Goal: Task Accomplishment & Management: Complete application form

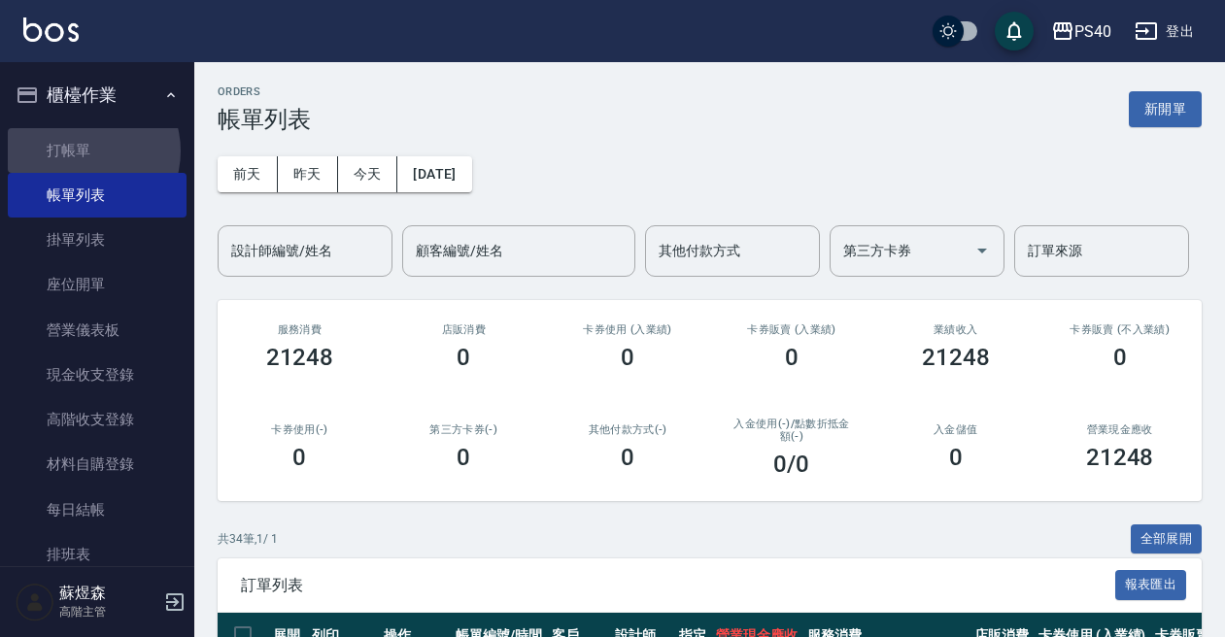
click at [87, 151] on link "打帳單" at bounding box center [97, 150] width 179 height 45
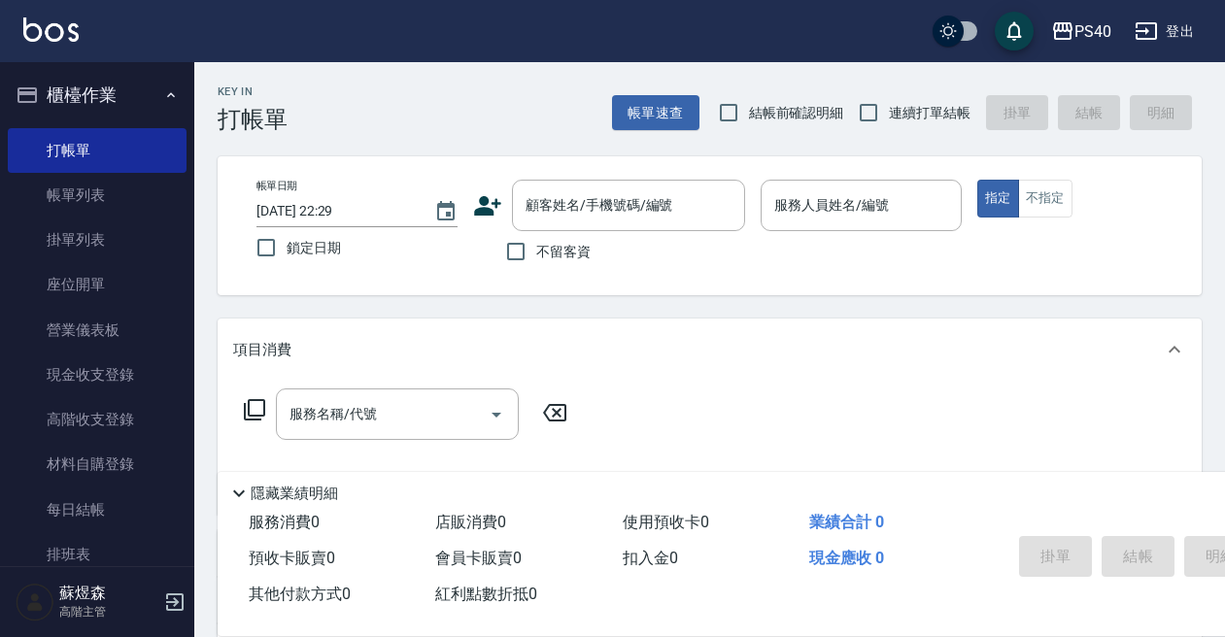
click at [550, 251] on span "不留客資" at bounding box center [563, 252] width 54 height 20
click at [536, 251] on input "不留客資" at bounding box center [516, 251] width 41 height 41
checkbox input "true"
click at [896, 120] on span "連續打單結帳" at bounding box center [930, 113] width 82 height 20
click at [889, 120] on input "連續打單結帳" at bounding box center [868, 112] width 41 height 41
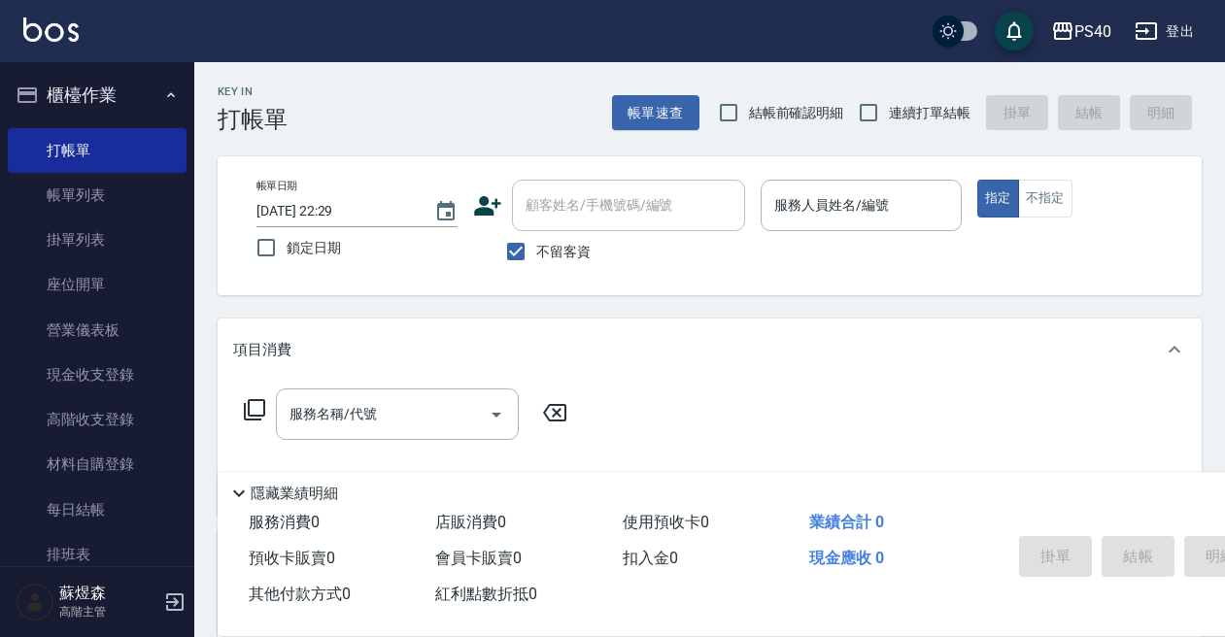
checkbox input "true"
click at [849, 191] on div "服務人員姓名/編號 服務人員姓名/編號" at bounding box center [861, 205] width 201 height 51
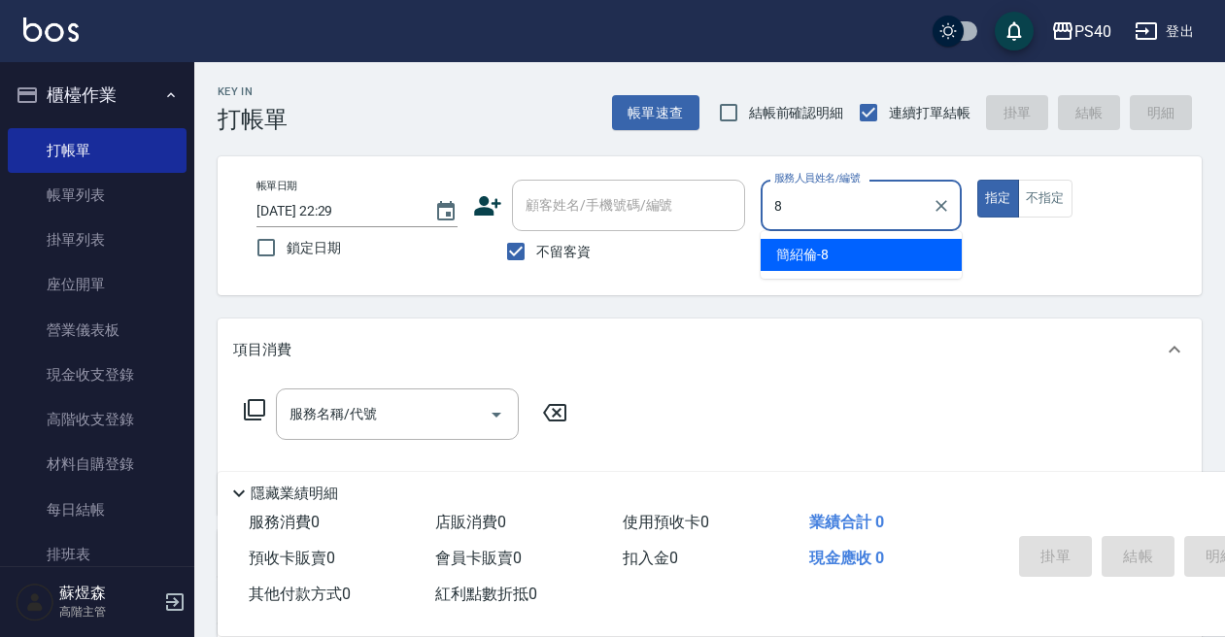
type input "[PERSON_NAME]-8"
type button "true"
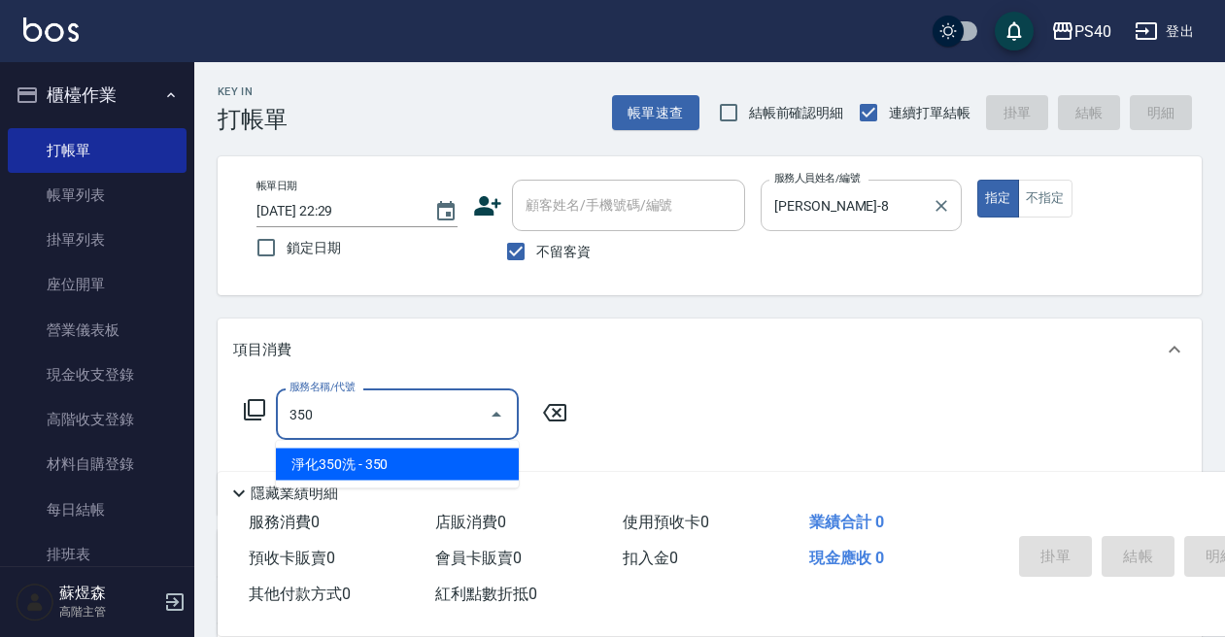
type input "淨化350洗(1350)"
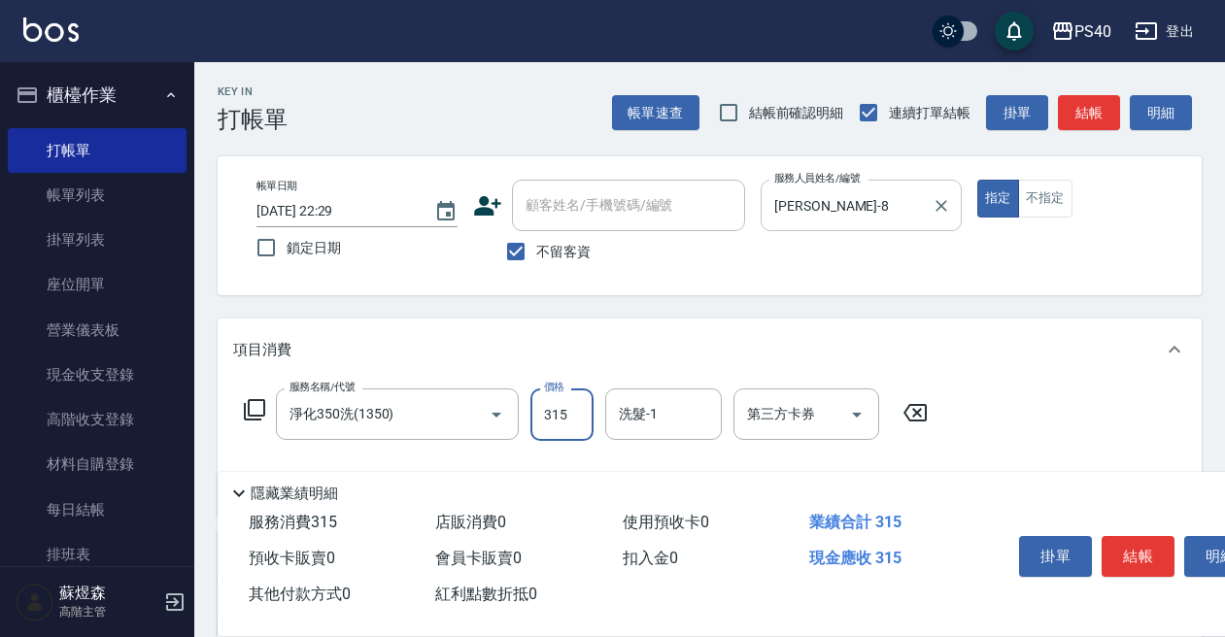
type input "315"
type input "儲值卡"
click at [1134, 536] on button "結帳" at bounding box center [1138, 556] width 73 height 41
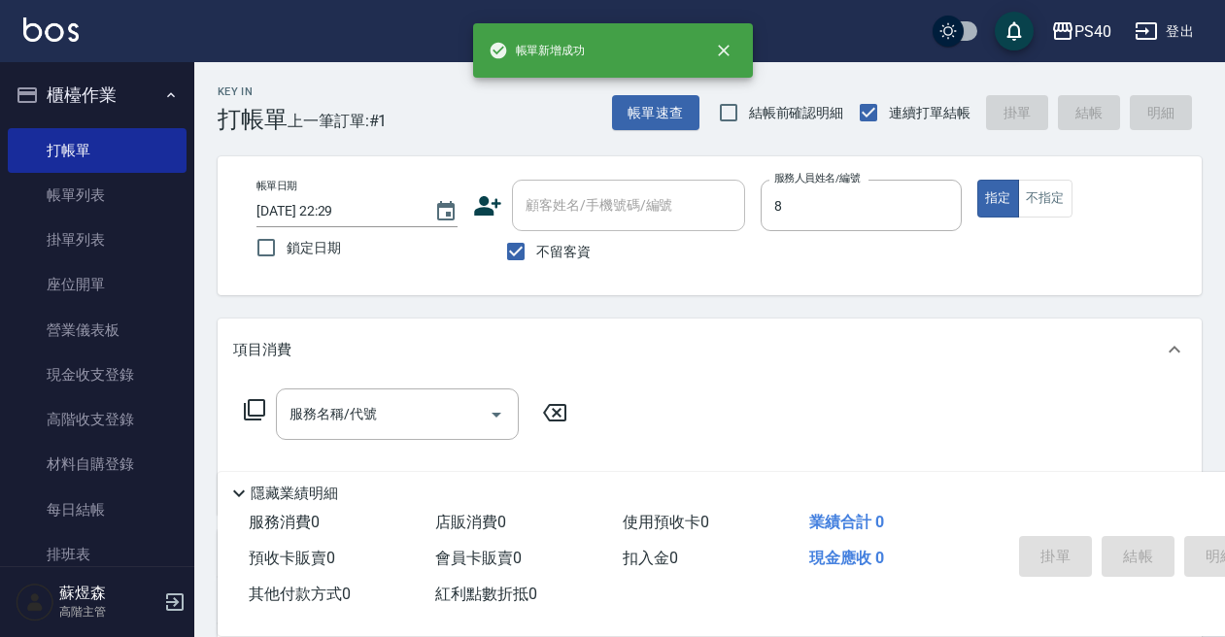
type input "[PERSON_NAME]-8"
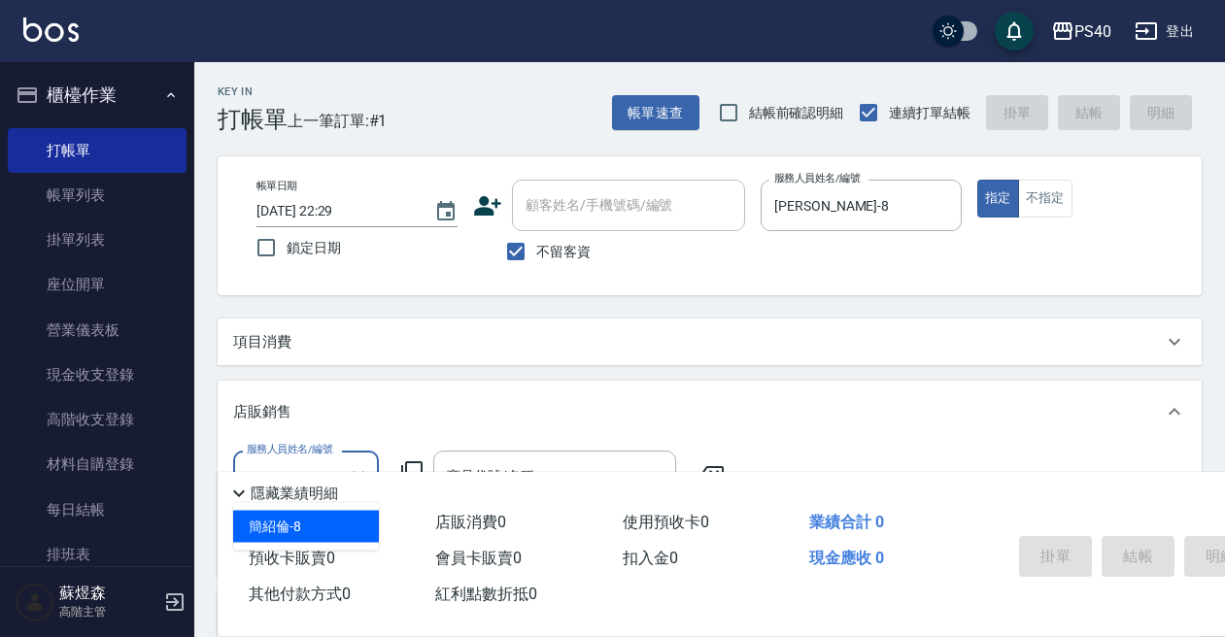
type input "[PERSON_NAME]-8"
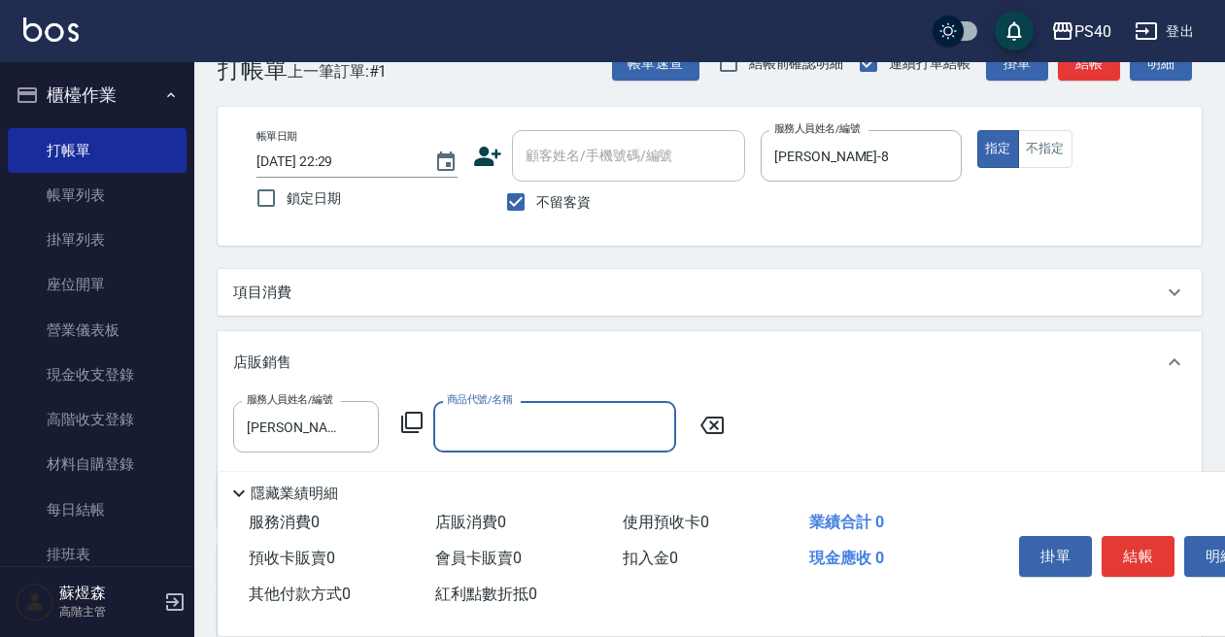
scroll to position [73, 0]
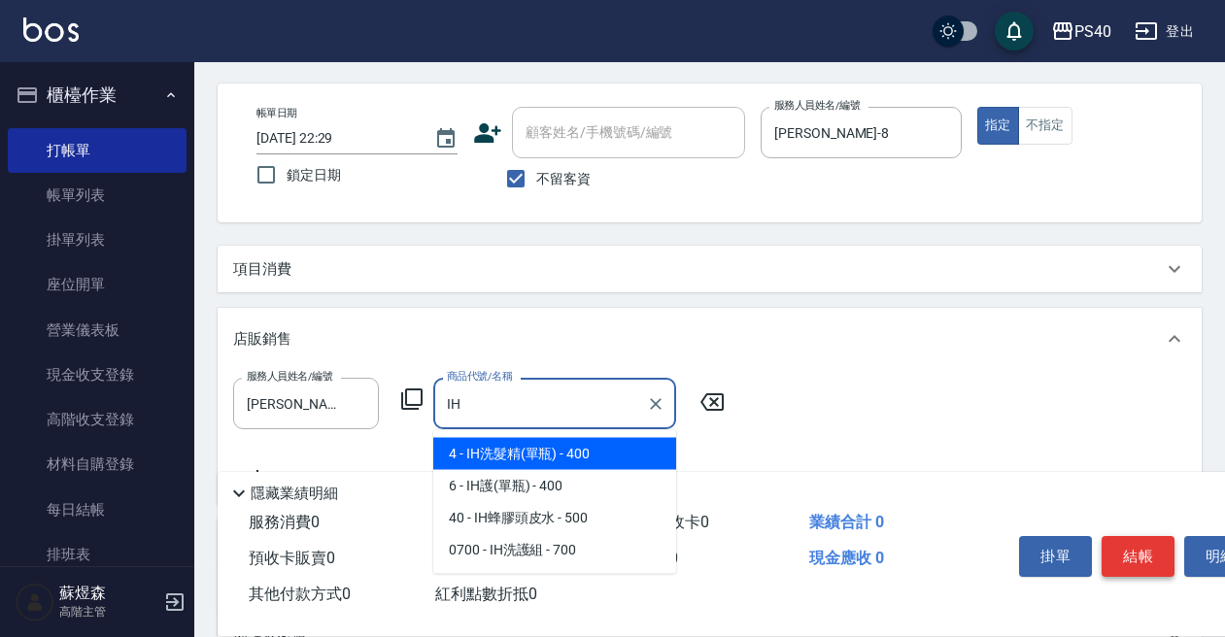
type input "I"
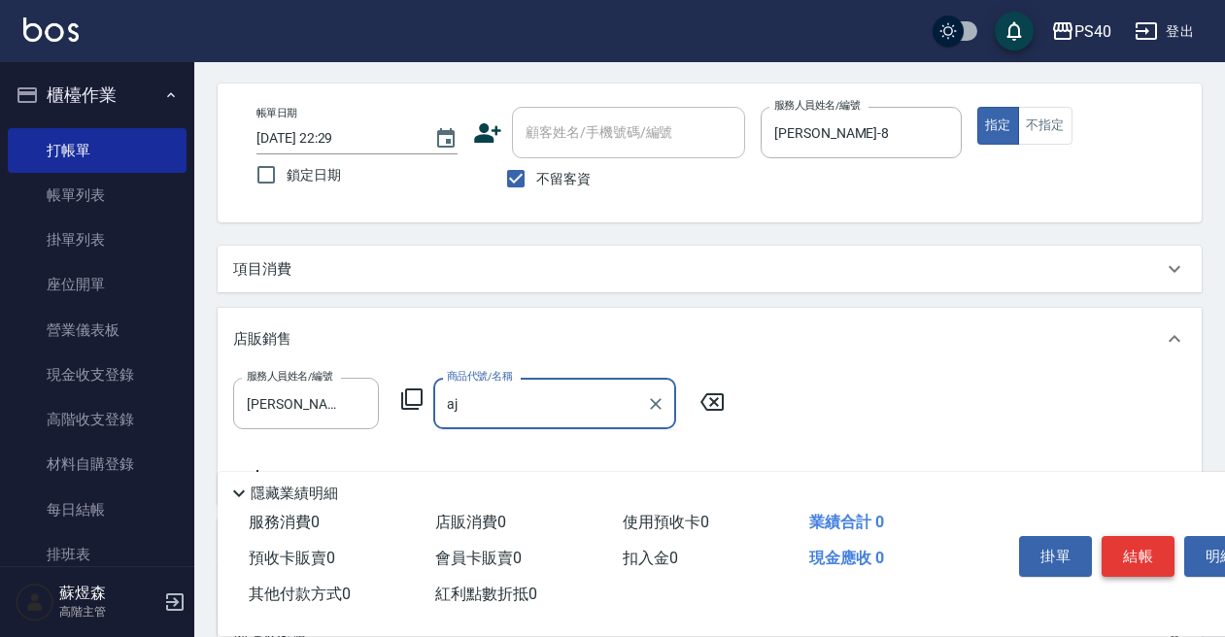
type input "a"
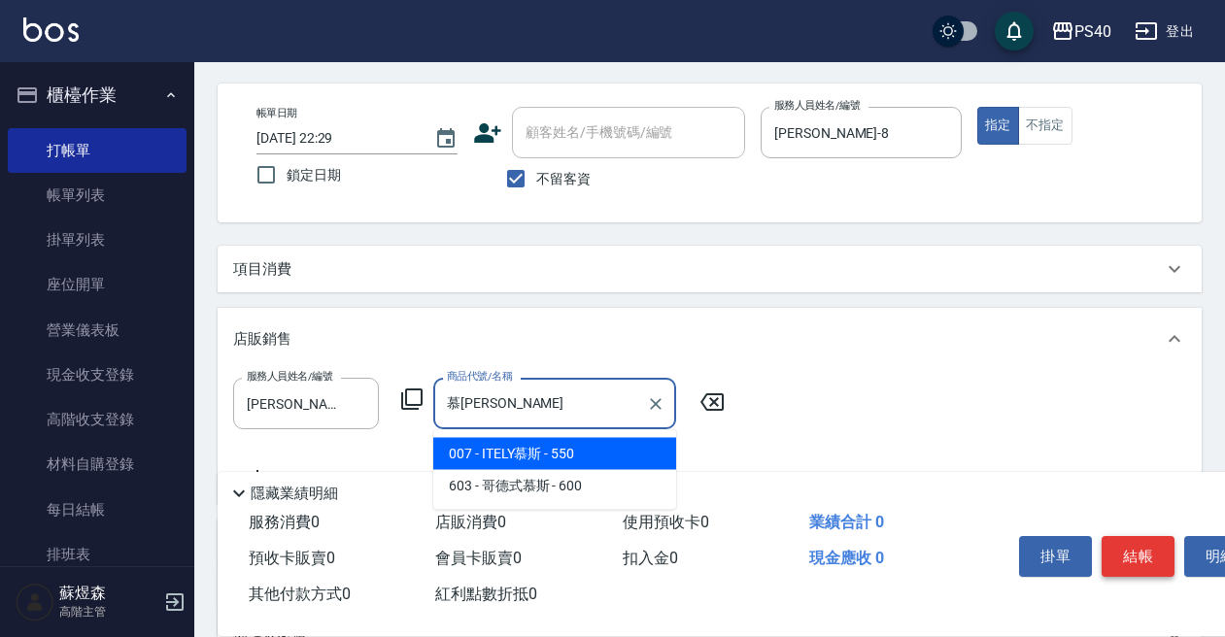
type input "ITELY慕斯"
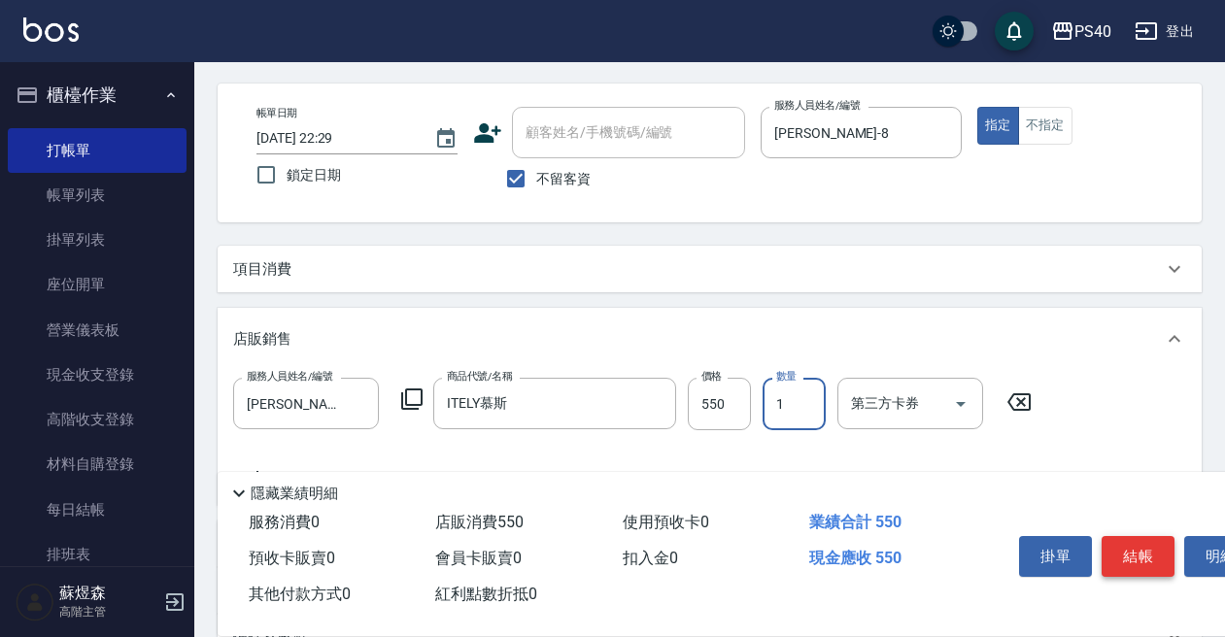
click at [1133, 543] on button "結帳" at bounding box center [1138, 556] width 73 height 41
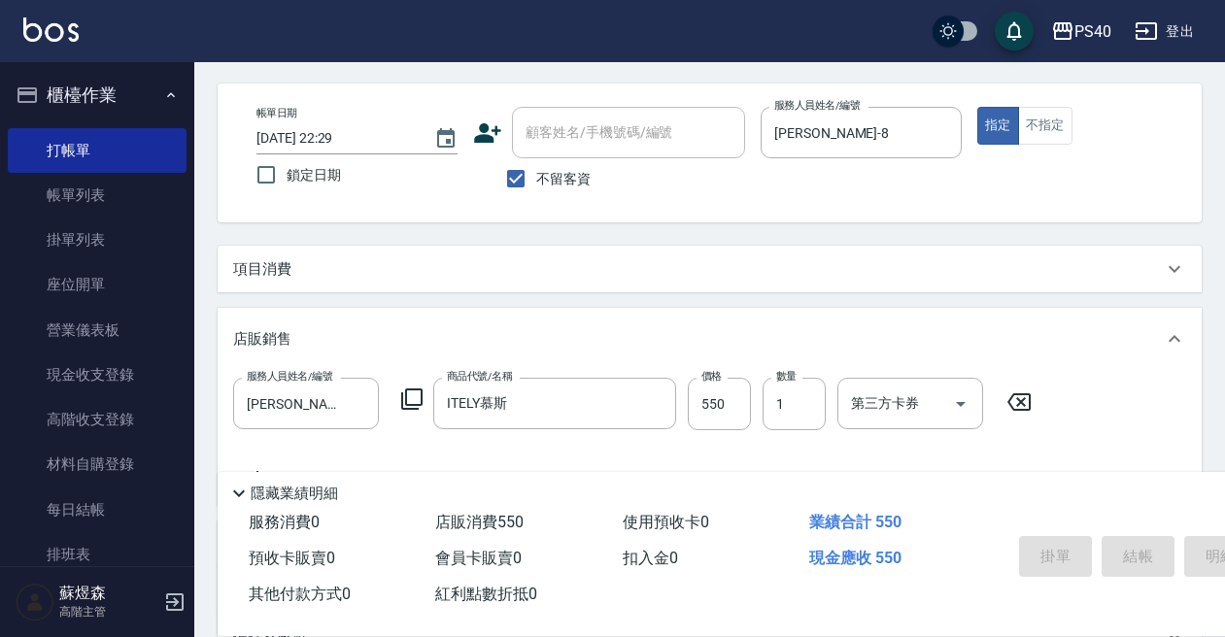
type input "[DATE] 22:30"
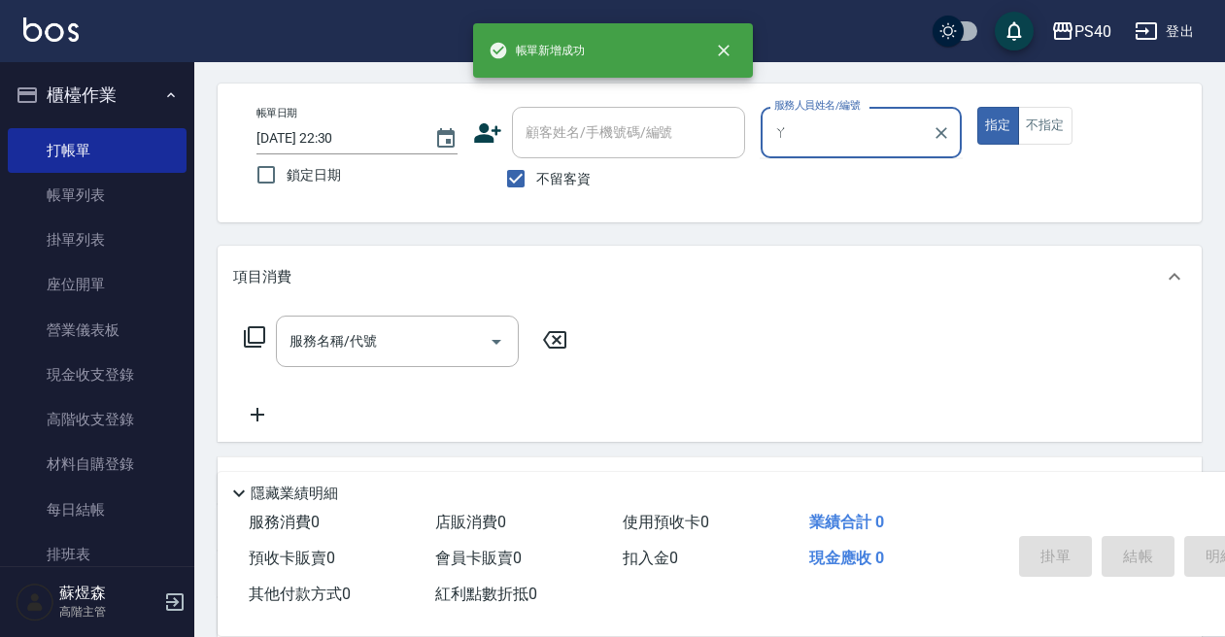
type input "ㄚ"
click at [998, 125] on button "指定" at bounding box center [998, 126] width 42 height 38
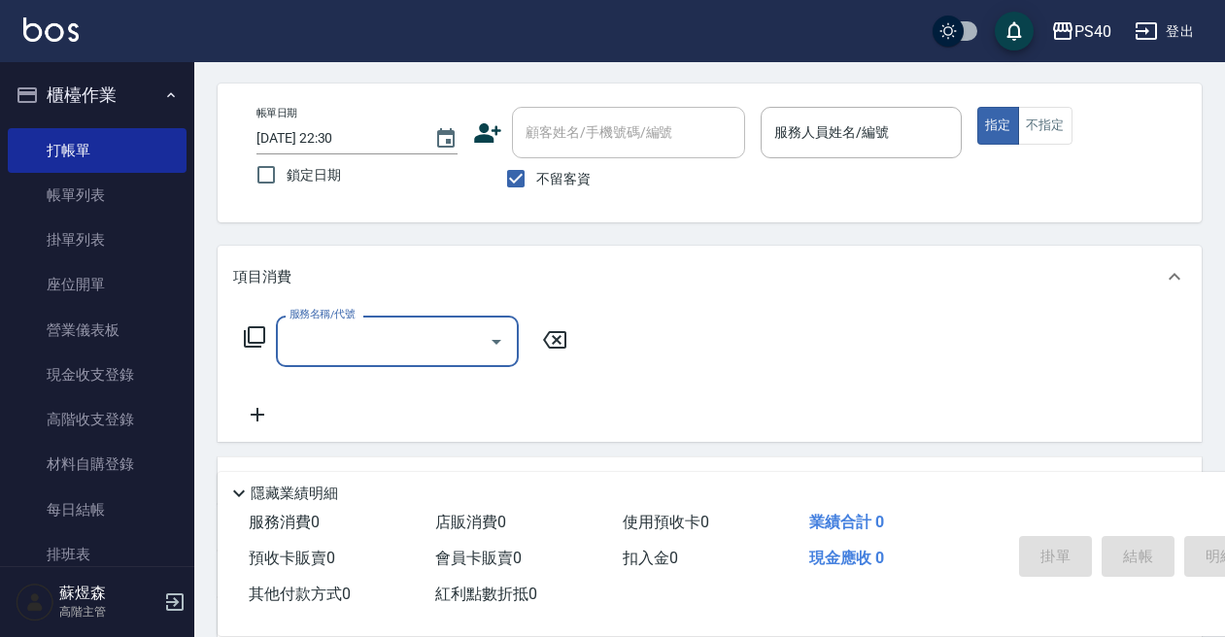
type input "ㄓ"
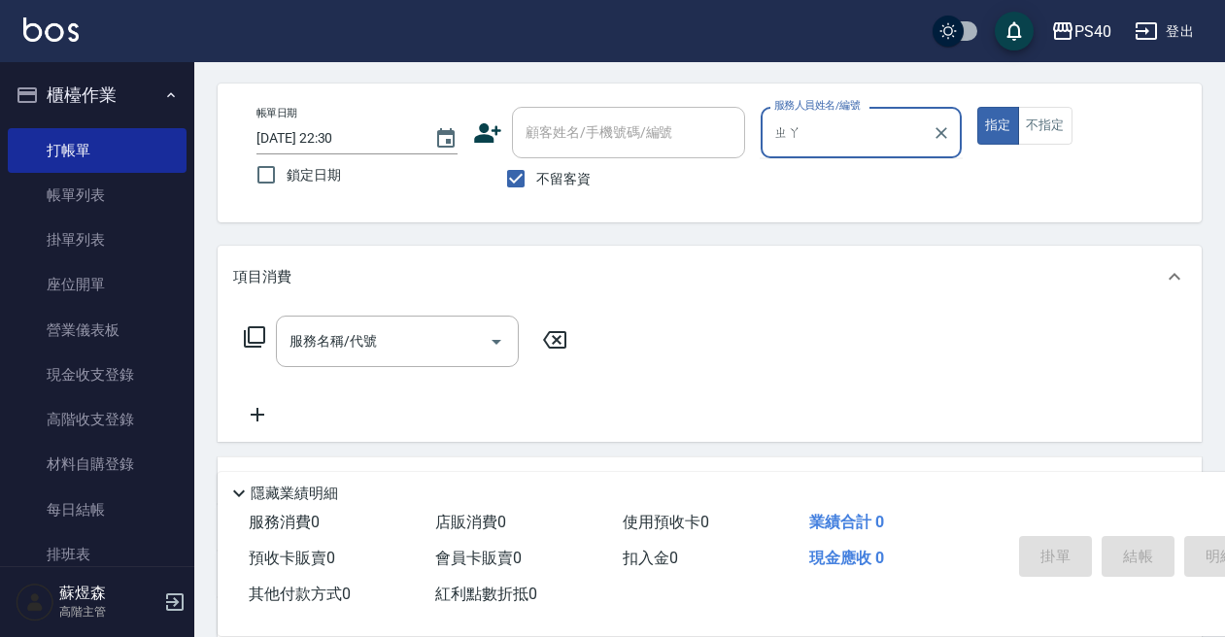
type input "ㄓ"
type input "[PERSON_NAME]-8"
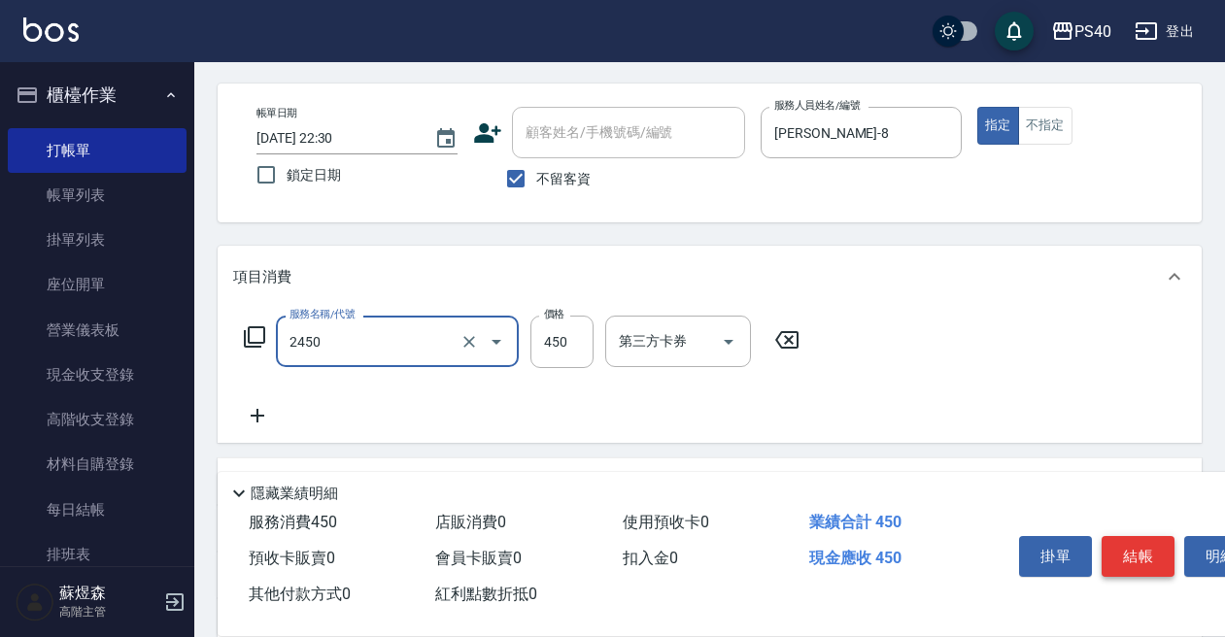
type input "C剪髮套餐(2450)"
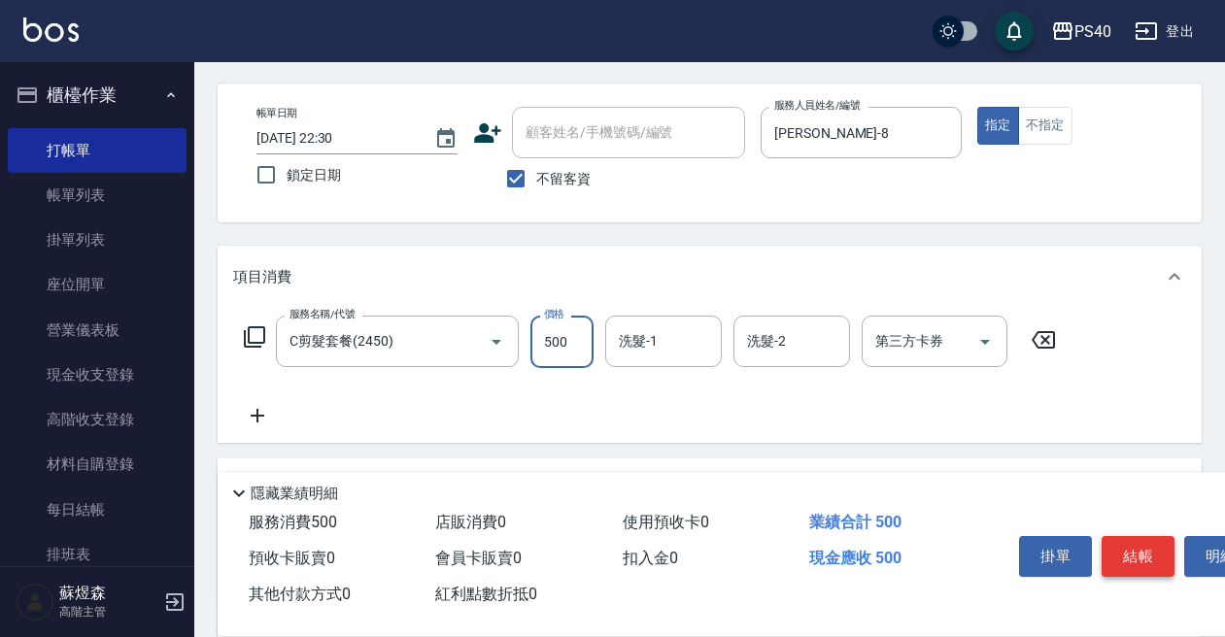
type input "500"
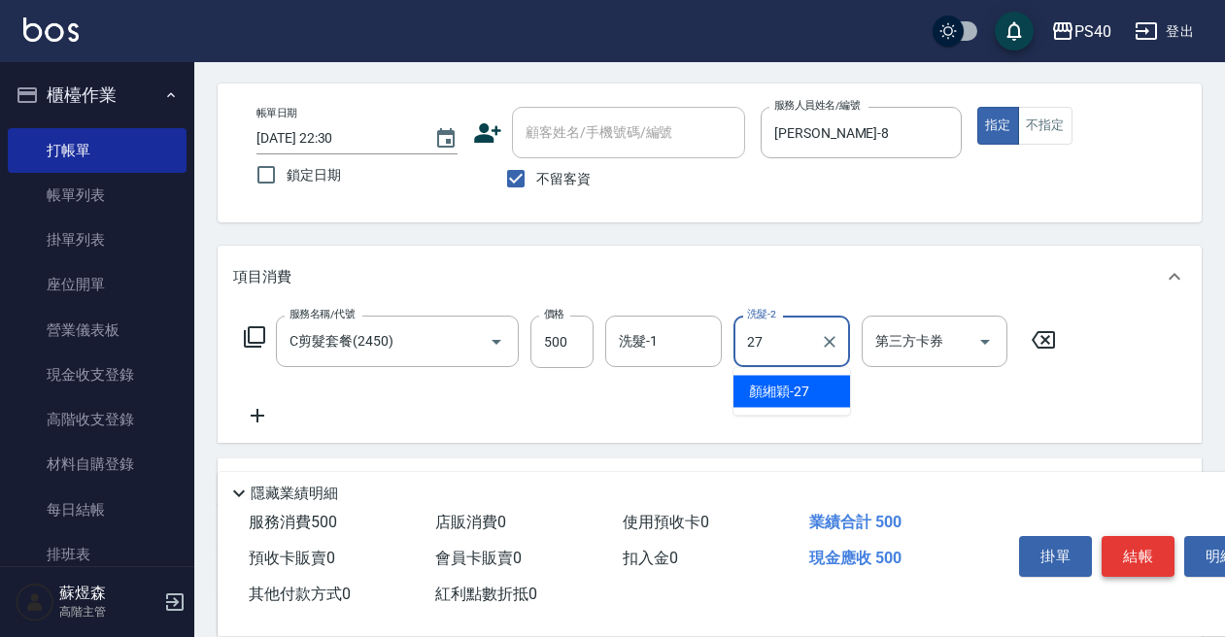
type input "[PERSON_NAME]-27"
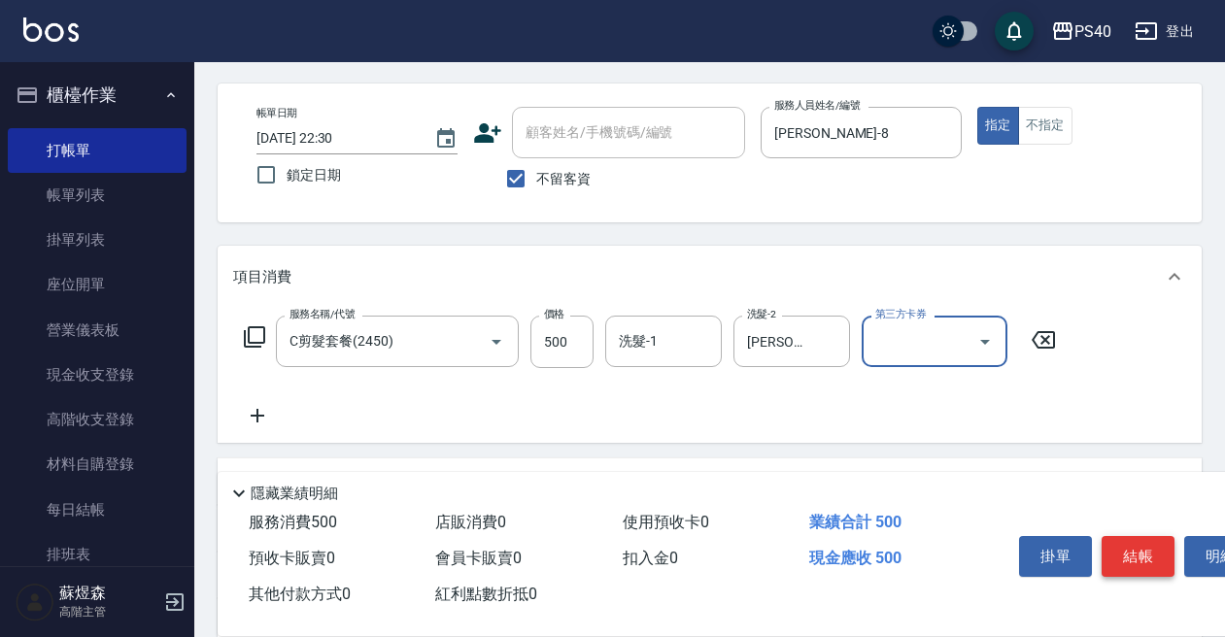
click at [1143, 551] on button "結帳" at bounding box center [1138, 556] width 73 height 41
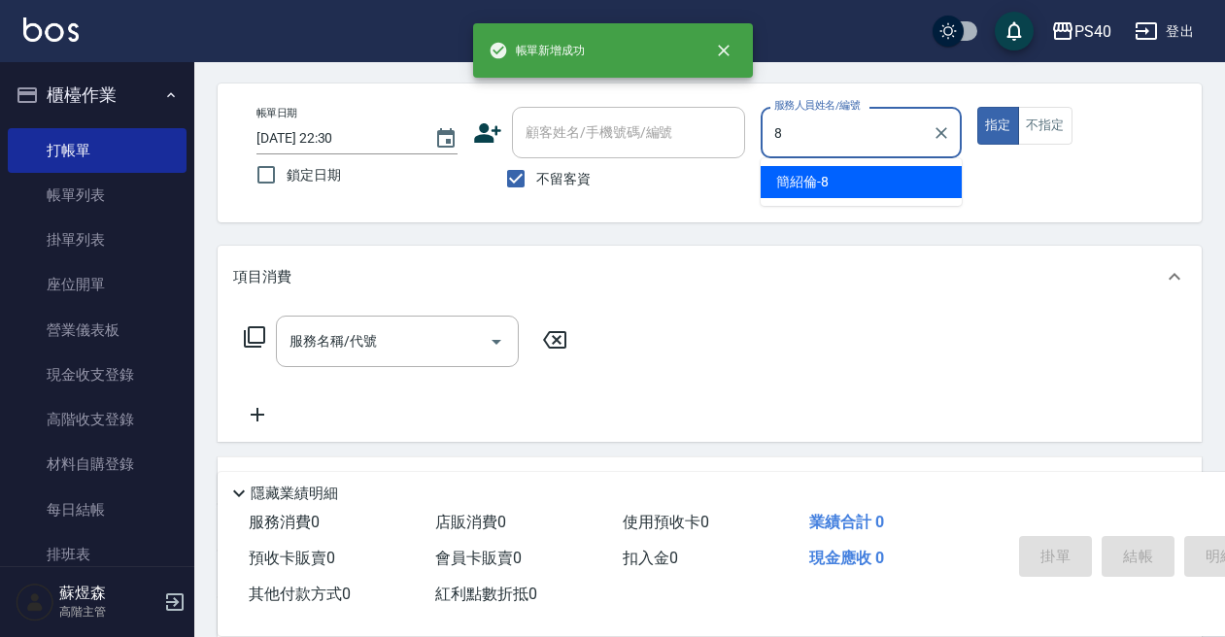
type input "[PERSON_NAME]-8"
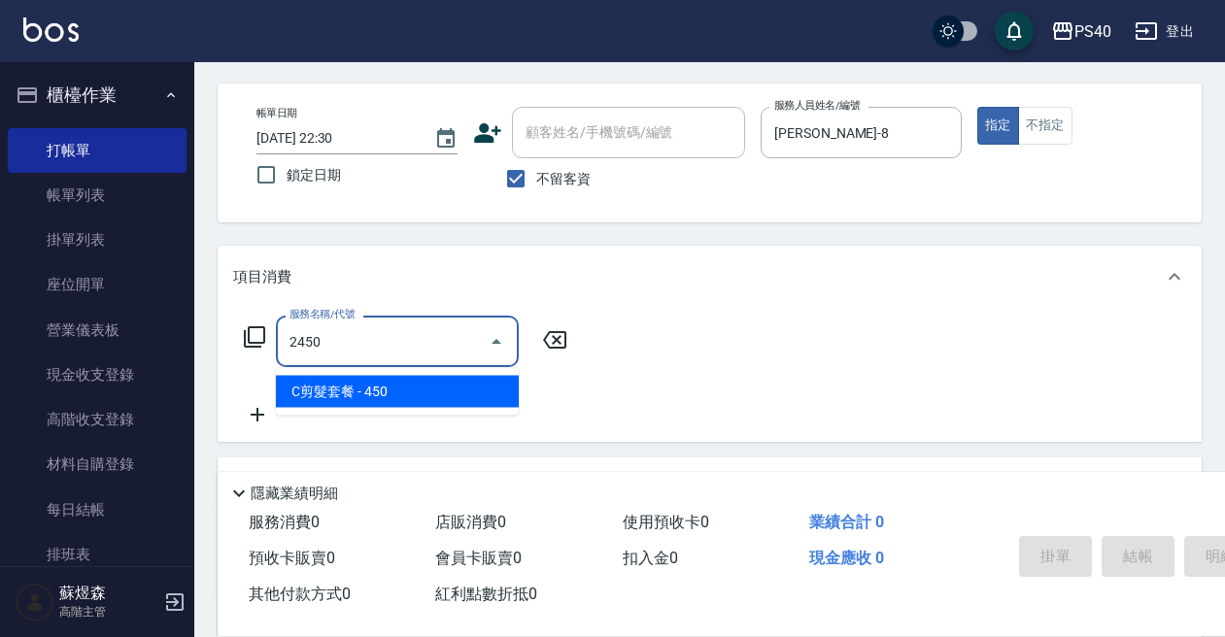
type input "C剪髮套餐(2450)"
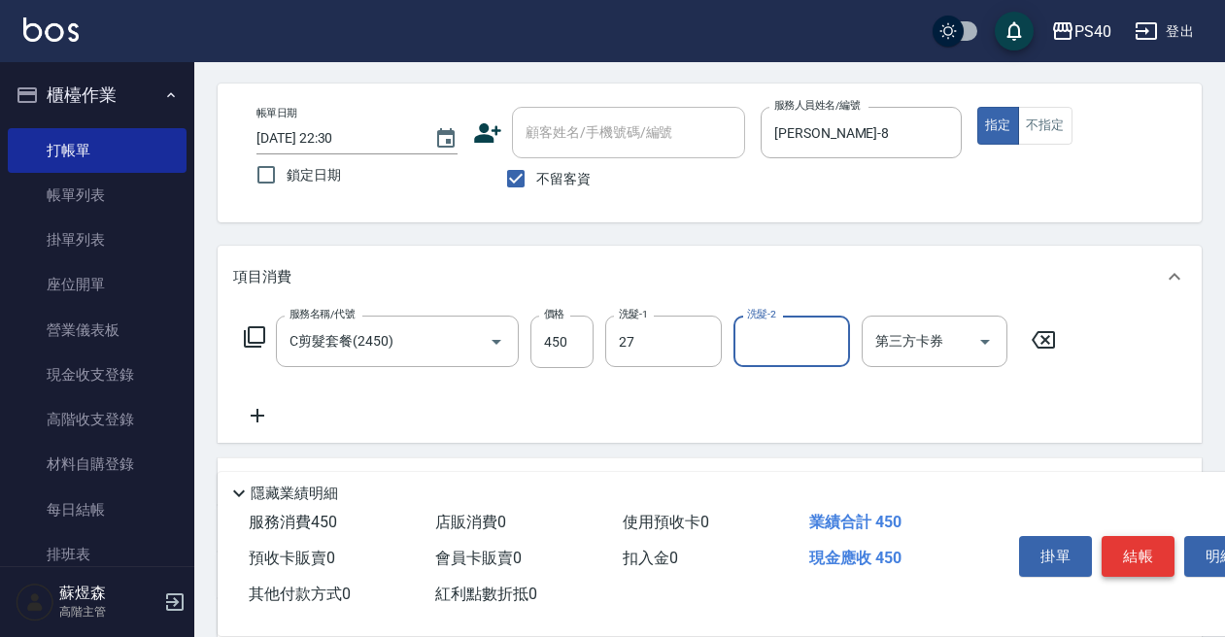
type input "[PERSON_NAME]-27"
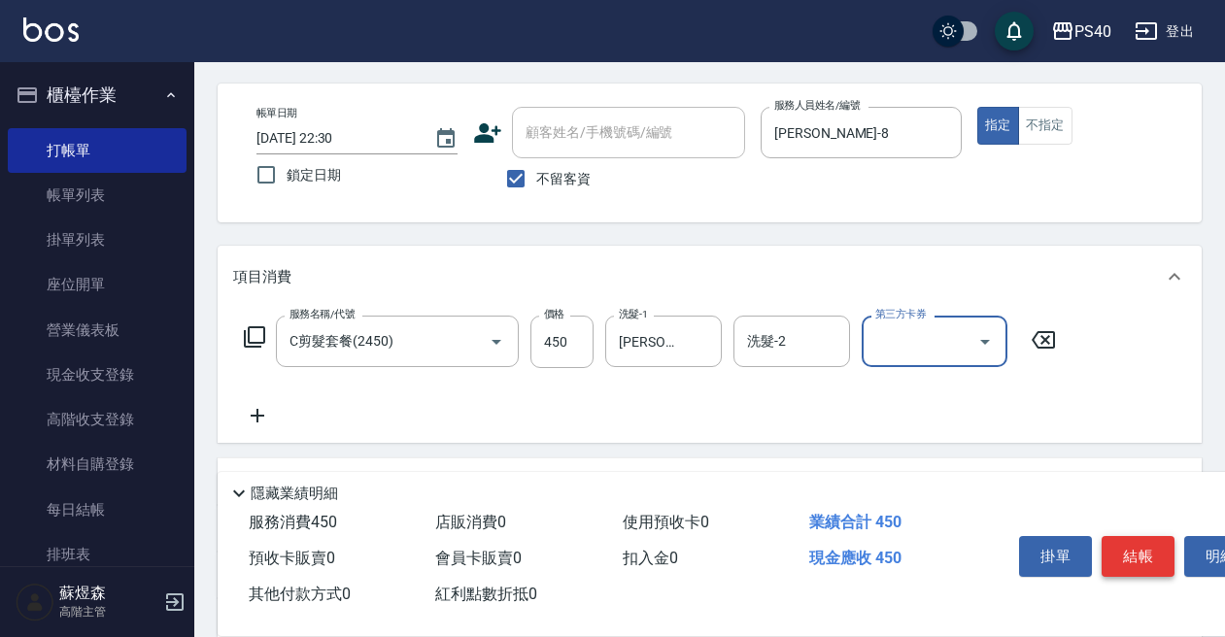
click at [1143, 553] on button "結帳" at bounding box center [1138, 556] width 73 height 41
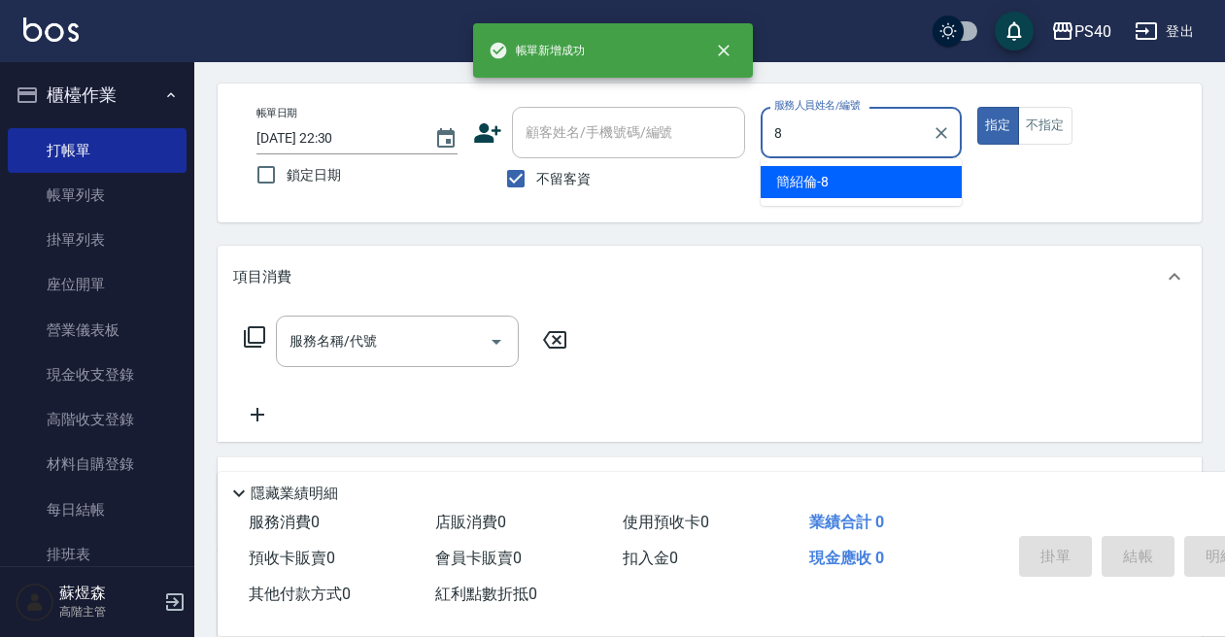
type input "[PERSON_NAME]-8"
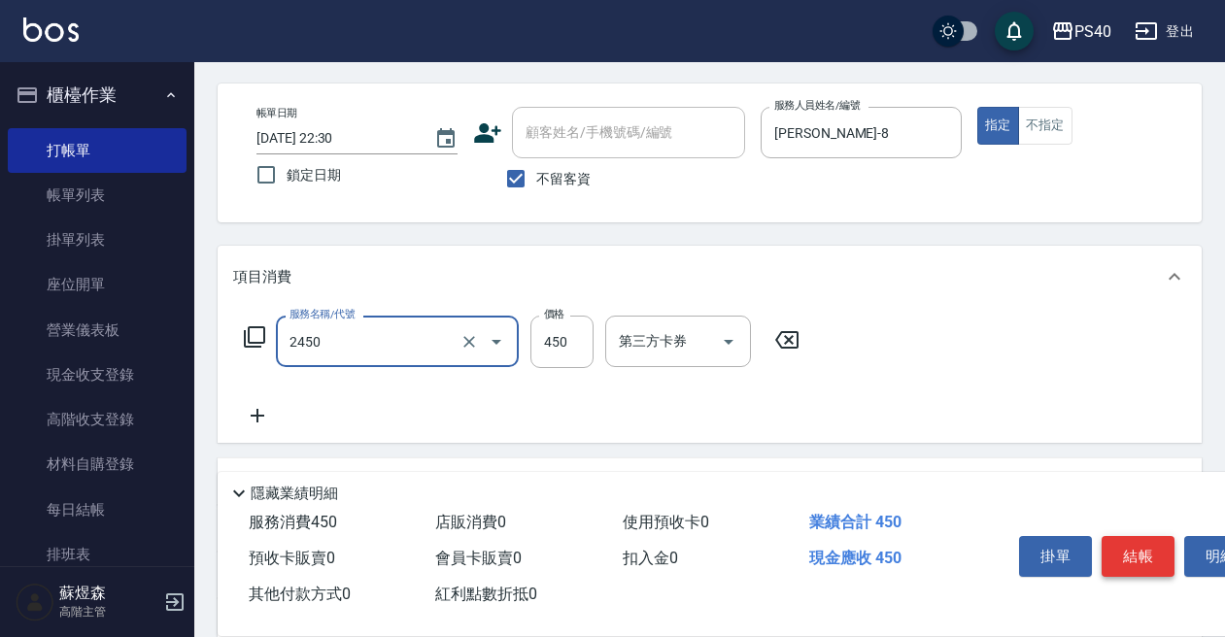
type input "C剪髮套餐(2450)"
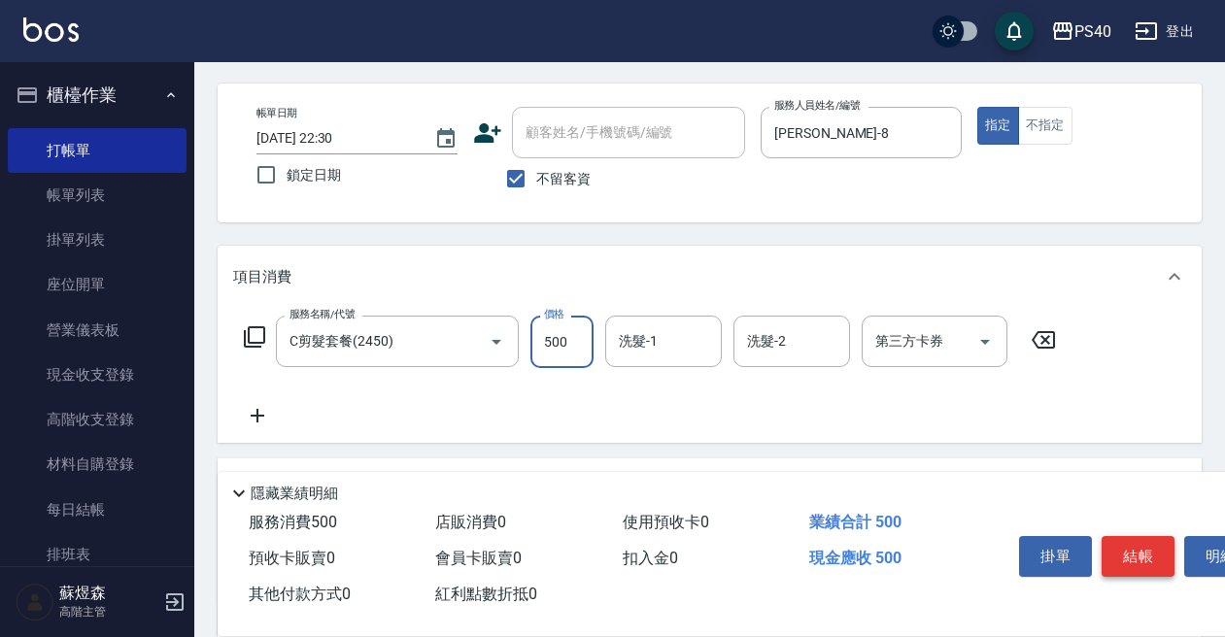
type input "500"
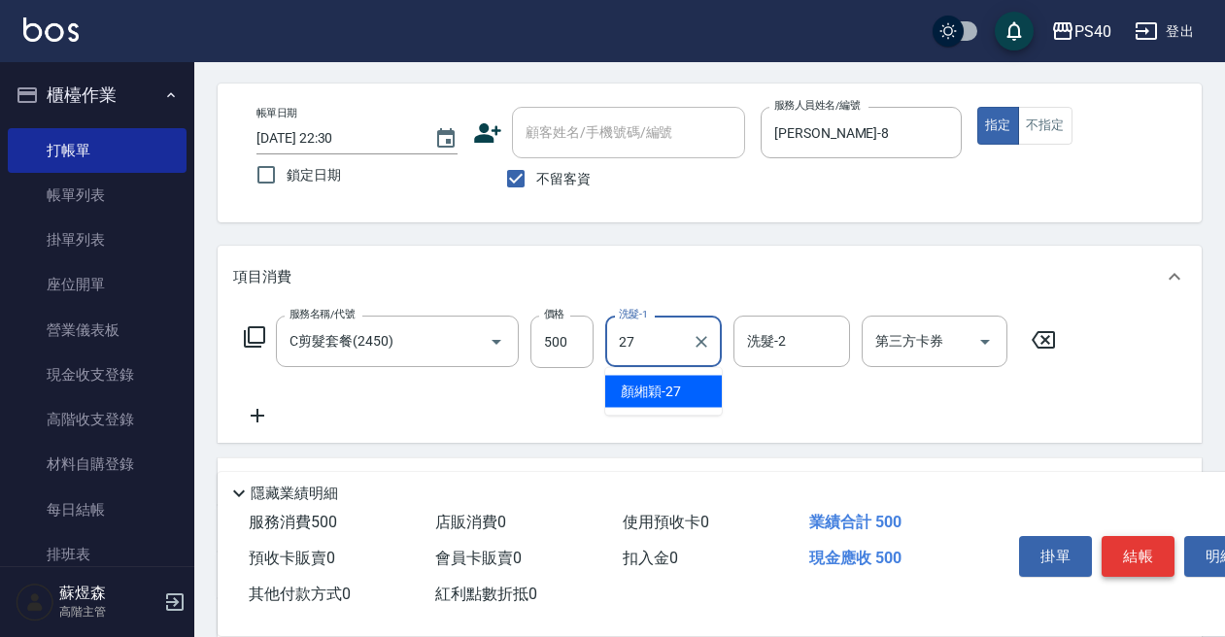
type input "[PERSON_NAME]-27"
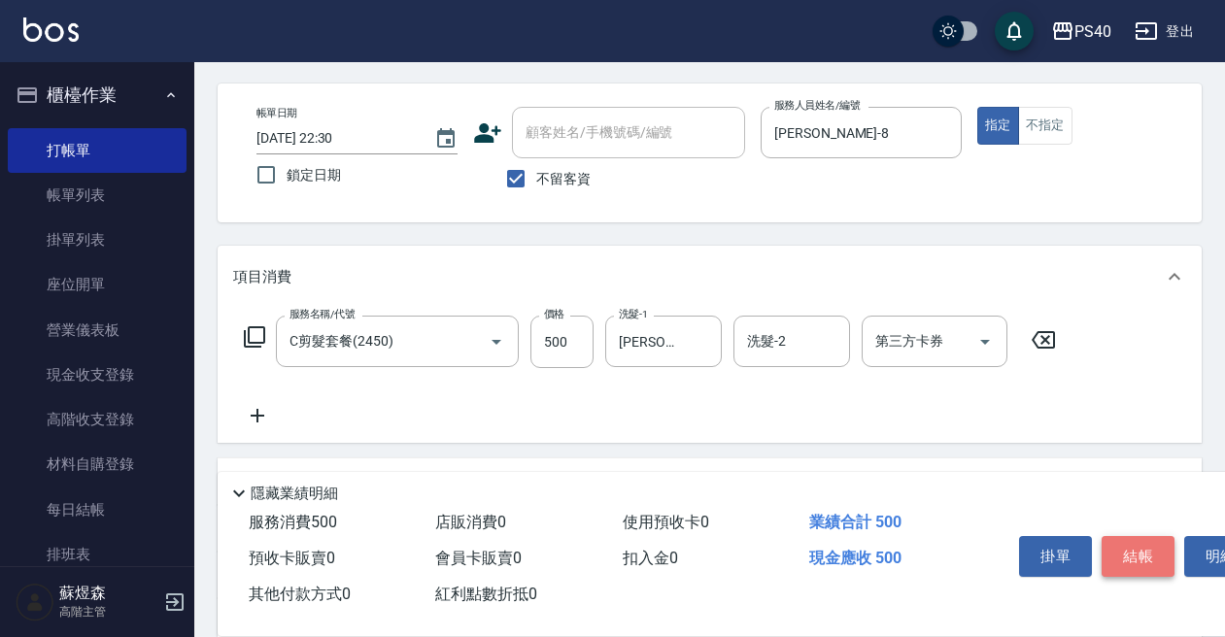
click at [1143, 553] on button "結帳" at bounding box center [1138, 556] width 73 height 41
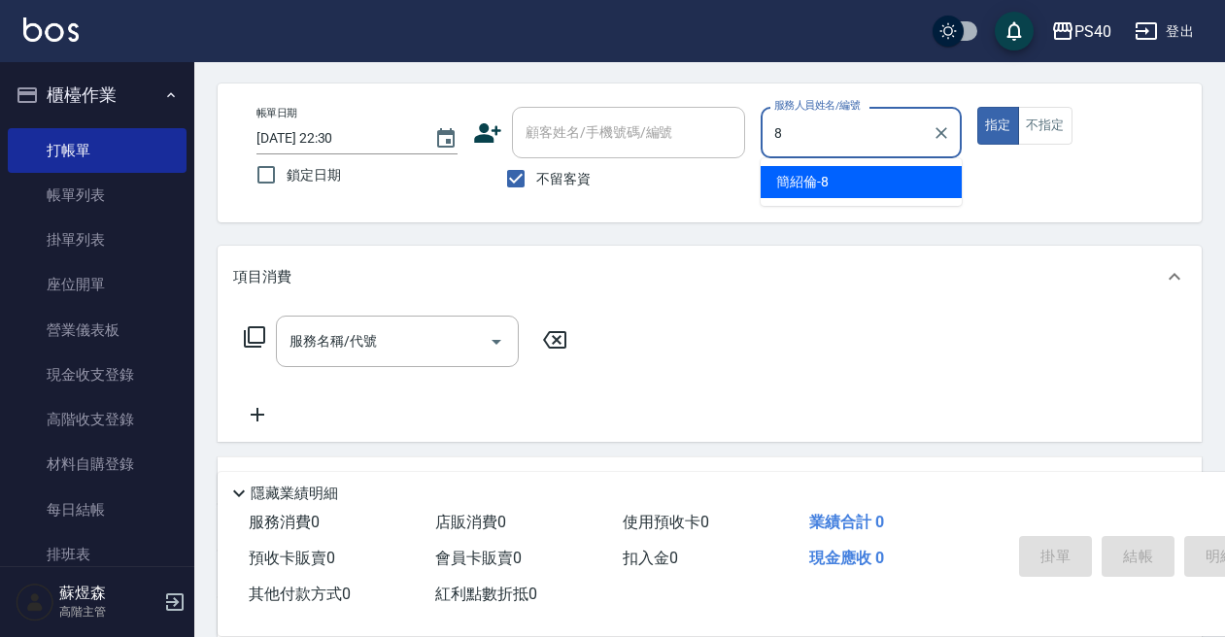
type input "[PERSON_NAME]-8"
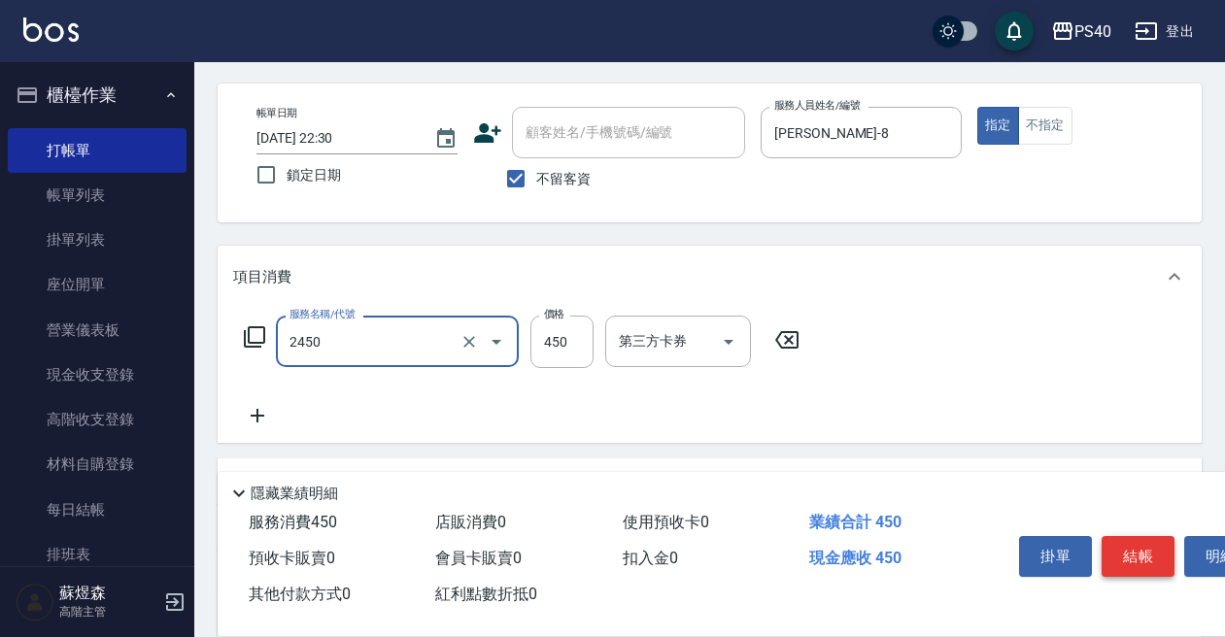
type input "C剪髮套餐(2450)"
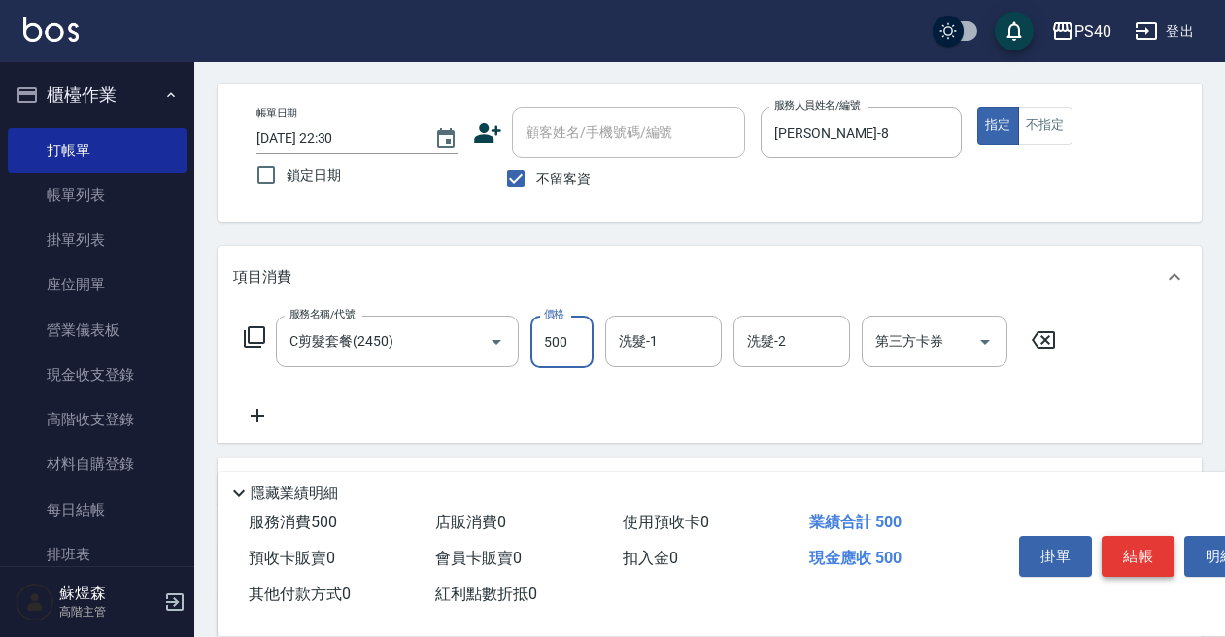
type input "500"
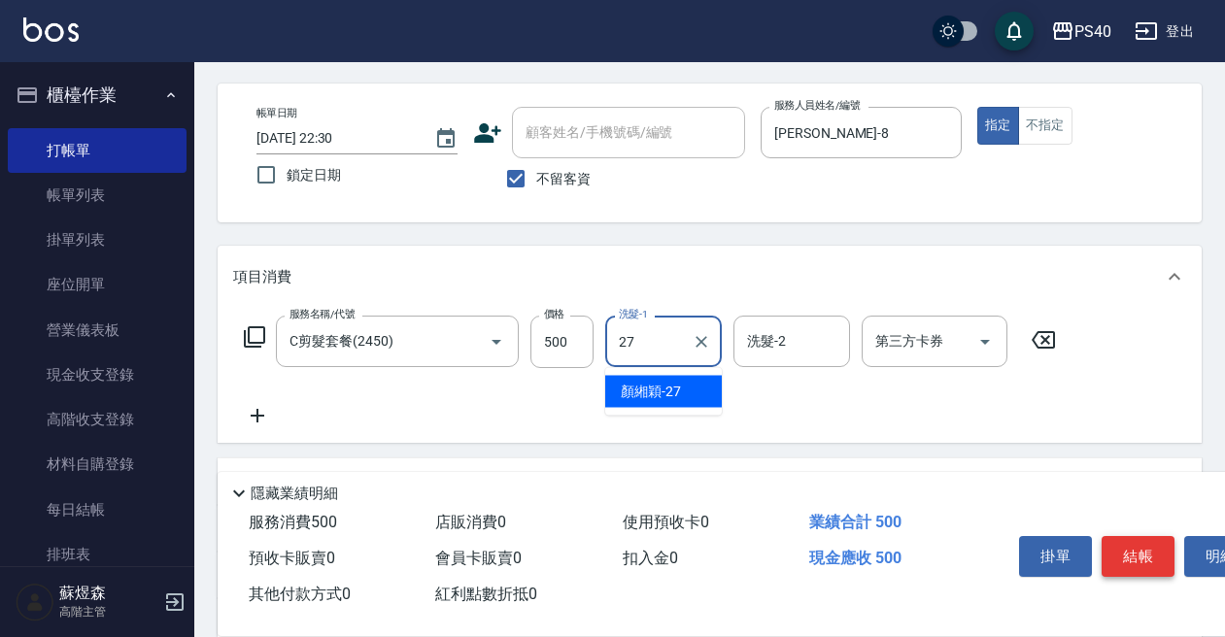
type input "[PERSON_NAME]-27"
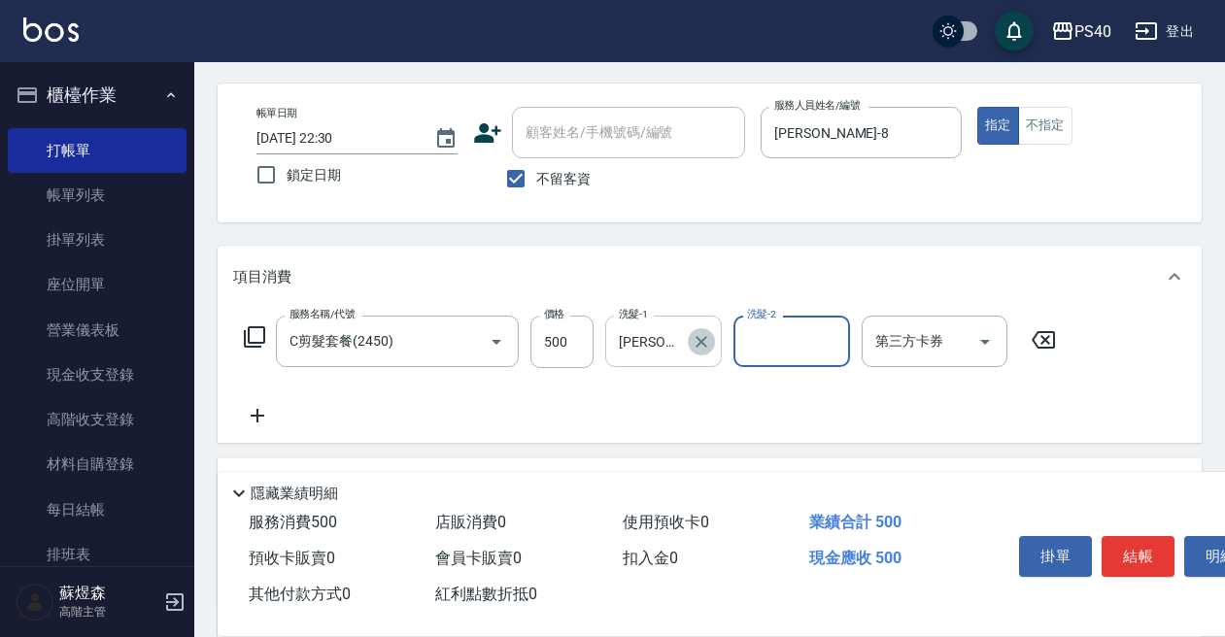
click at [704, 344] on icon "Clear" at bounding box center [702, 342] width 12 height 12
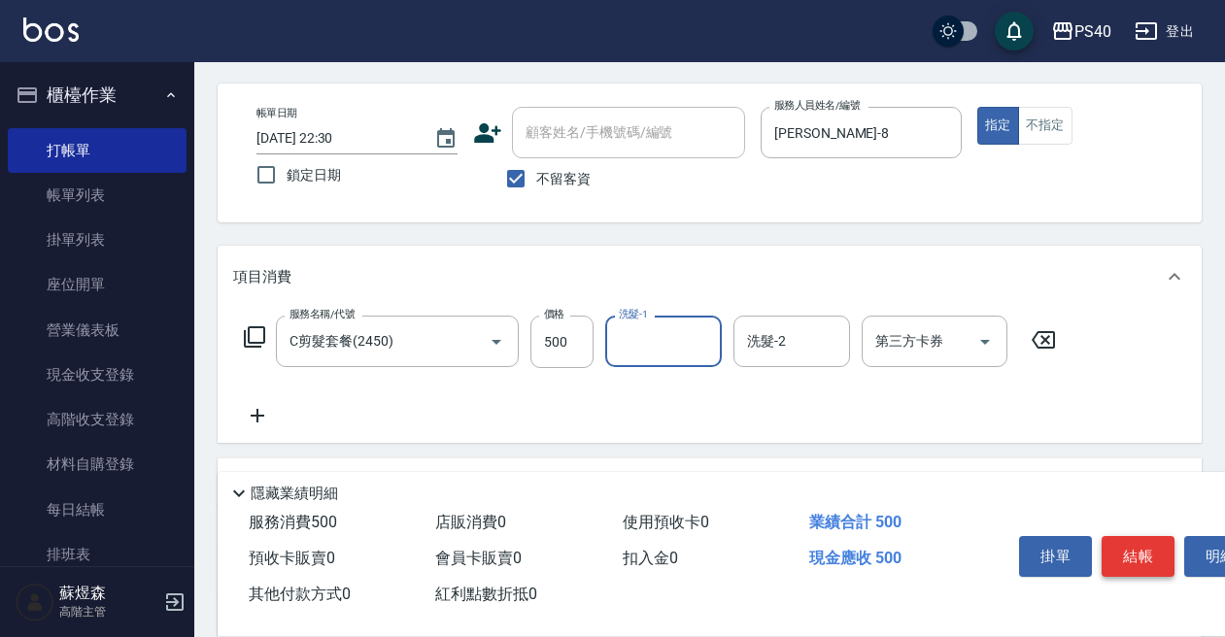
click at [1129, 550] on button "結帳" at bounding box center [1138, 556] width 73 height 41
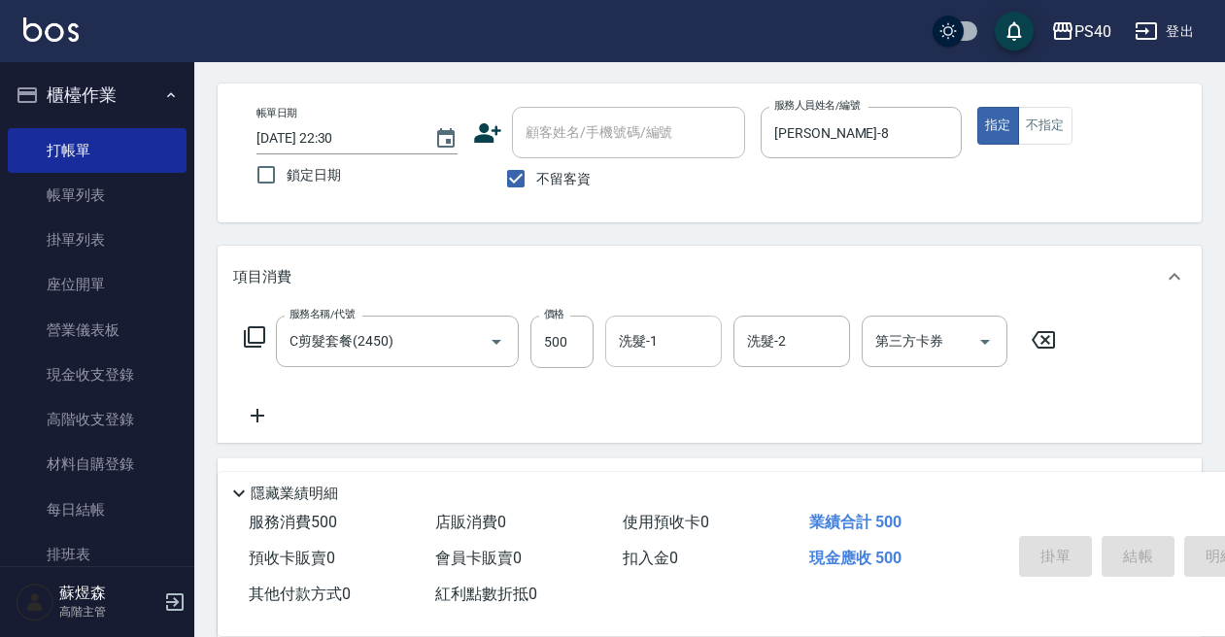
type input "[DATE] 22:31"
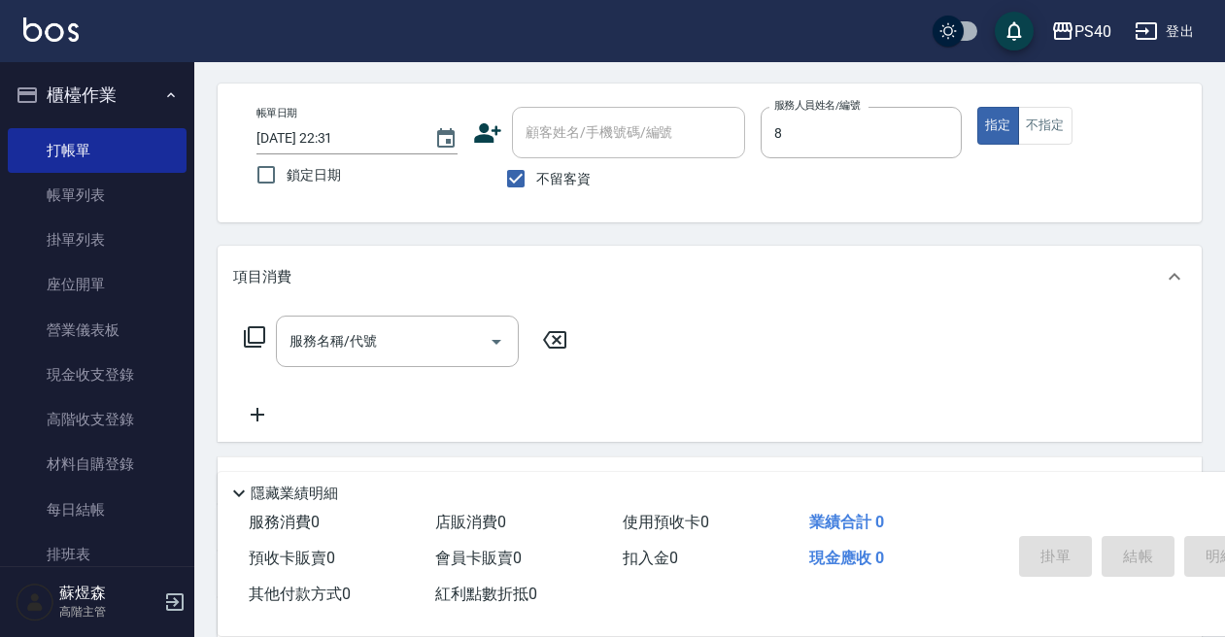
type input "[PERSON_NAME]-8"
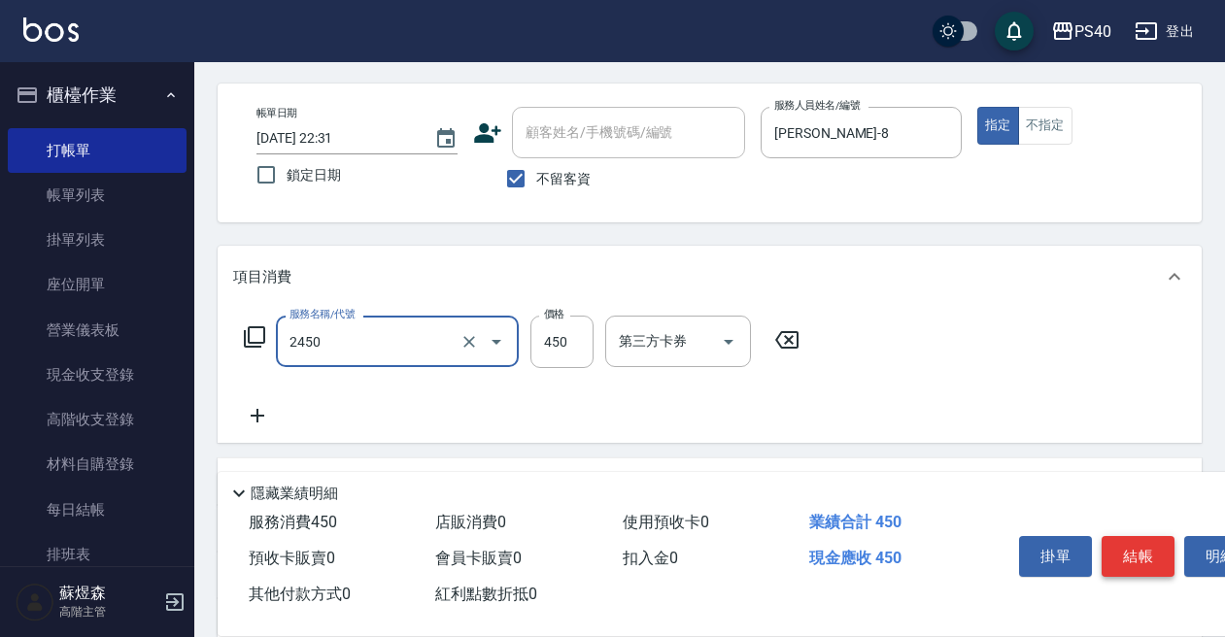
type input "C剪髮套餐(2450)"
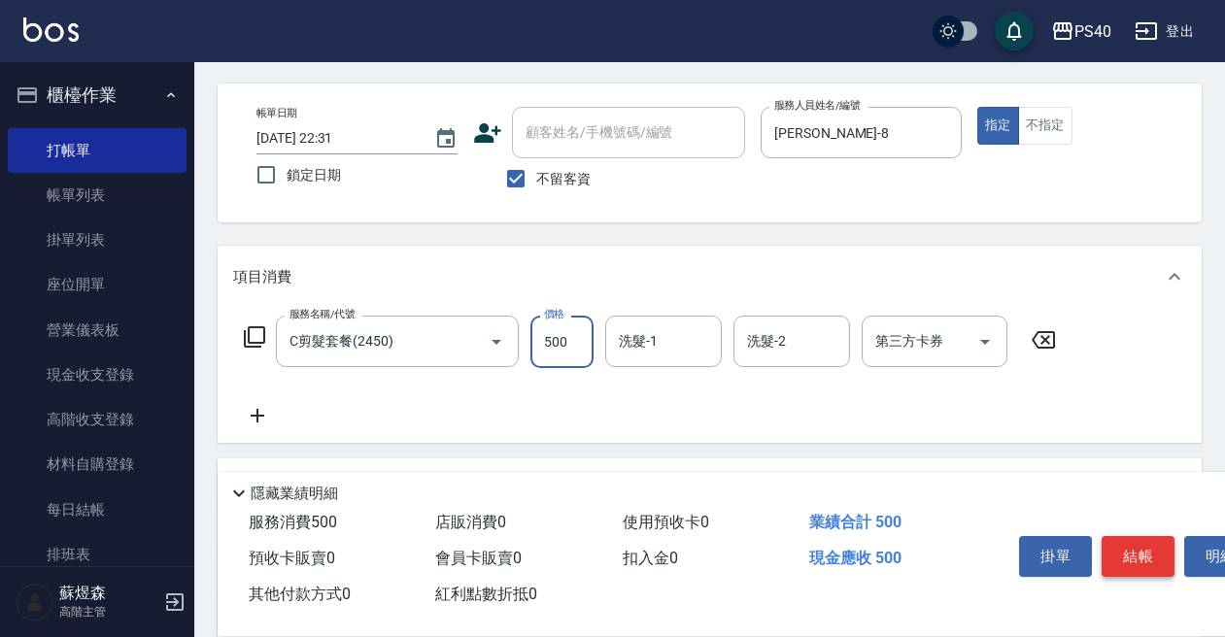
type input "500"
click at [1129, 550] on button "結帳" at bounding box center [1138, 556] width 73 height 41
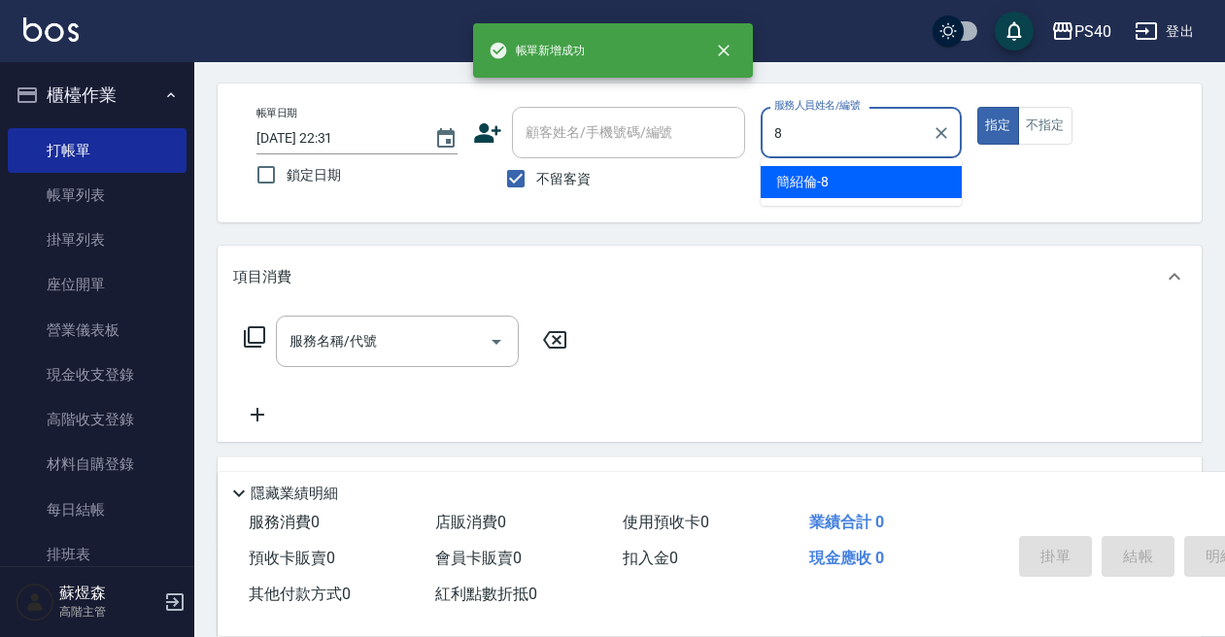
type input "[PERSON_NAME]-8"
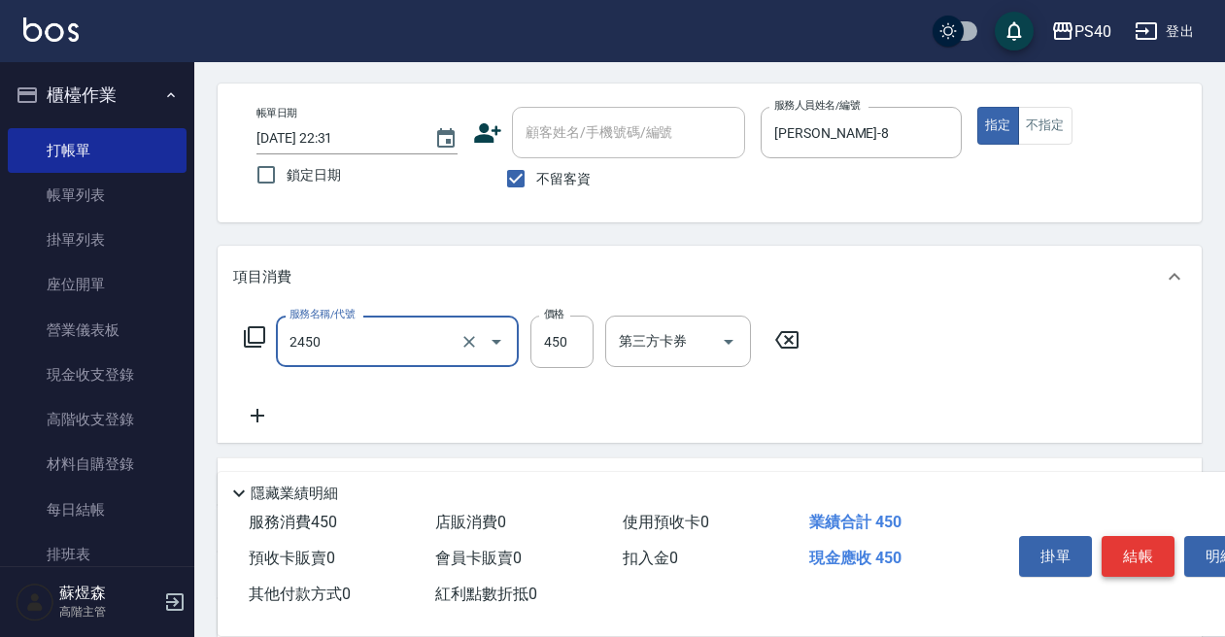
type input "C剪髮套餐(2450)"
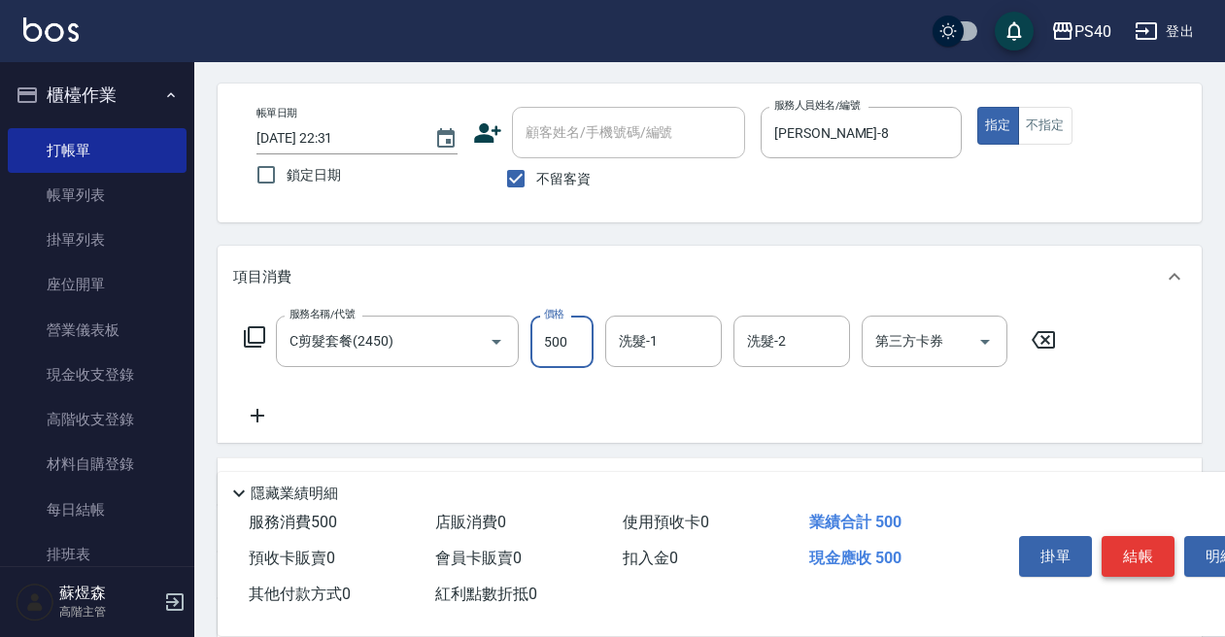
type input "500"
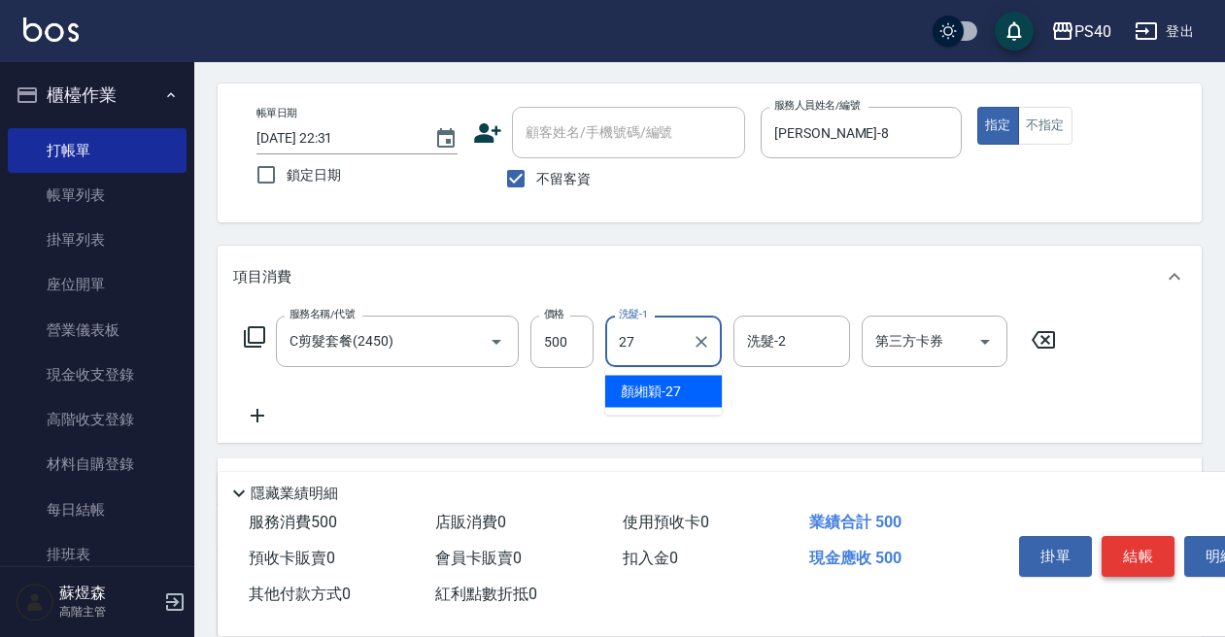
type input "[PERSON_NAME]-27"
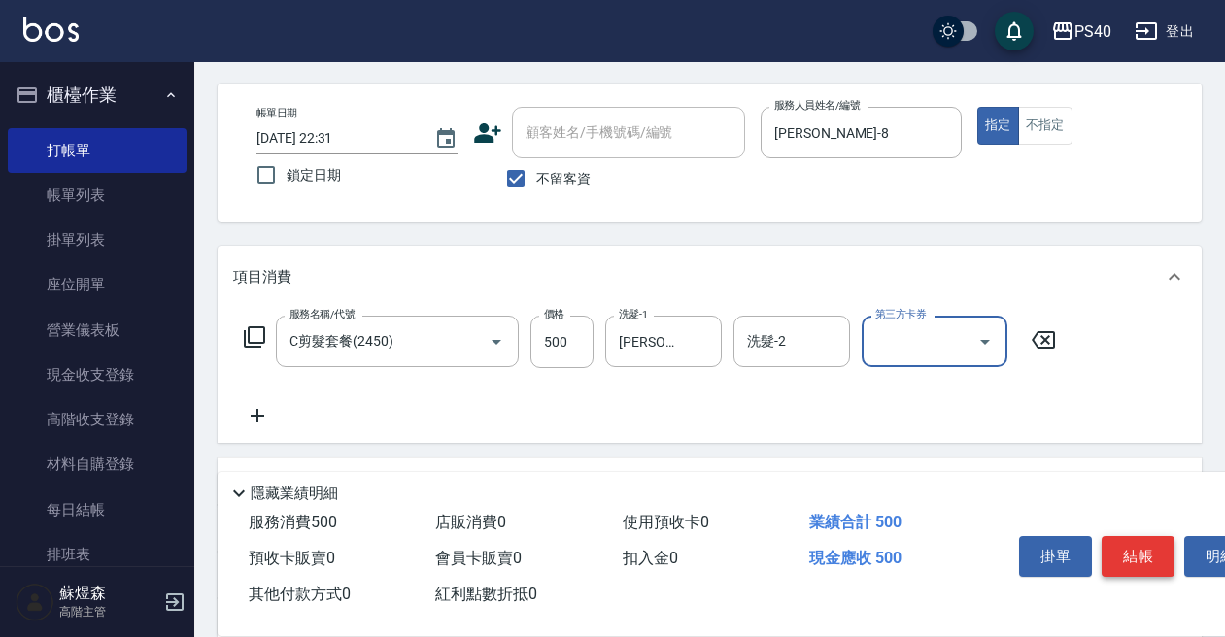
click at [1129, 550] on button "結帳" at bounding box center [1138, 556] width 73 height 41
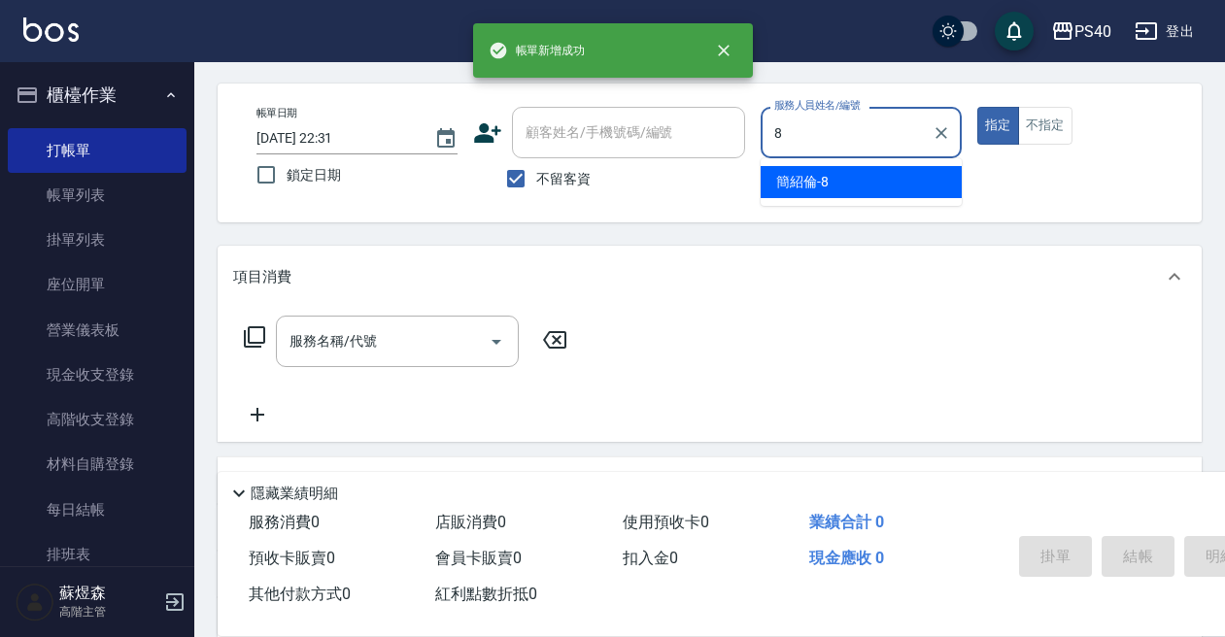
type input "[PERSON_NAME]-8"
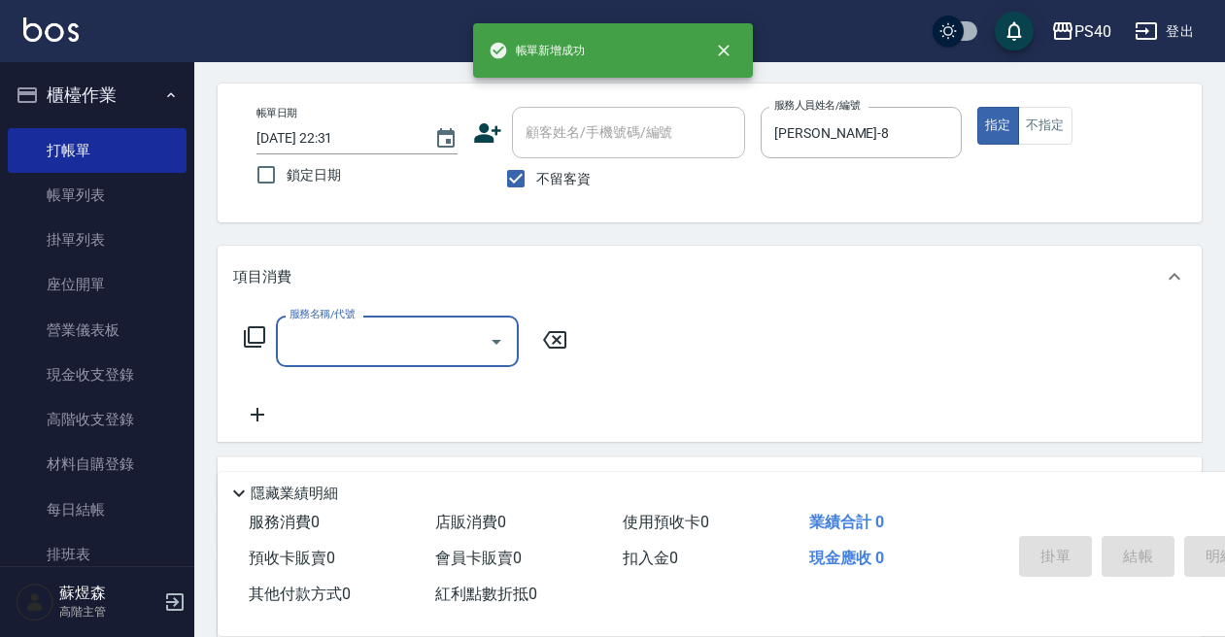
type input "8"
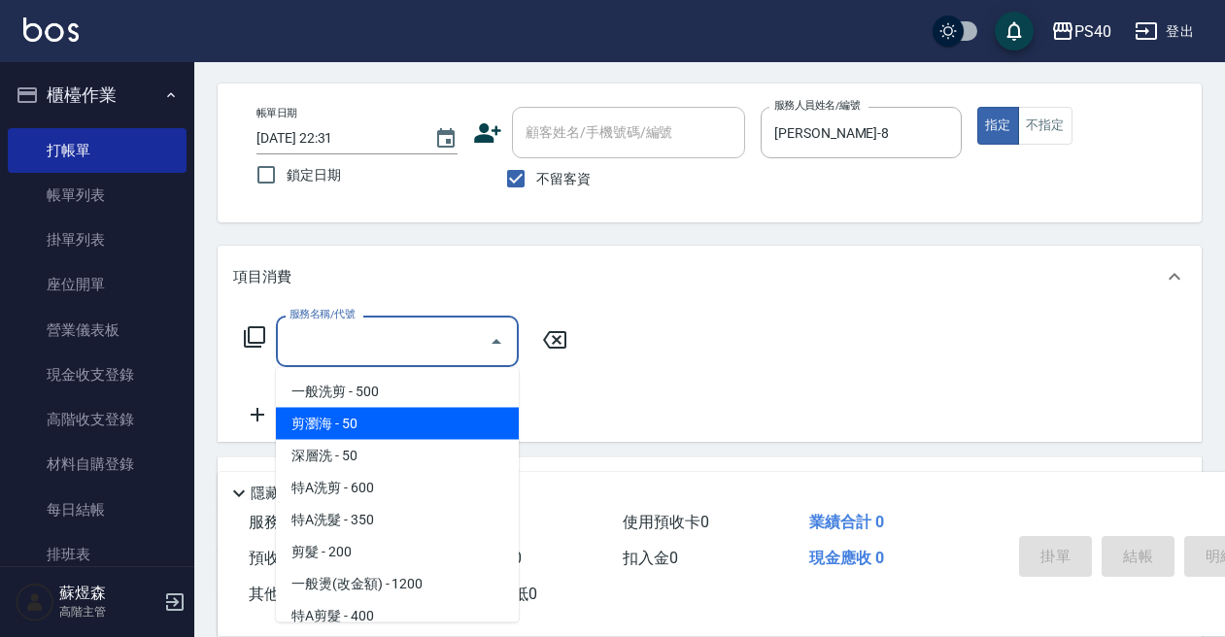
type input "剪瀏海(0050)"
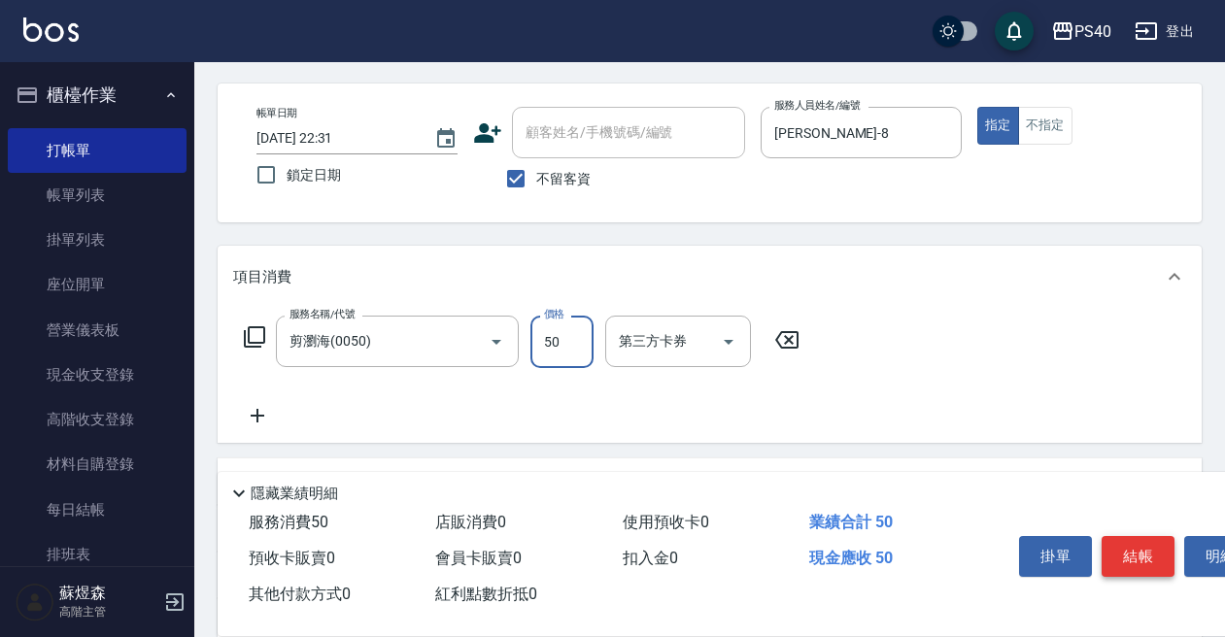
click at [1129, 550] on button "結帳" at bounding box center [1138, 556] width 73 height 41
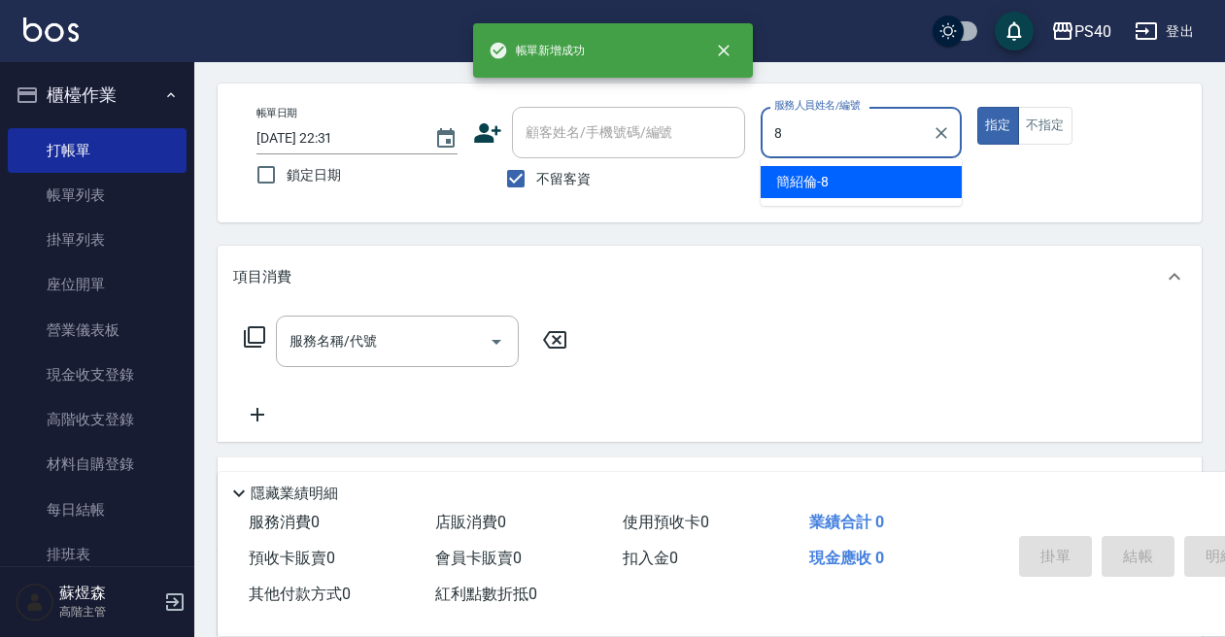
type input "[PERSON_NAME]-8"
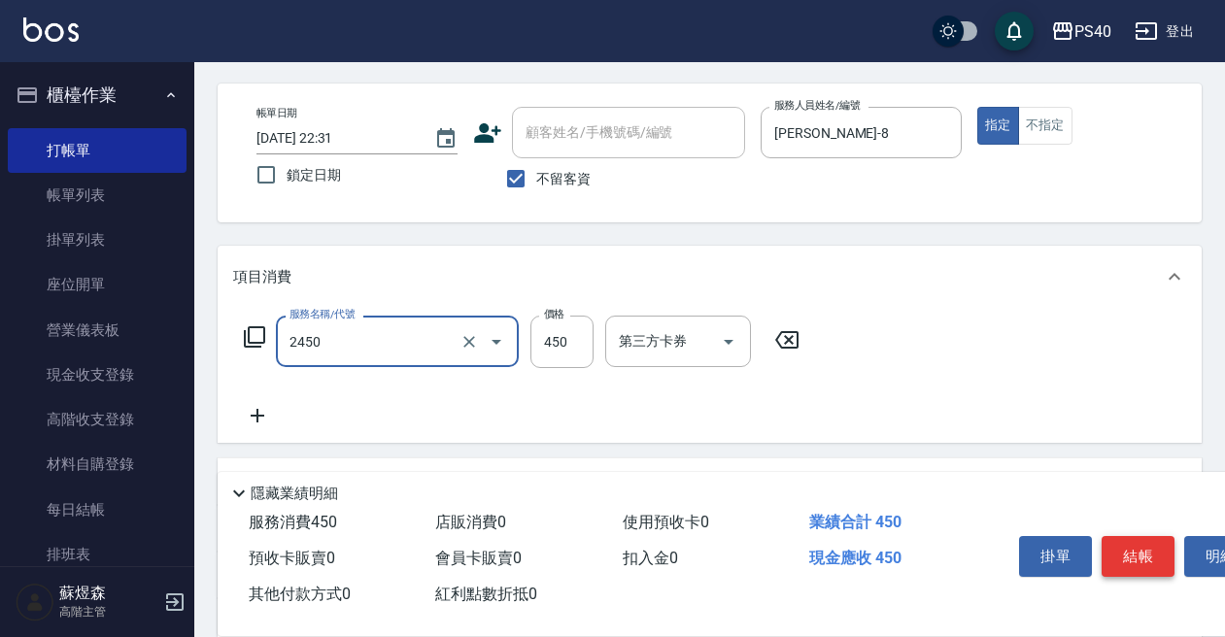
type input "C剪髮套餐(2450)"
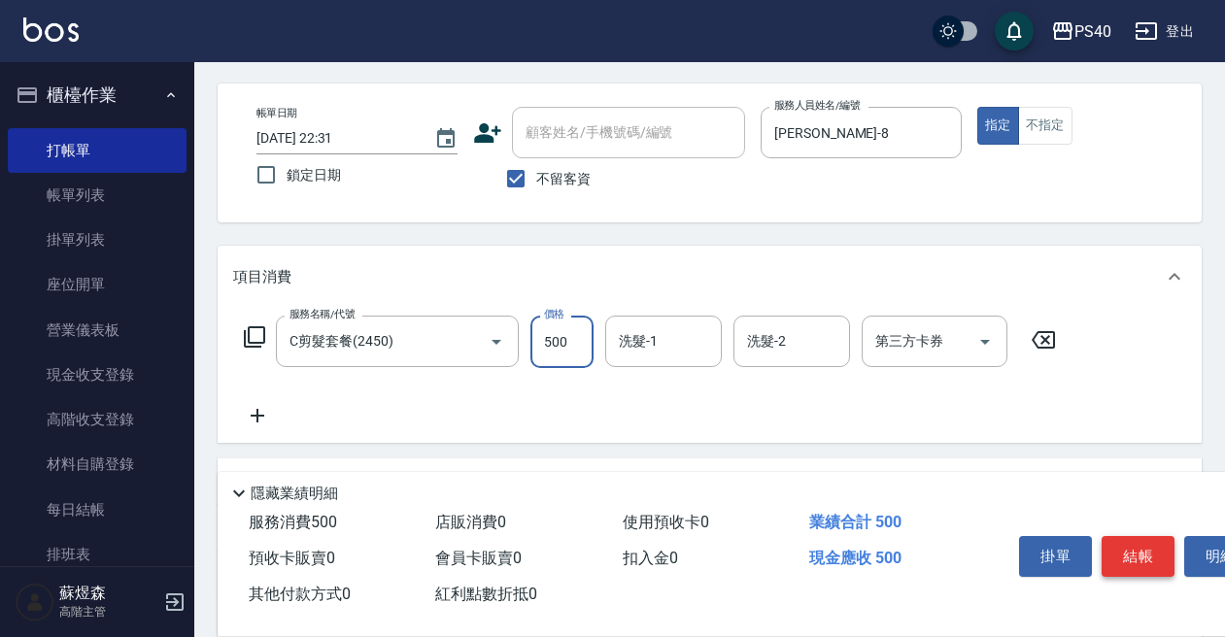
type input "500"
click at [1129, 550] on button "結帳" at bounding box center [1138, 556] width 73 height 41
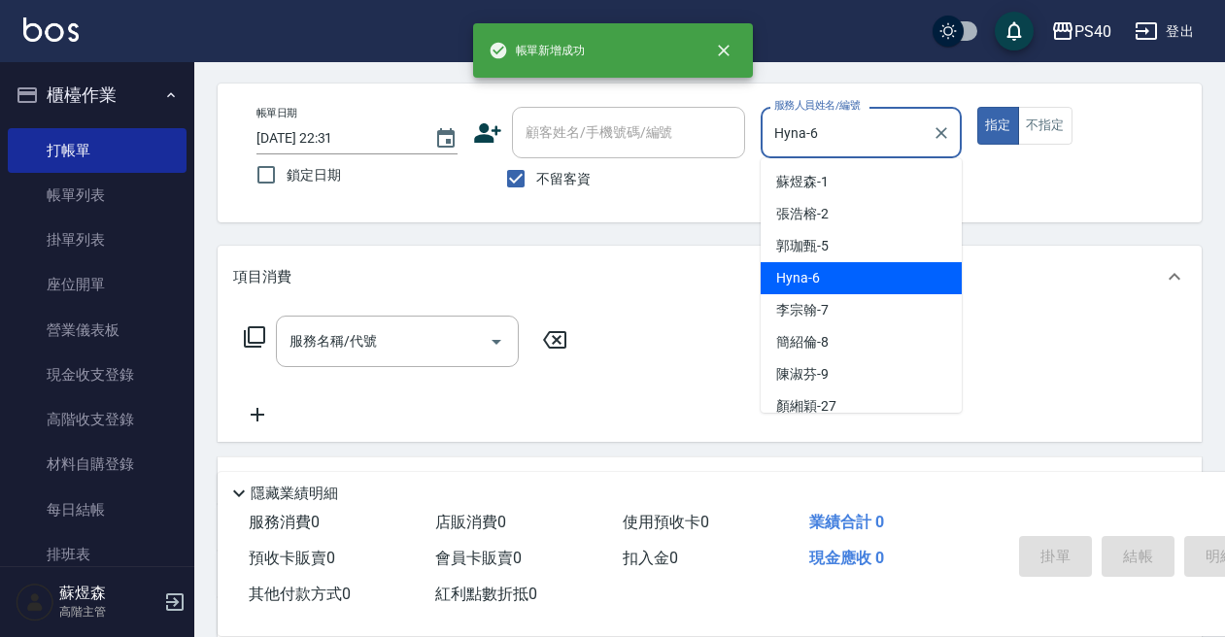
click at [837, 126] on input "Hyna-6" at bounding box center [846, 133] width 154 height 34
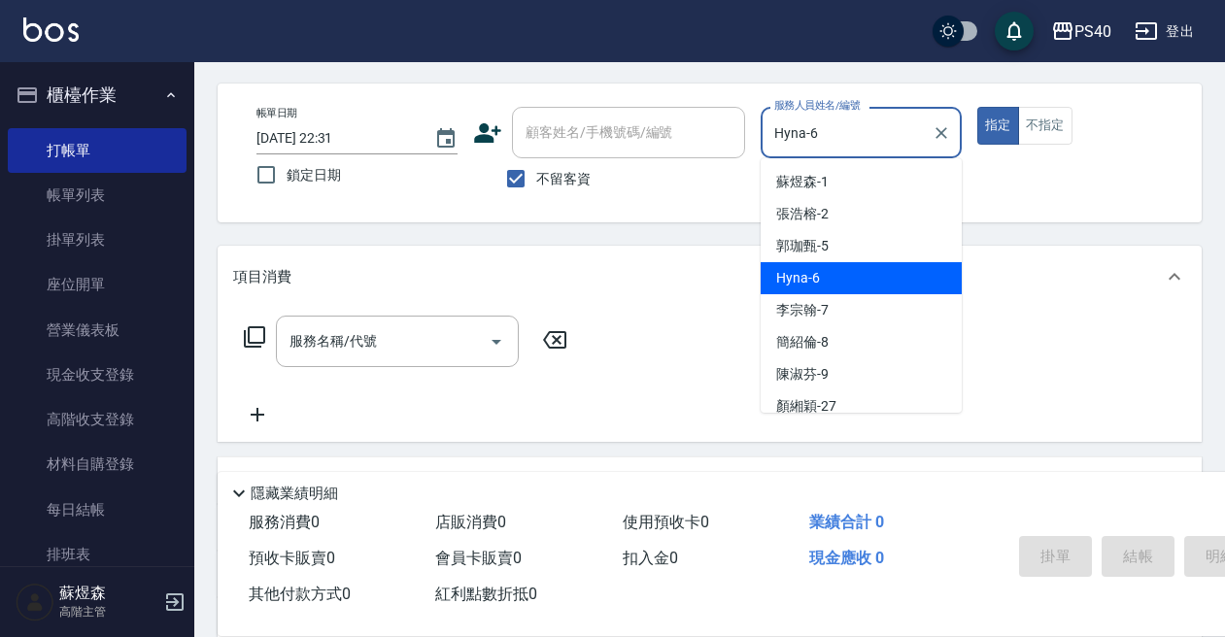
click at [837, 126] on input "Hyna-6" at bounding box center [846, 133] width 154 height 34
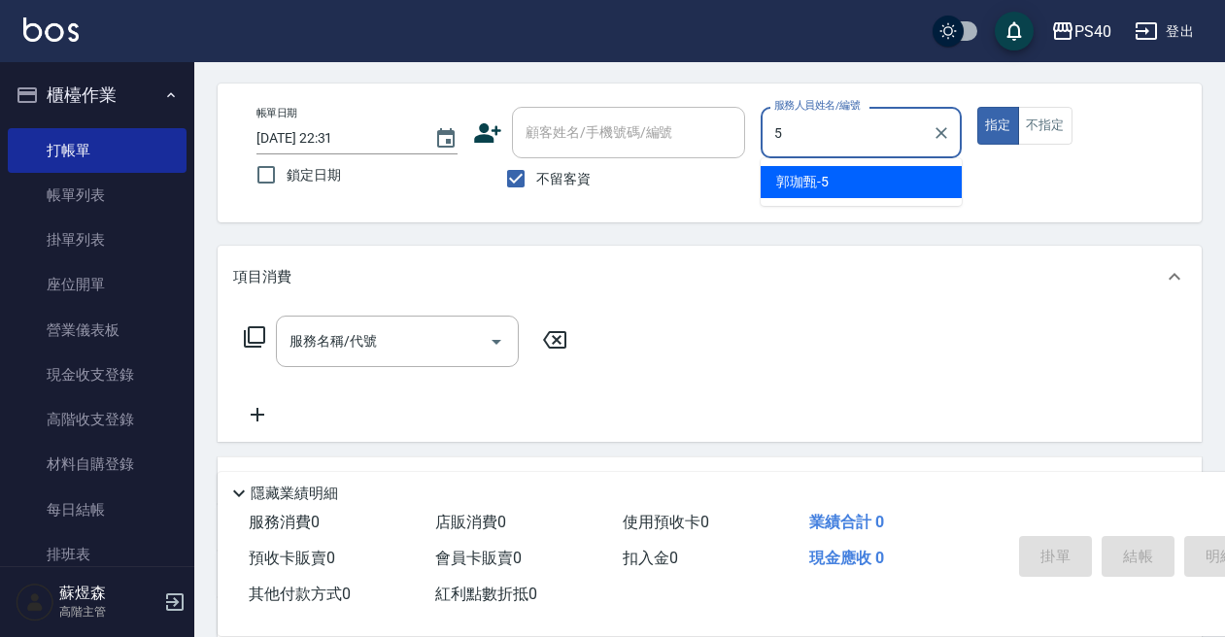
type input "[PERSON_NAME]-5"
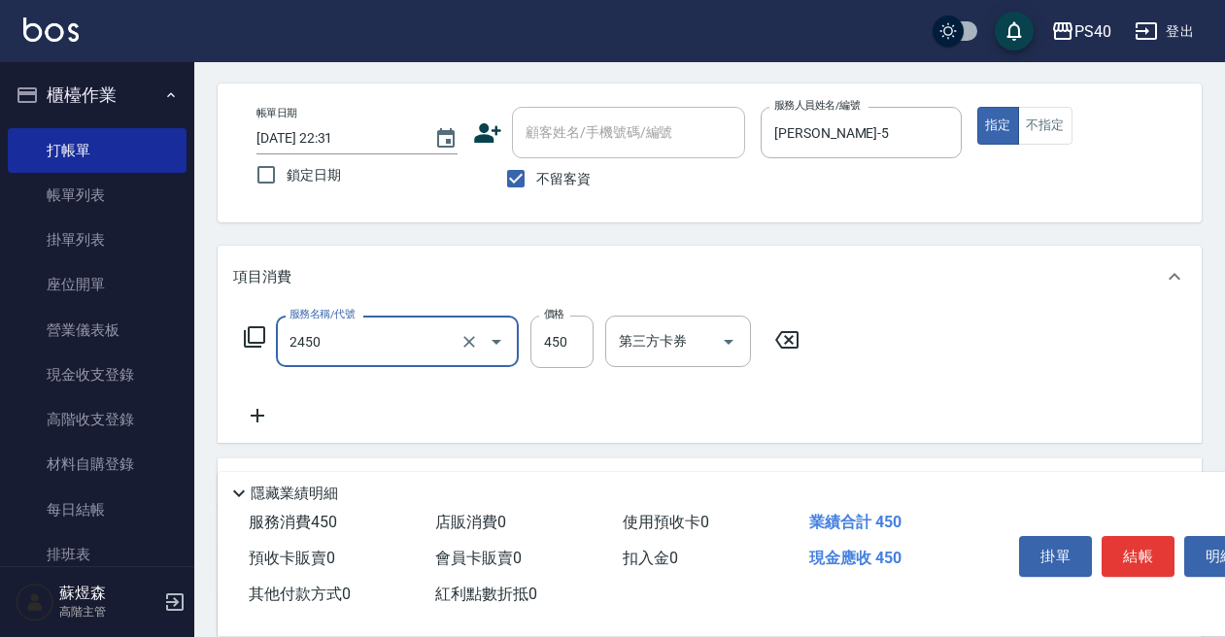
type input "C剪髮套餐(2450)"
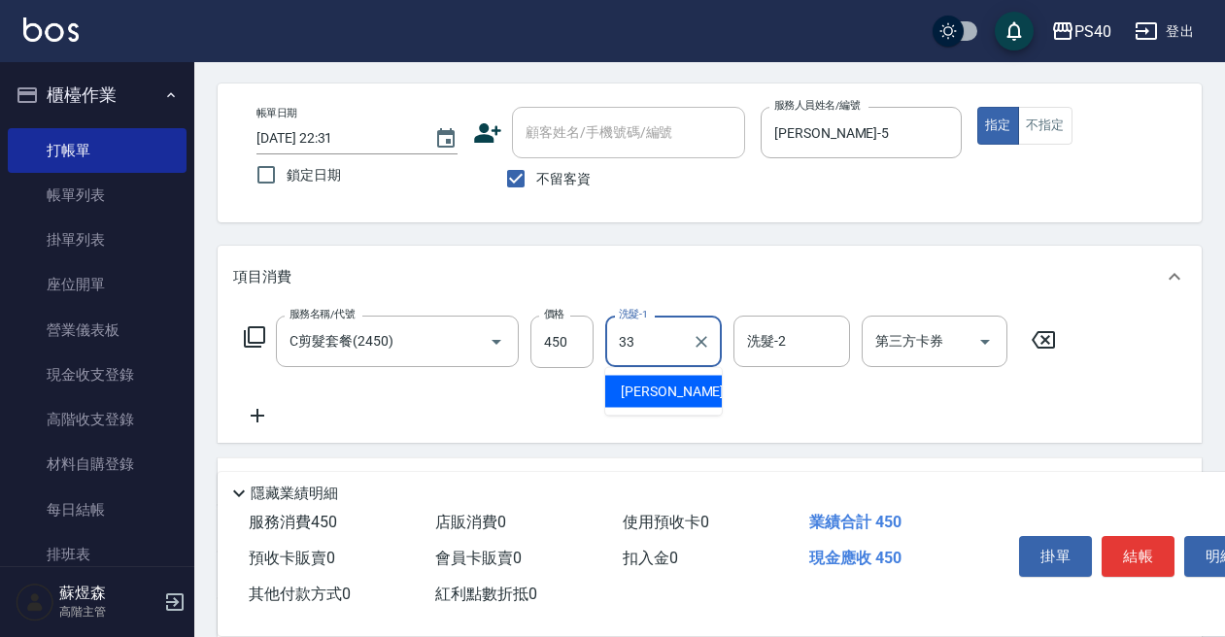
type input "[PERSON_NAME]-33"
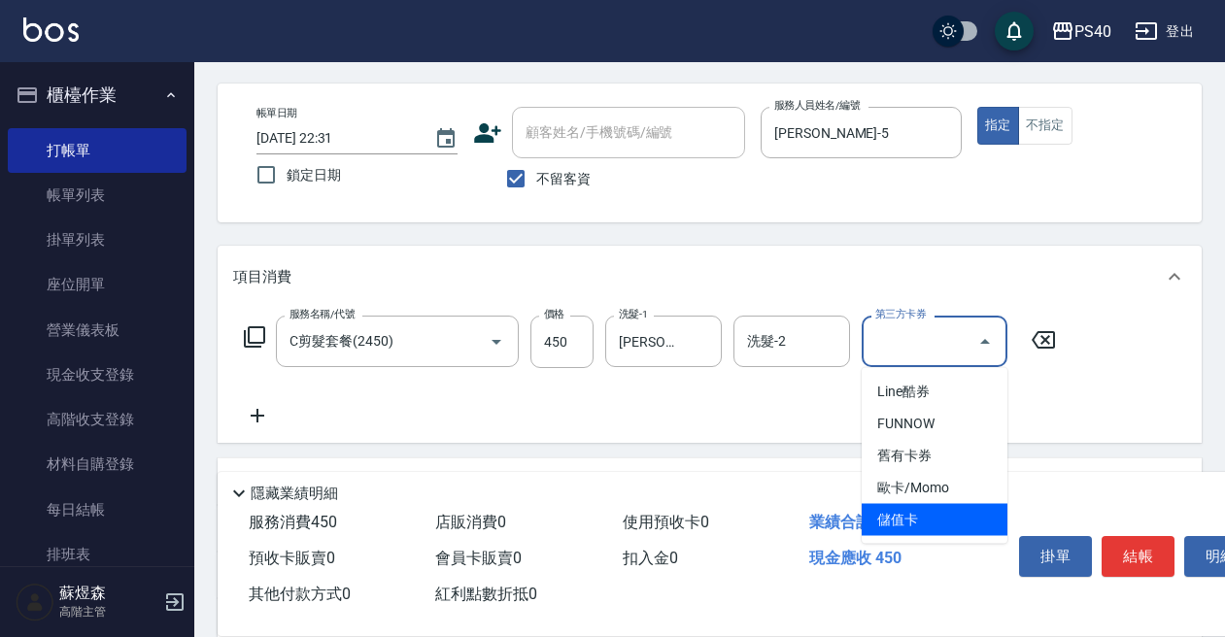
type input "儲值卡"
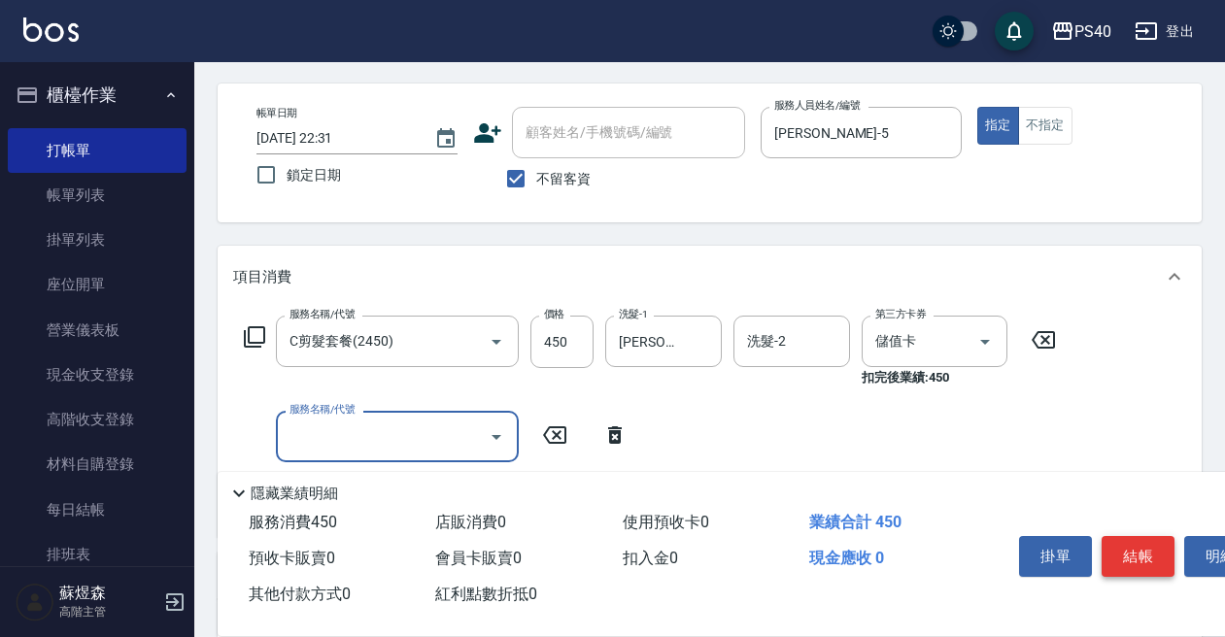
click at [1143, 563] on button "結帳" at bounding box center [1138, 556] width 73 height 41
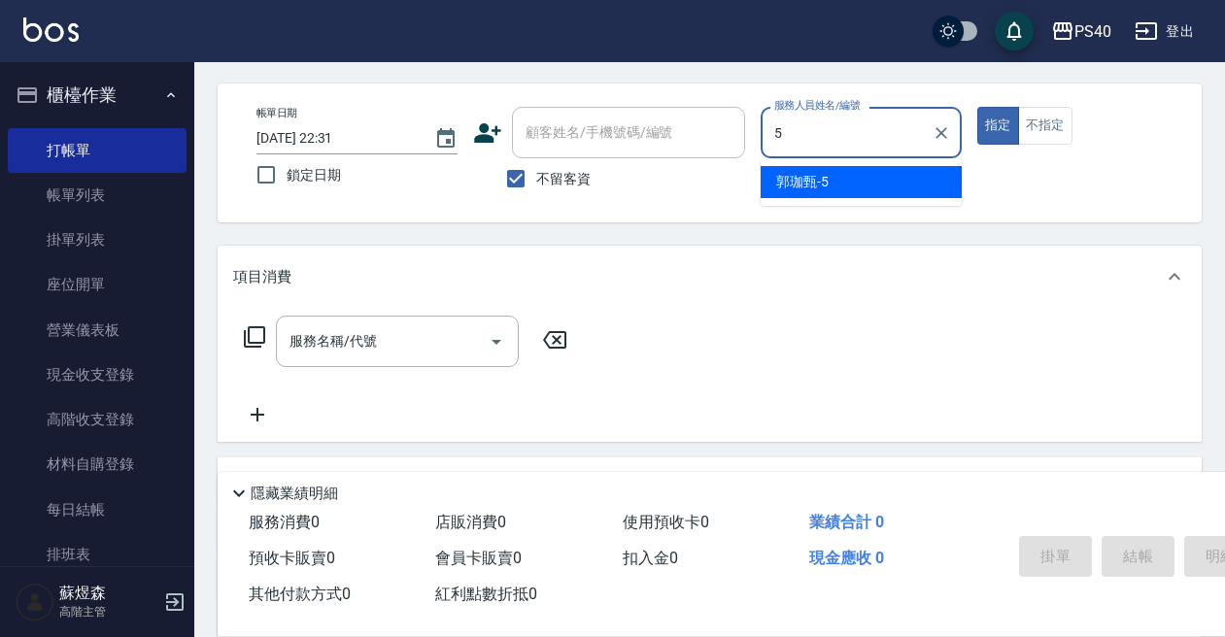
type input "[PERSON_NAME]-5"
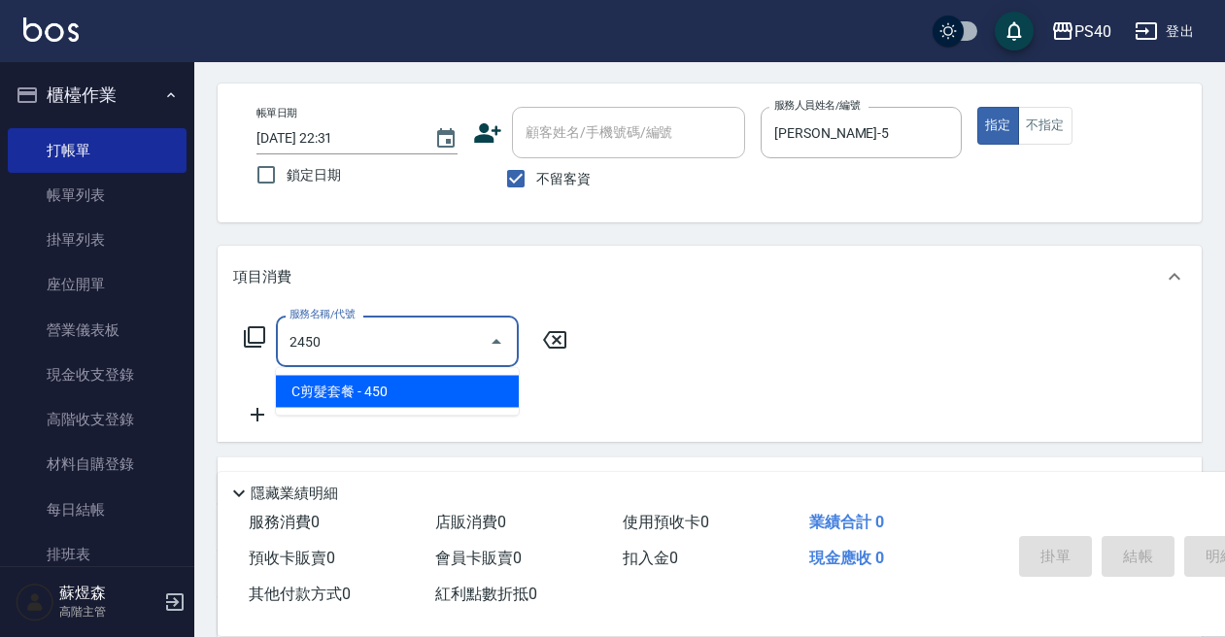
type input "C剪髮套餐(2450)"
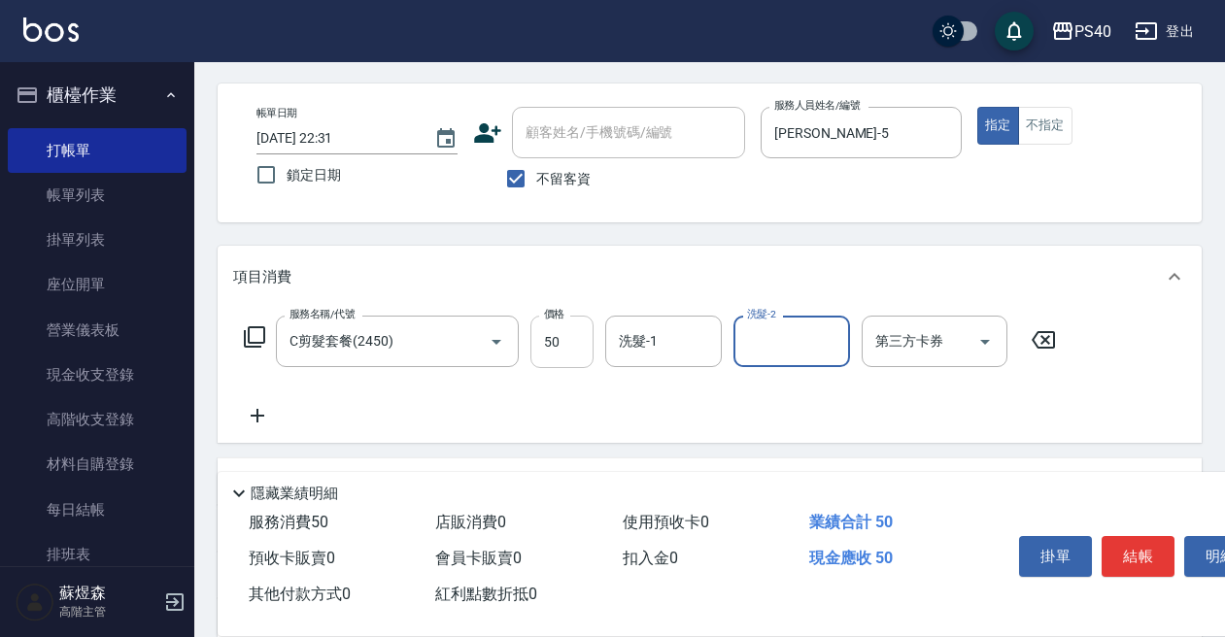
click at [592, 365] on input "50" at bounding box center [561, 342] width 63 height 52
type input "500"
click at [1139, 559] on button "結帳" at bounding box center [1138, 556] width 73 height 41
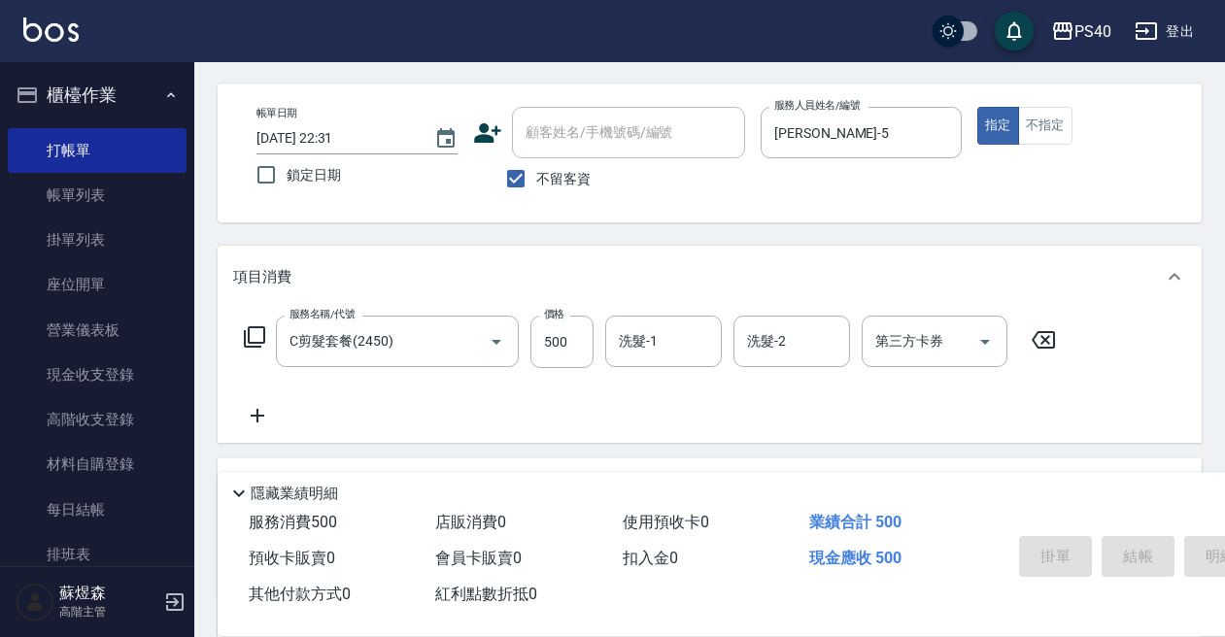
type input "[DATE] 22:32"
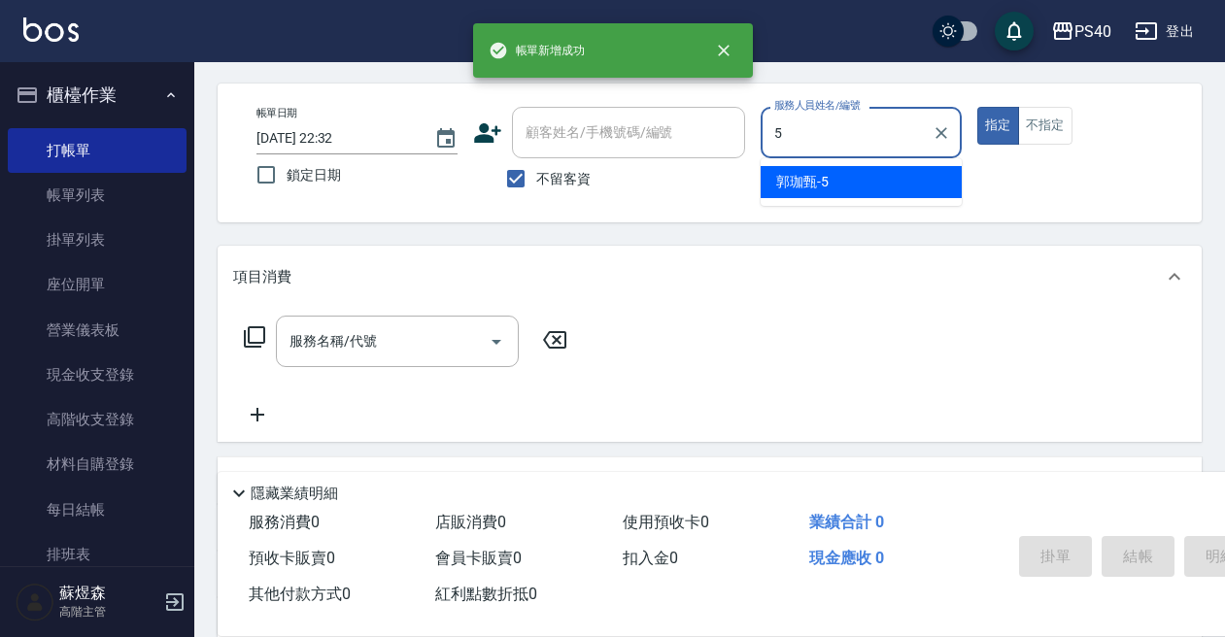
type input "[PERSON_NAME]-5"
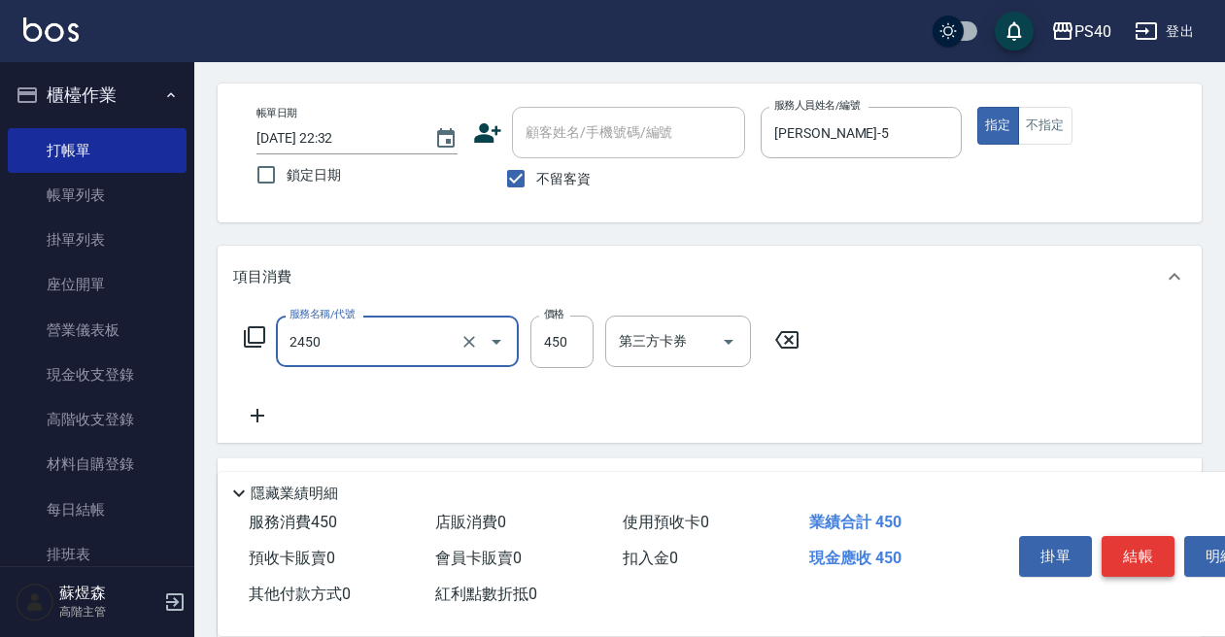
type input "C剪髮套餐(2450)"
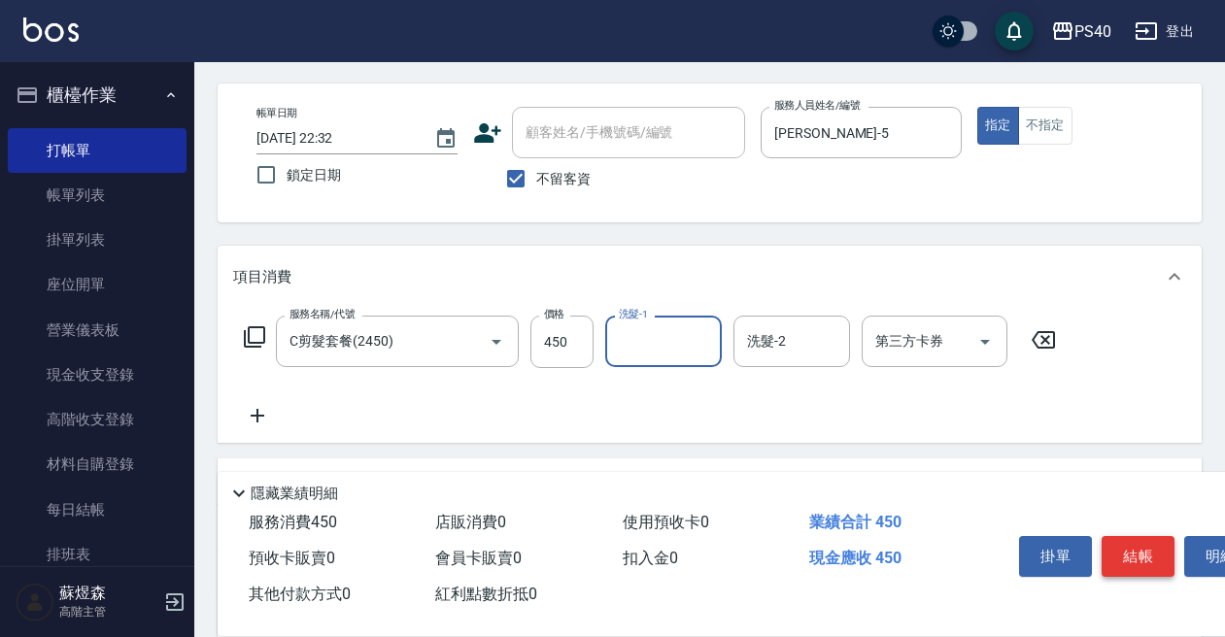
click at [1139, 559] on button "結帳" at bounding box center [1138, 556] width 73 height 41
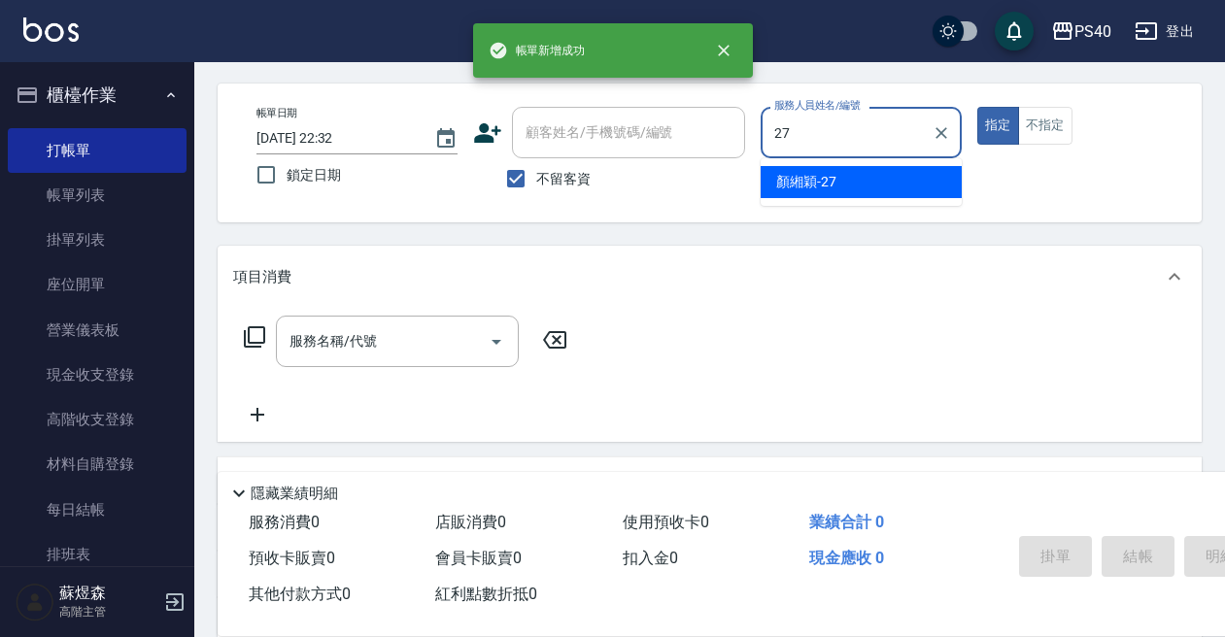
type input "[PERSON_NAME]-27"
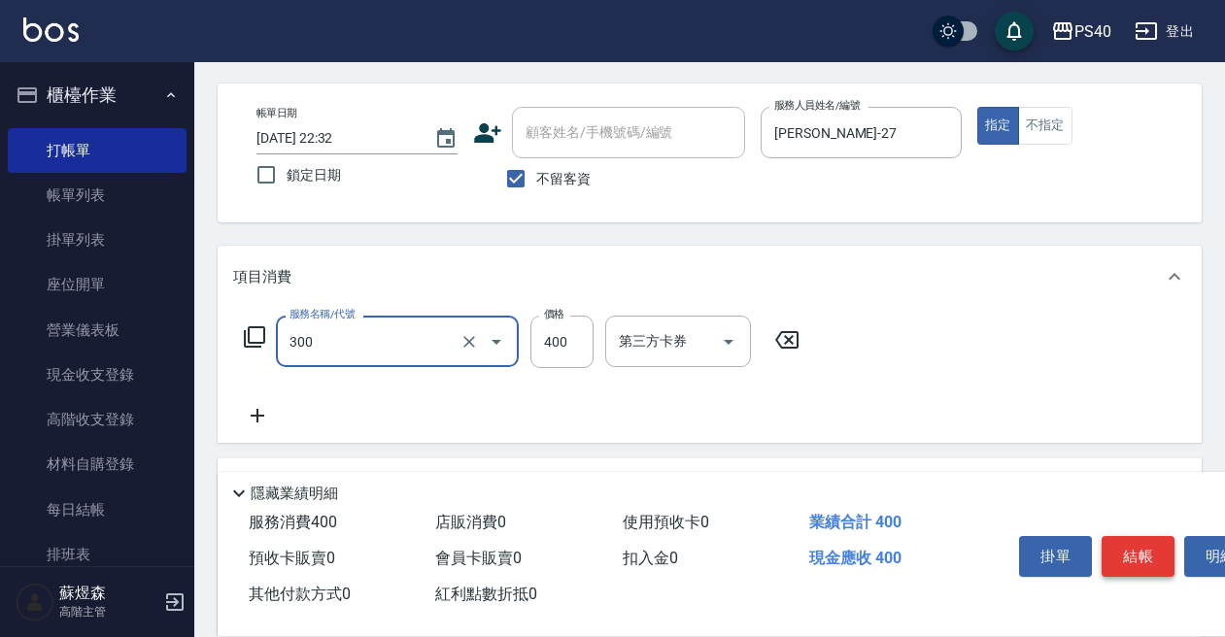
type input "特A剪髮(300)"
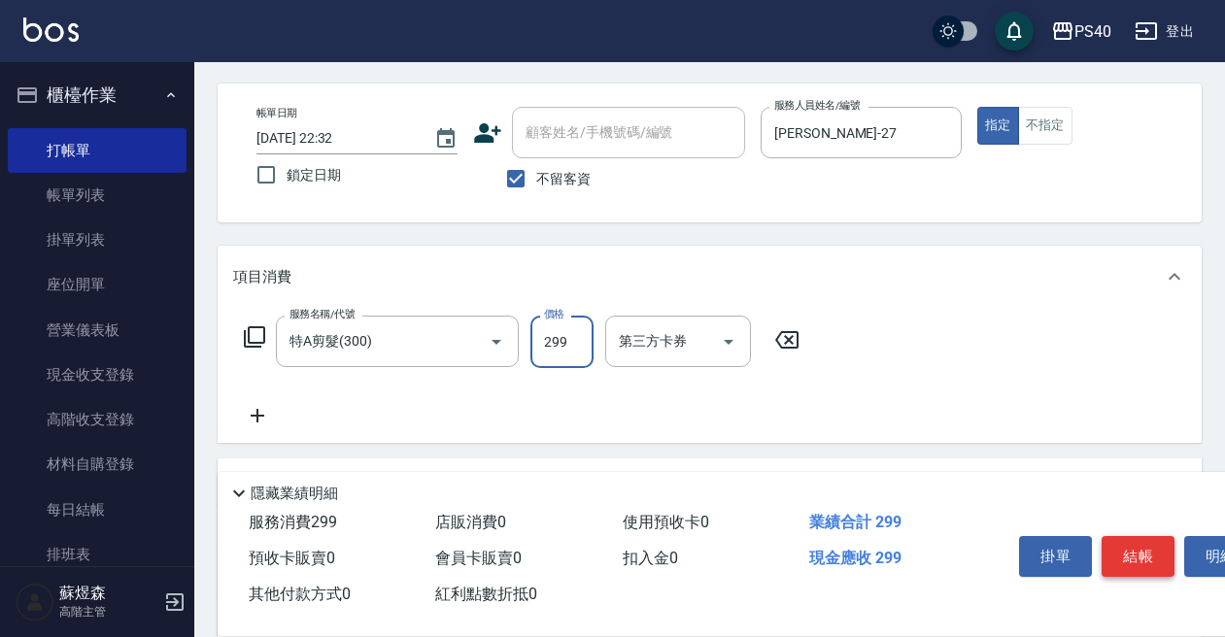
type input "299"
click at [1139, 559] on button "結帳" at bounding box center [1138, 556] width 73 height 41
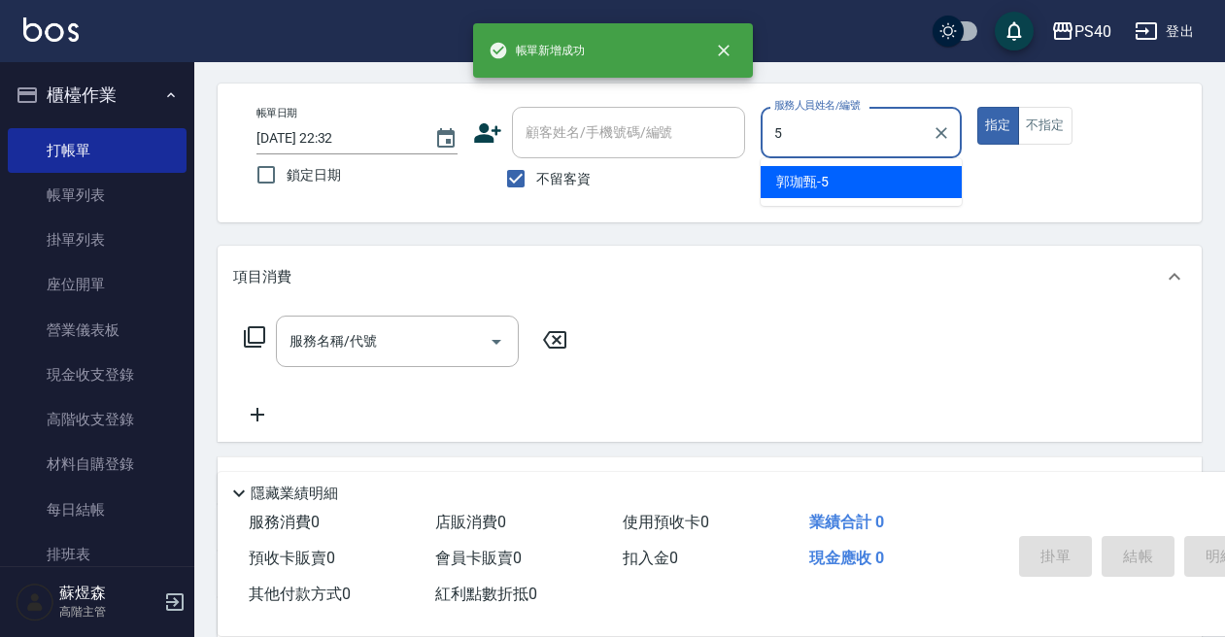
type input "[PERSON_NAME]-5"
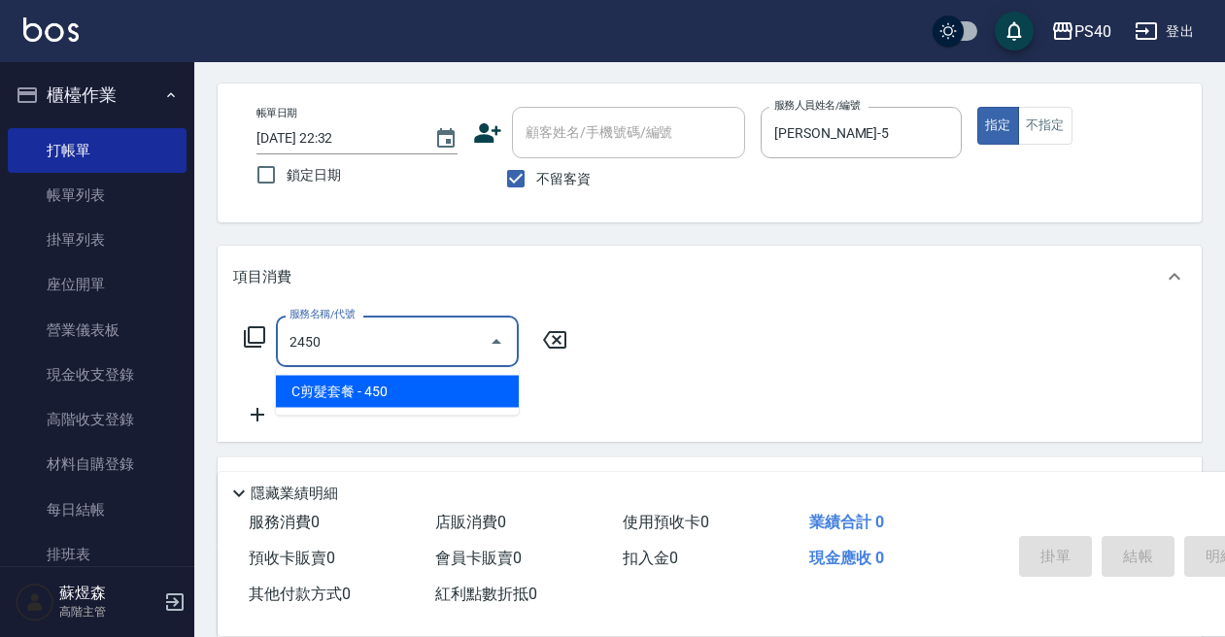
type input "C剪髮套餐(2450)"
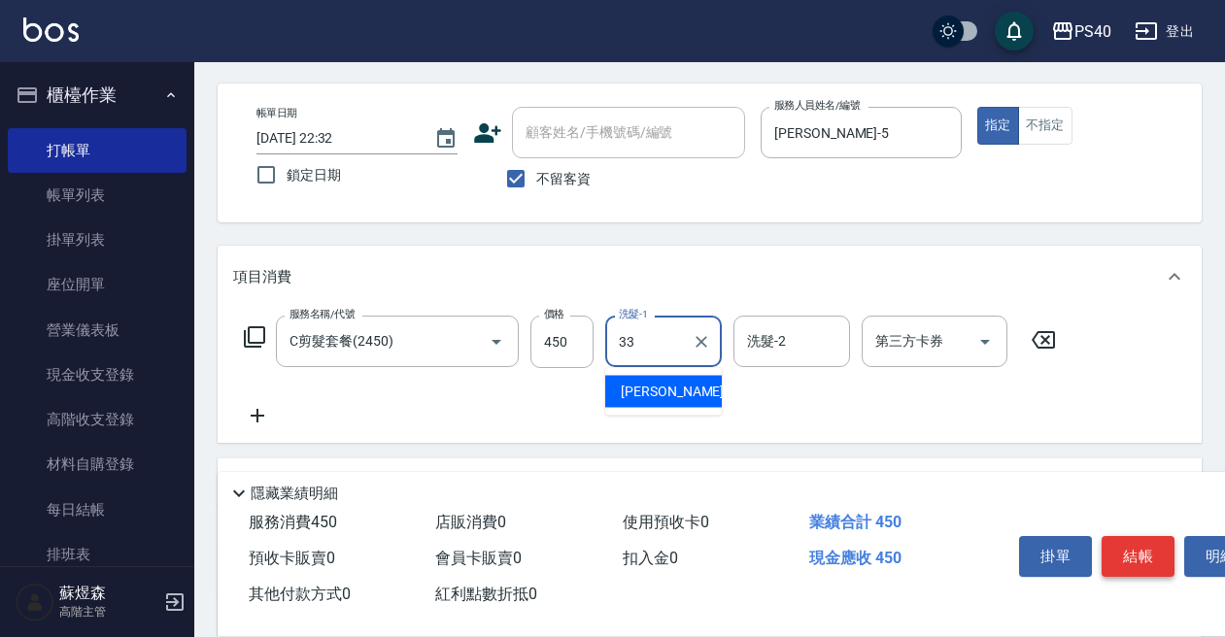
type input "[PERSON_NAME]-33"
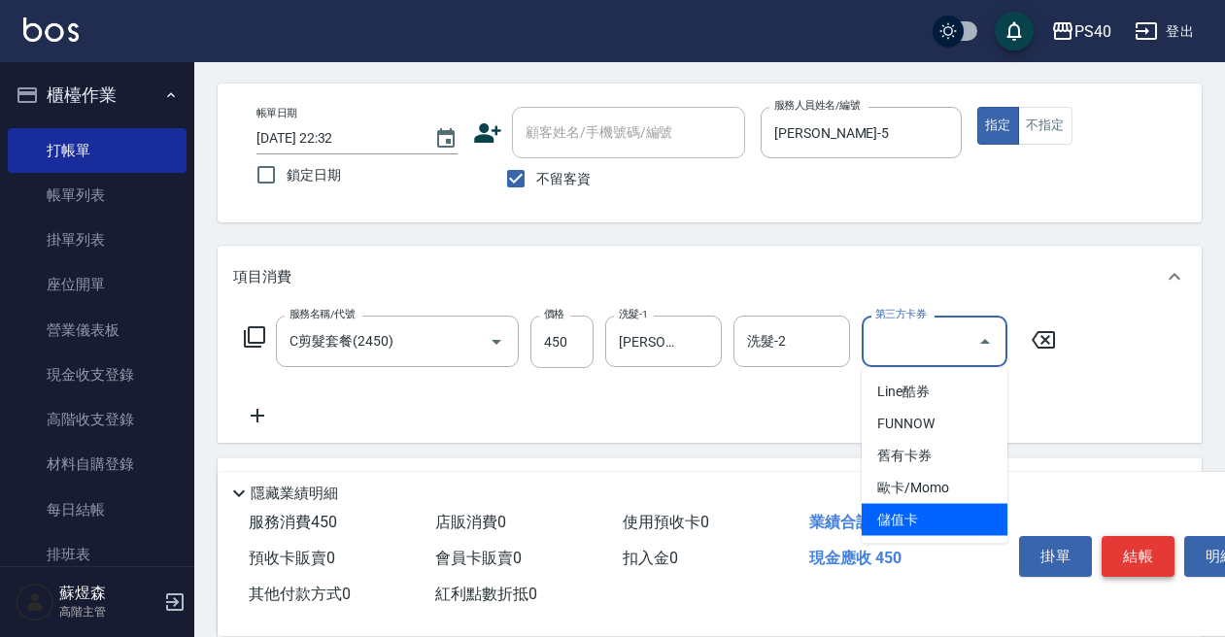
type input "儲值卡"
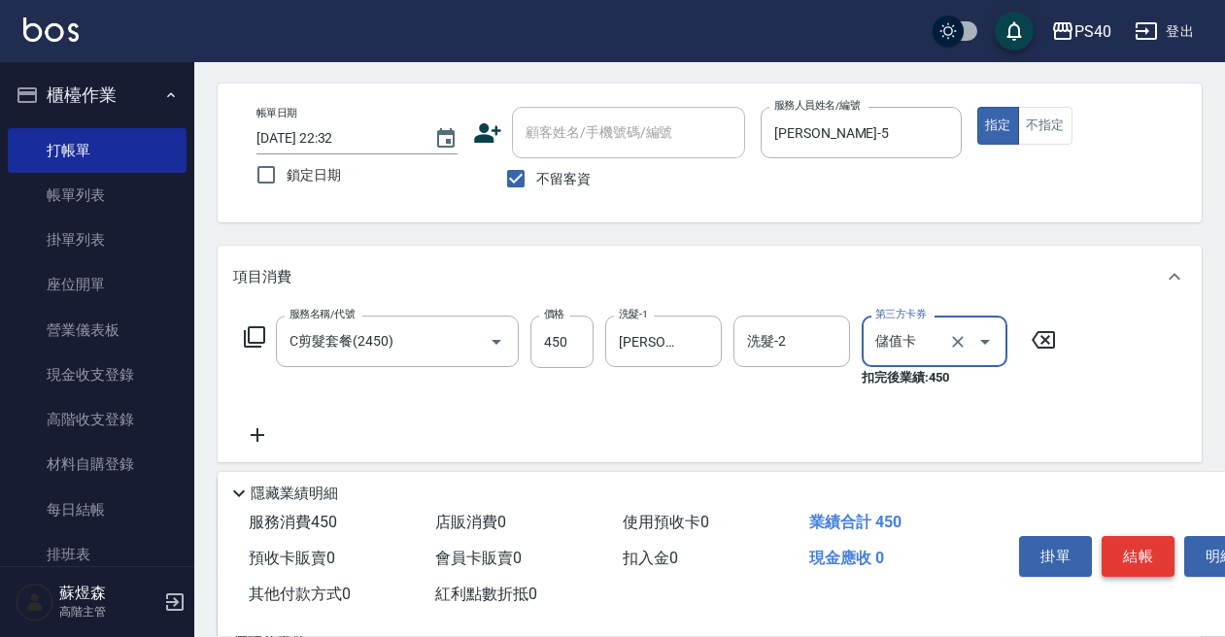
click at [1139, 559] on button "結帳" at bounding box center [1138, 556] width 73 height 41
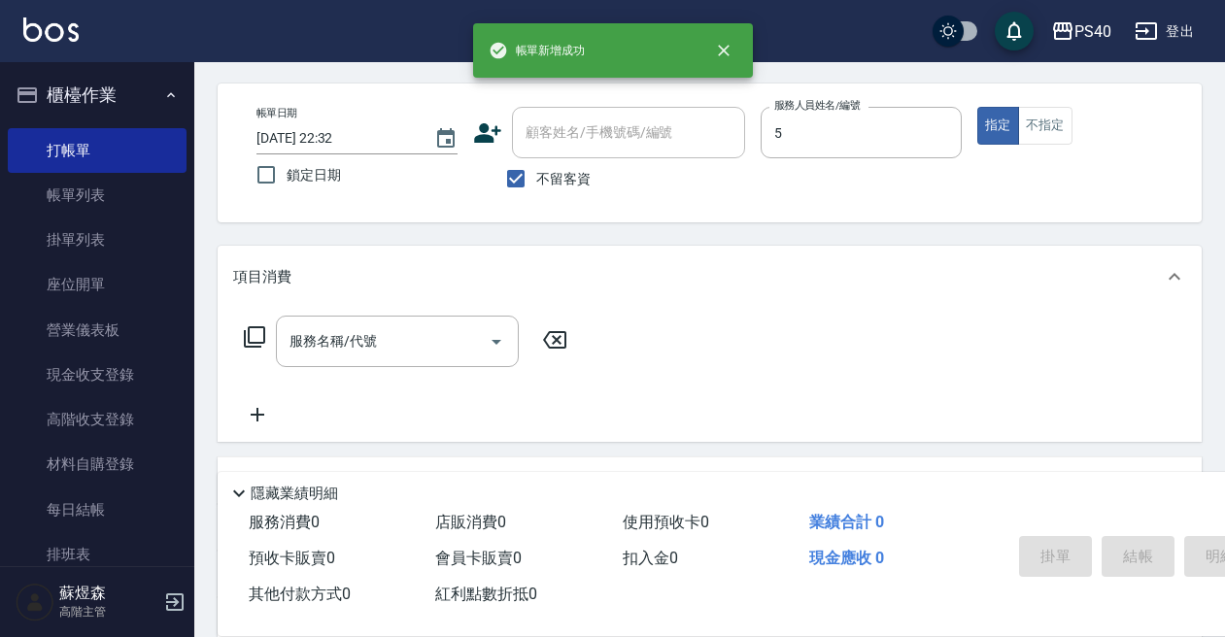
type input "[PERSON_NAME]-5"
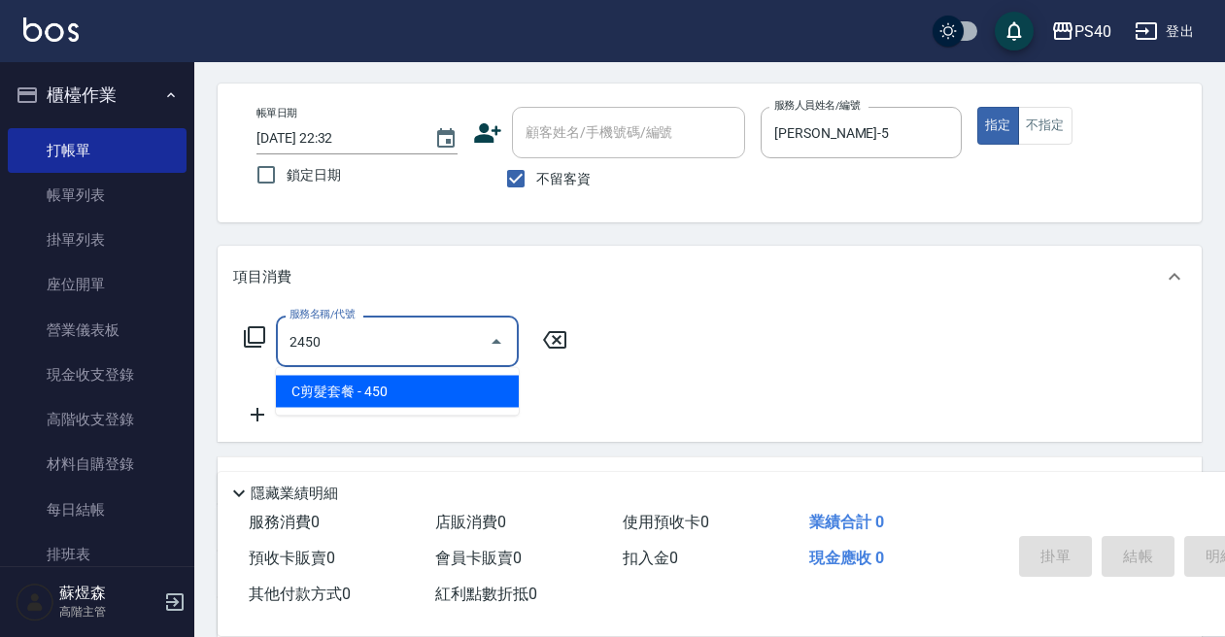
type input "C剪髮套餐(2450)"
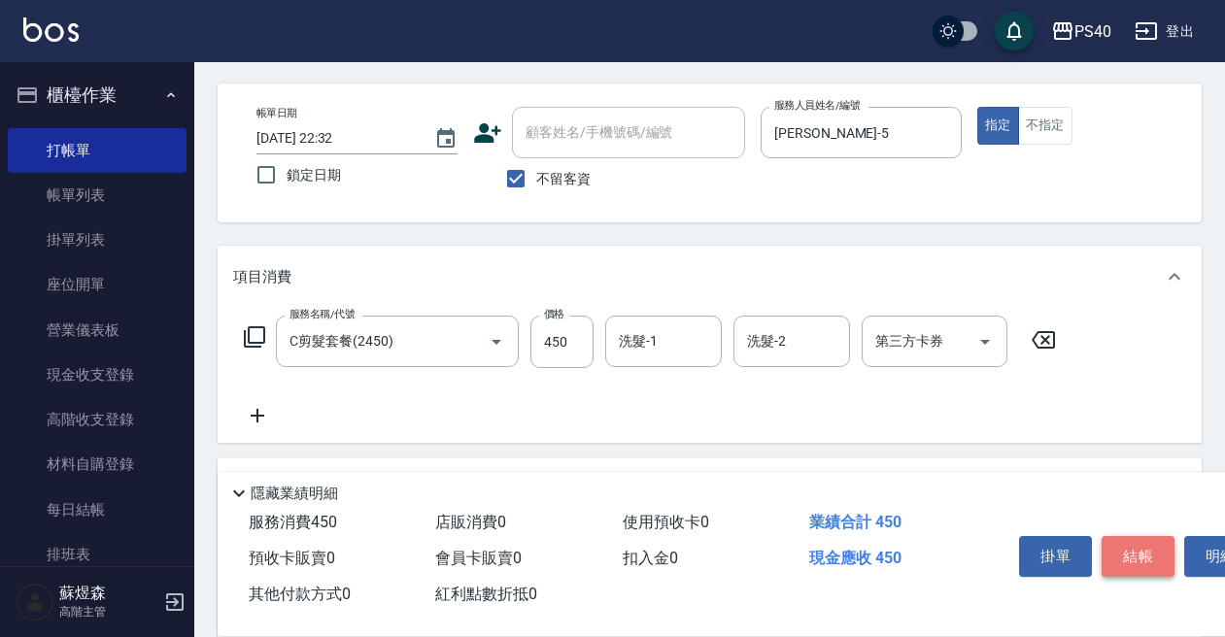
click at [1139, 559] on button "結帳" at bounding box center [1138, 556] width 73 height 41
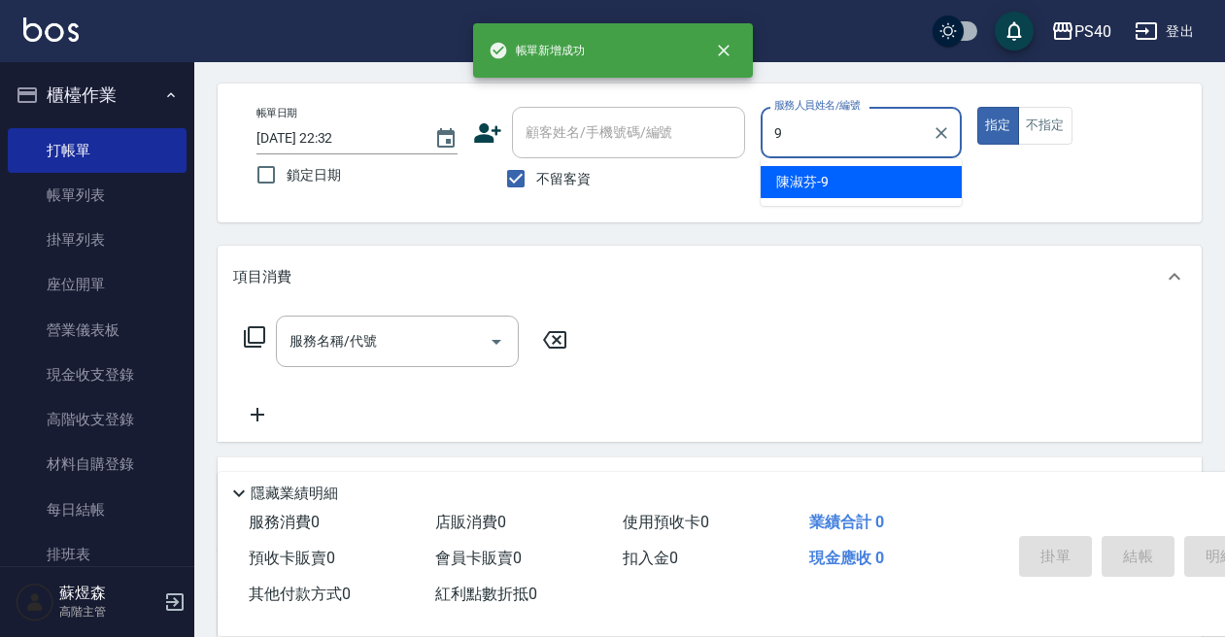
type input "[PERSON_NAME]-9"
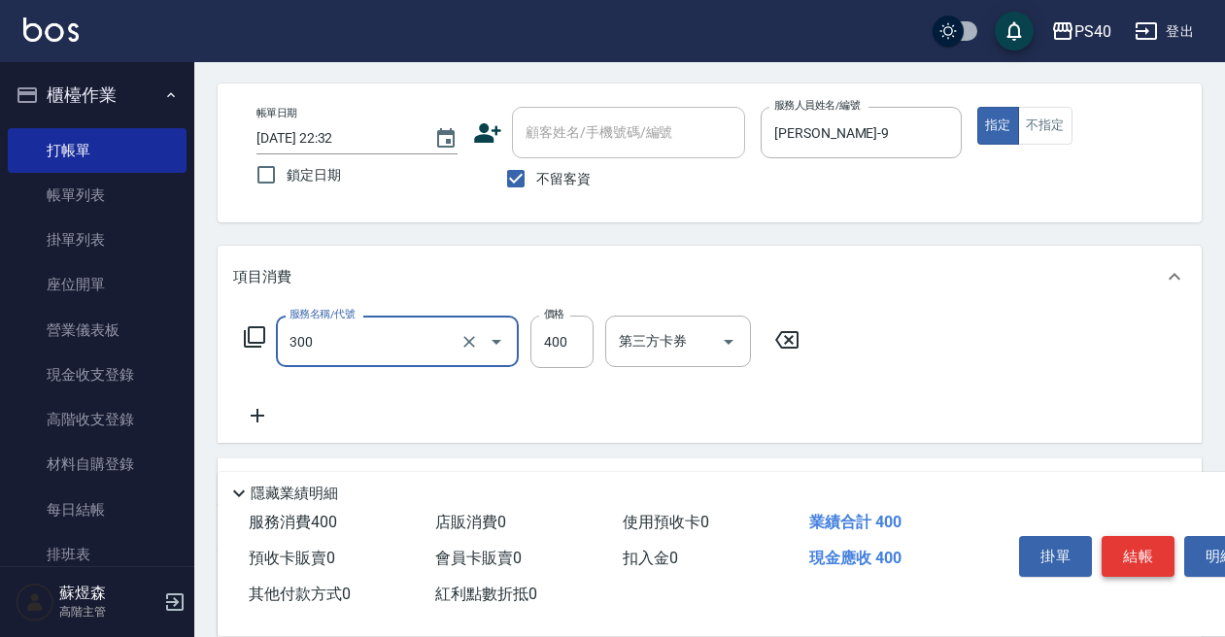
type input "特A剪髮(300)"
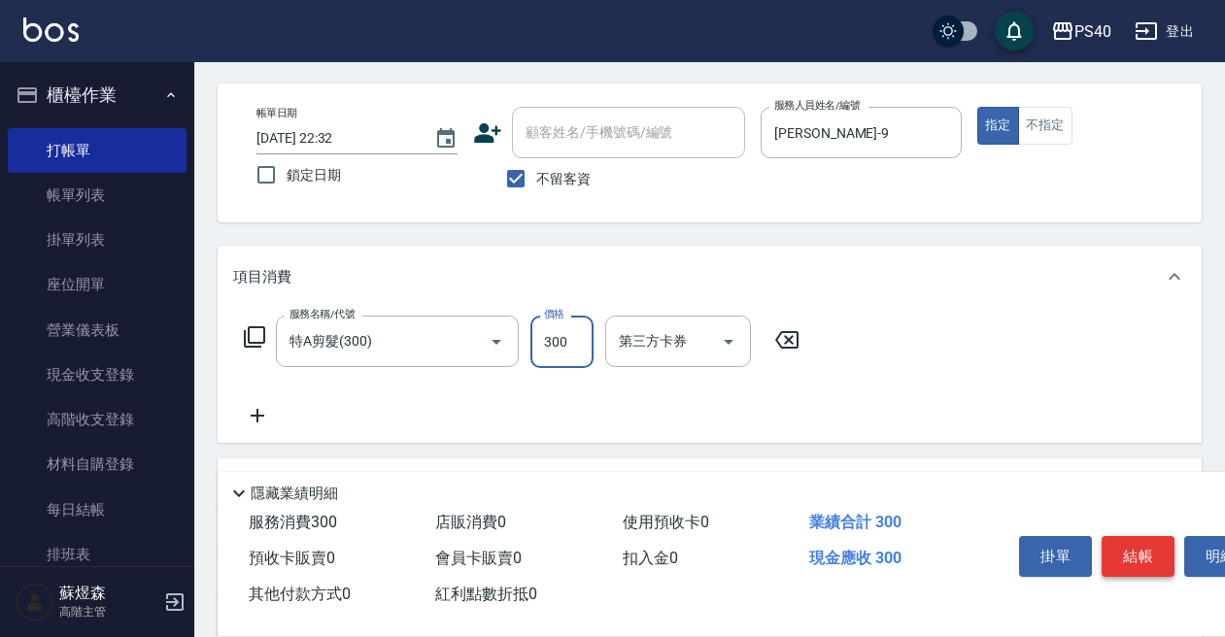
type input "300"
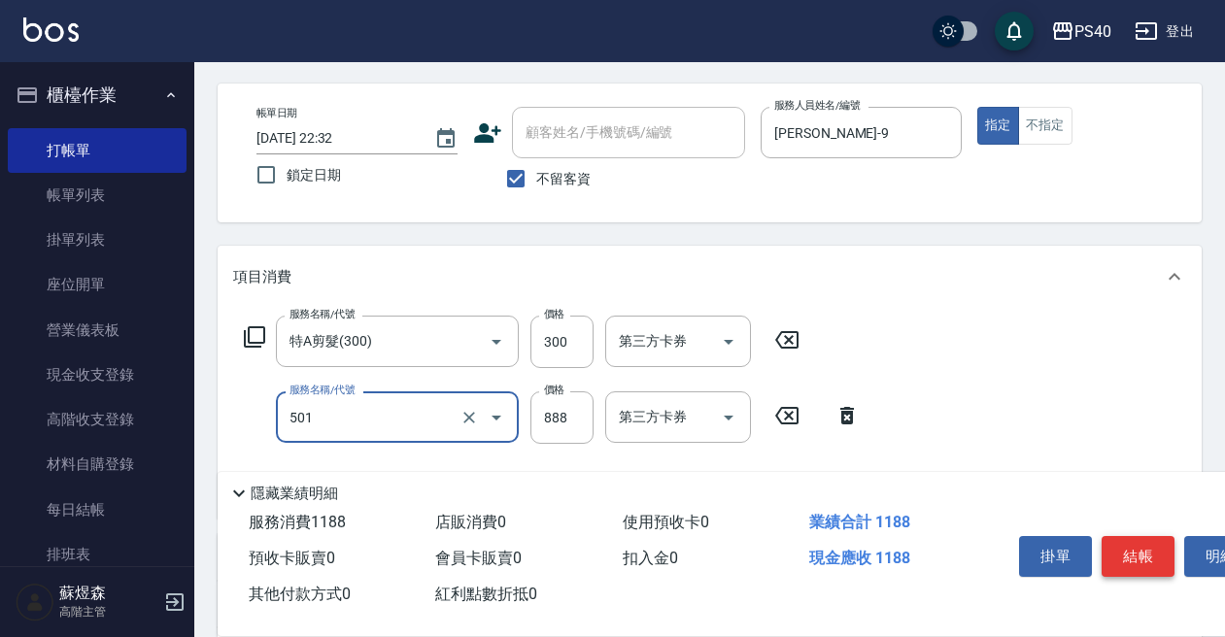
type input "一般染髮(改金額)(501)"
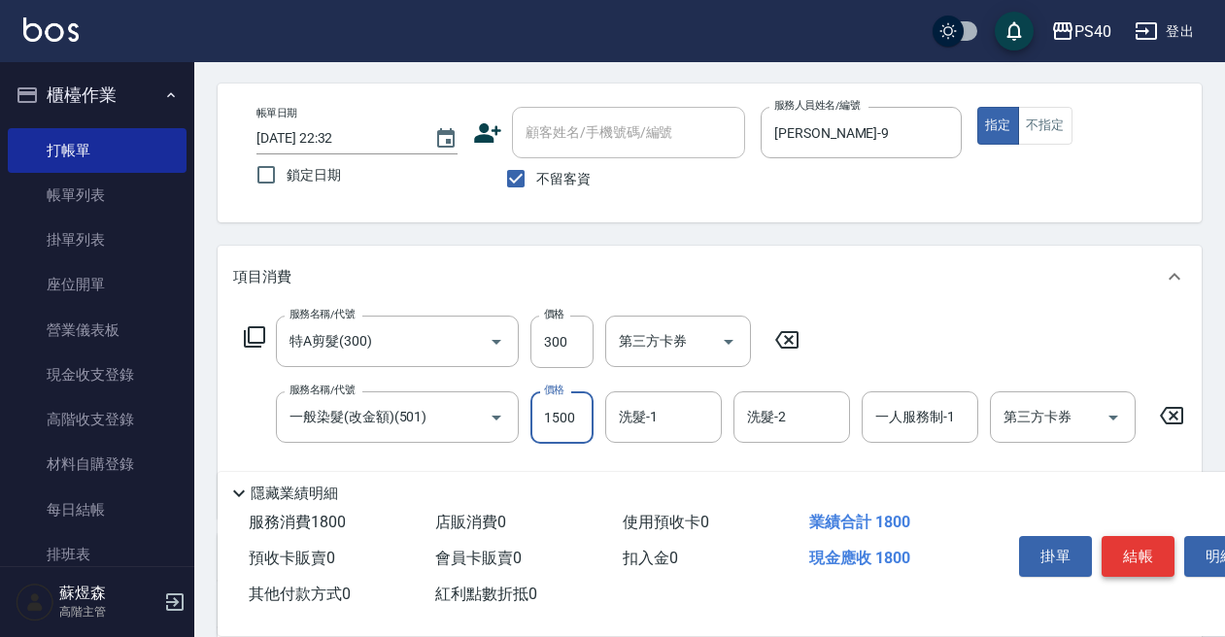
type input "1500"
click at [1139, 559] on button "結帳" at bounding box center [1138, 556] width 73 height 41
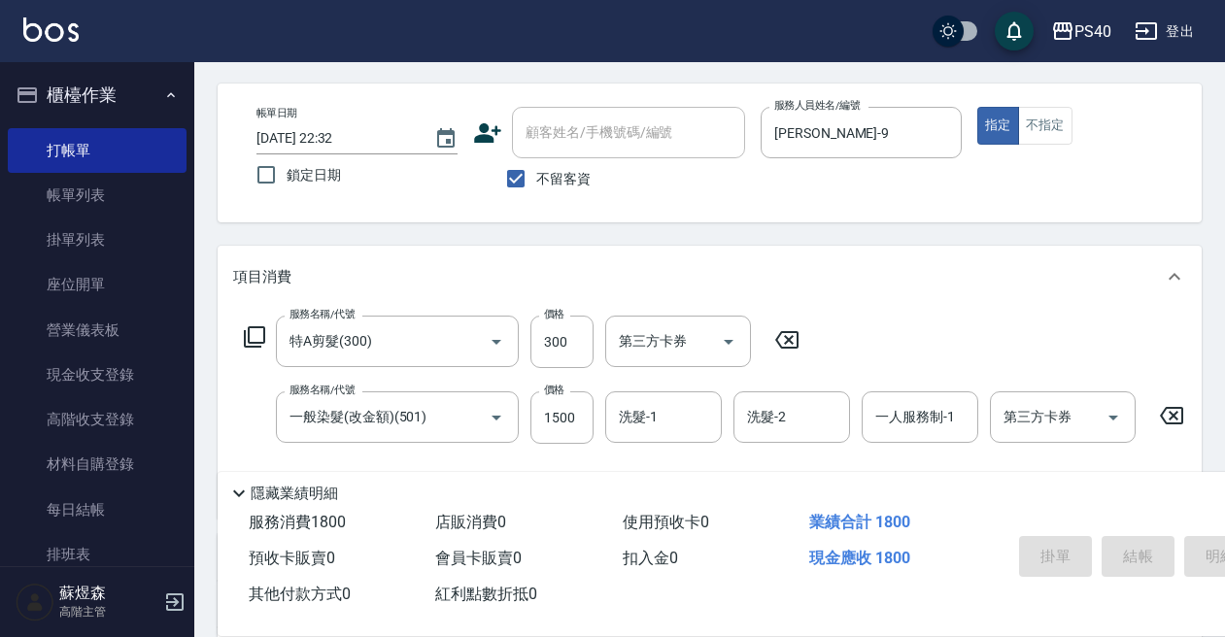
type input "[DATE] 22:33"
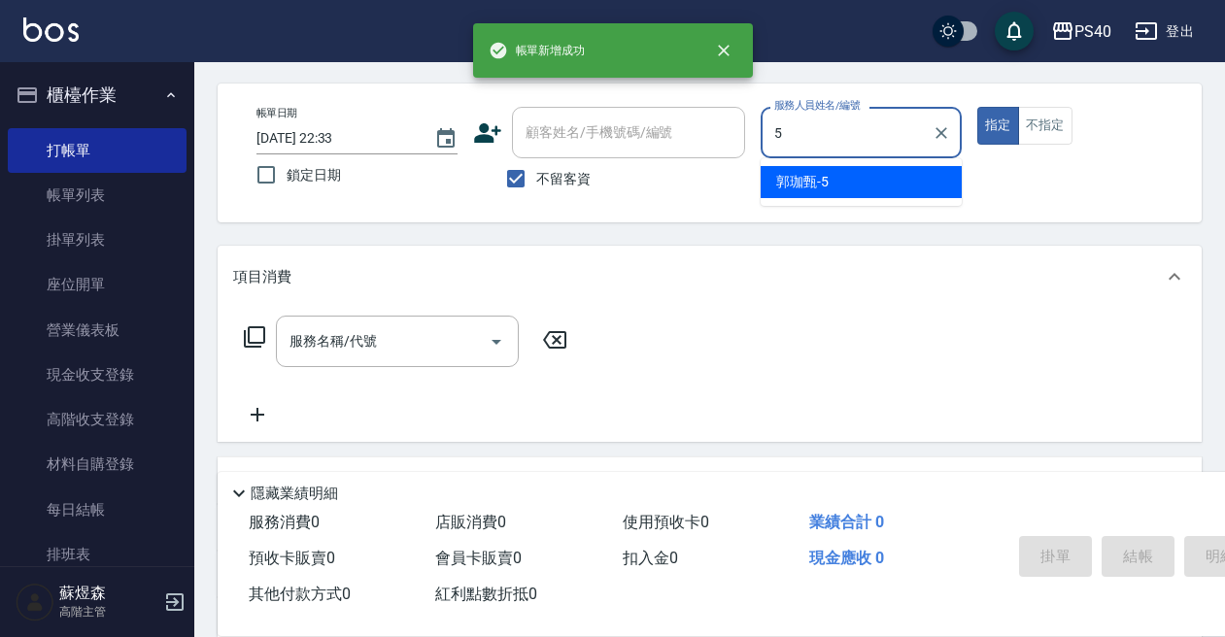
type input "[PERSON_NAME]-5"
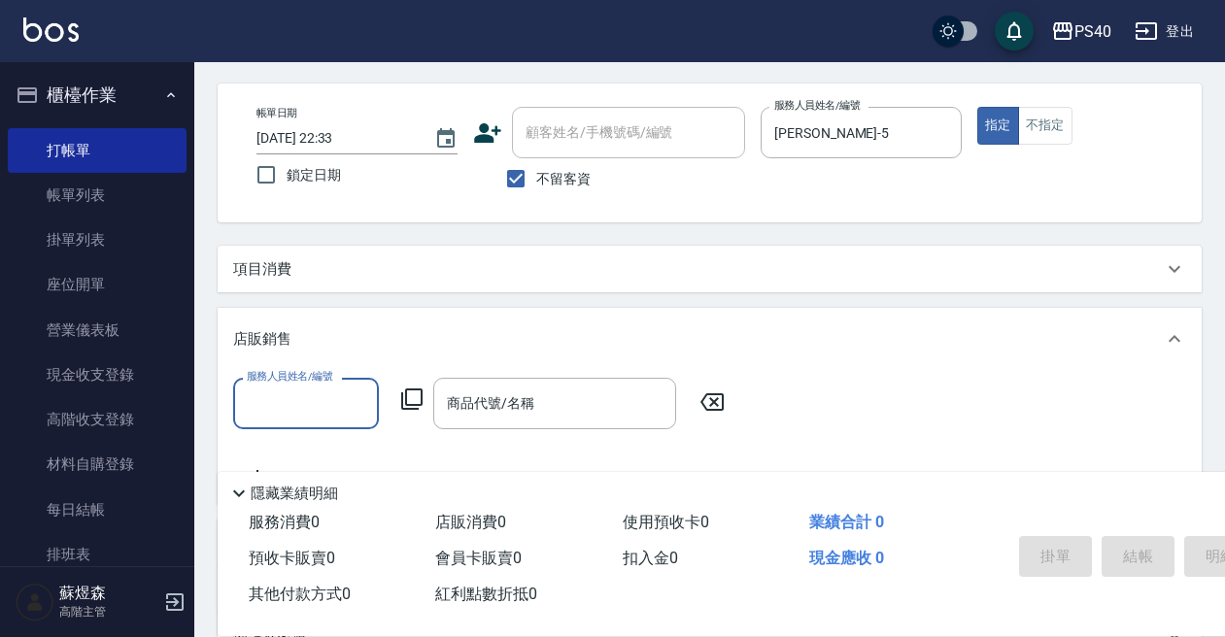
scroll to position [0, 0]
type input "[PERSON_NAME]-5"
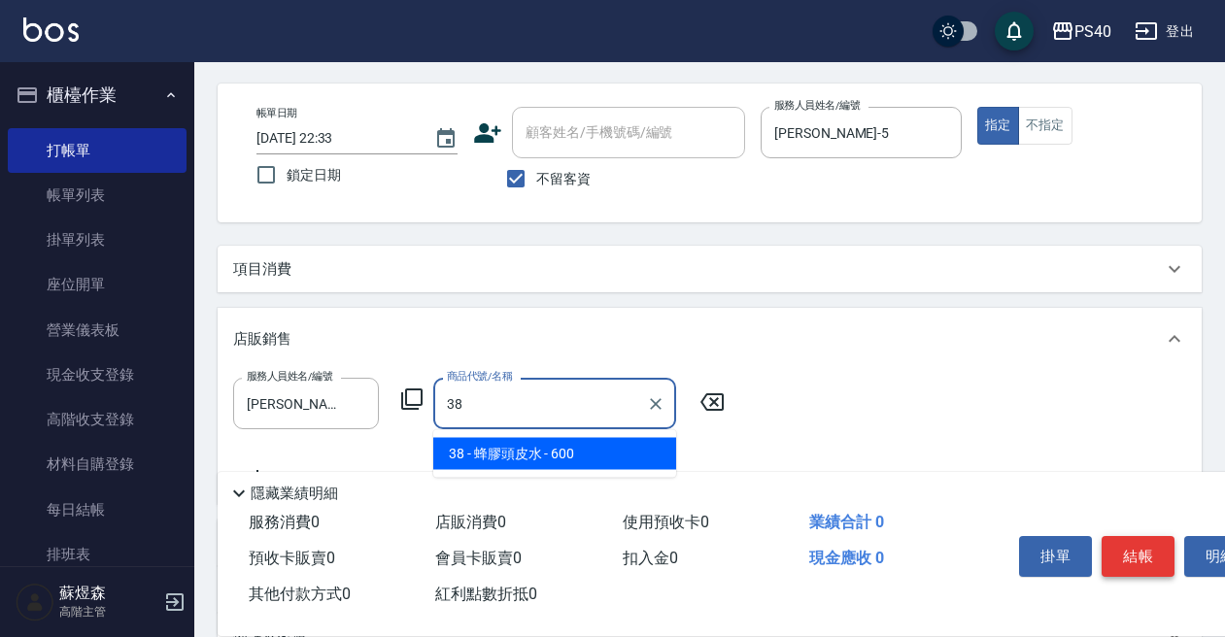
type input "蜂膠頭皮水"
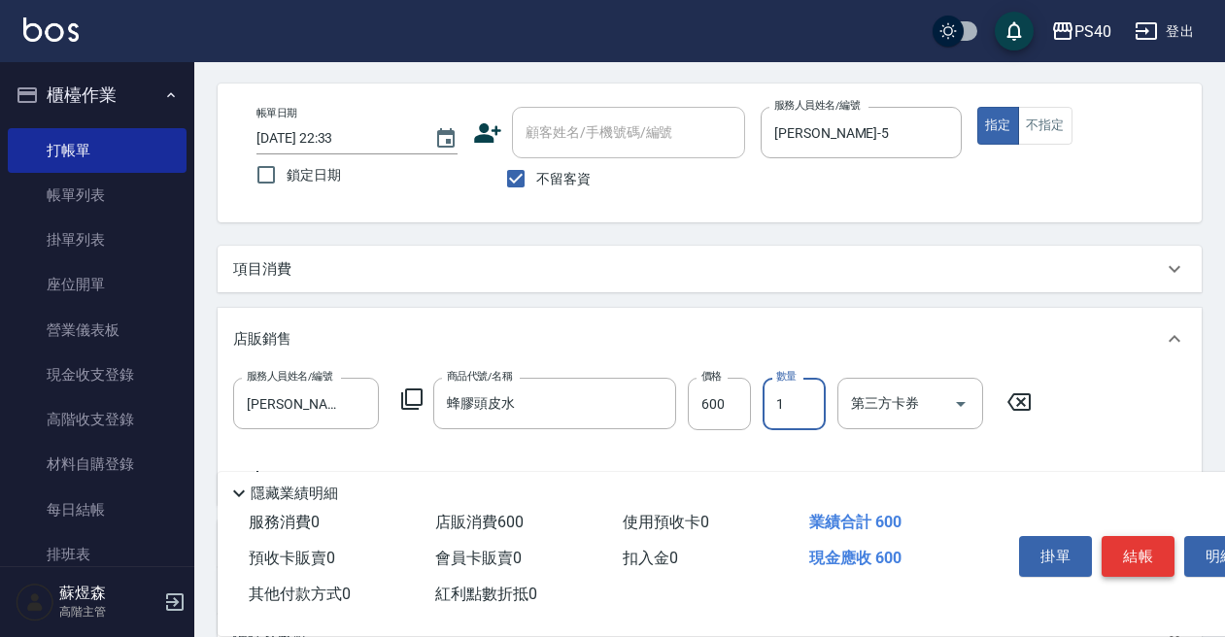
click at [1139, 559] on button "結帳" at bounding box center [1138, 556] width 73 height 41
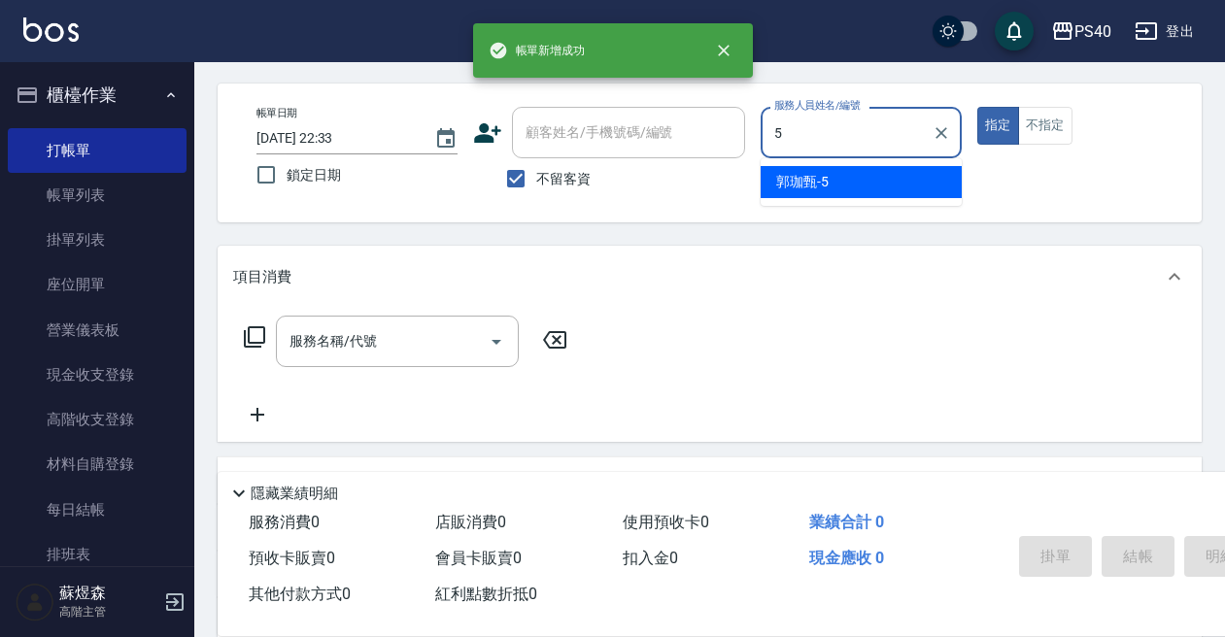
type input "[PERSON_NAME]-5"
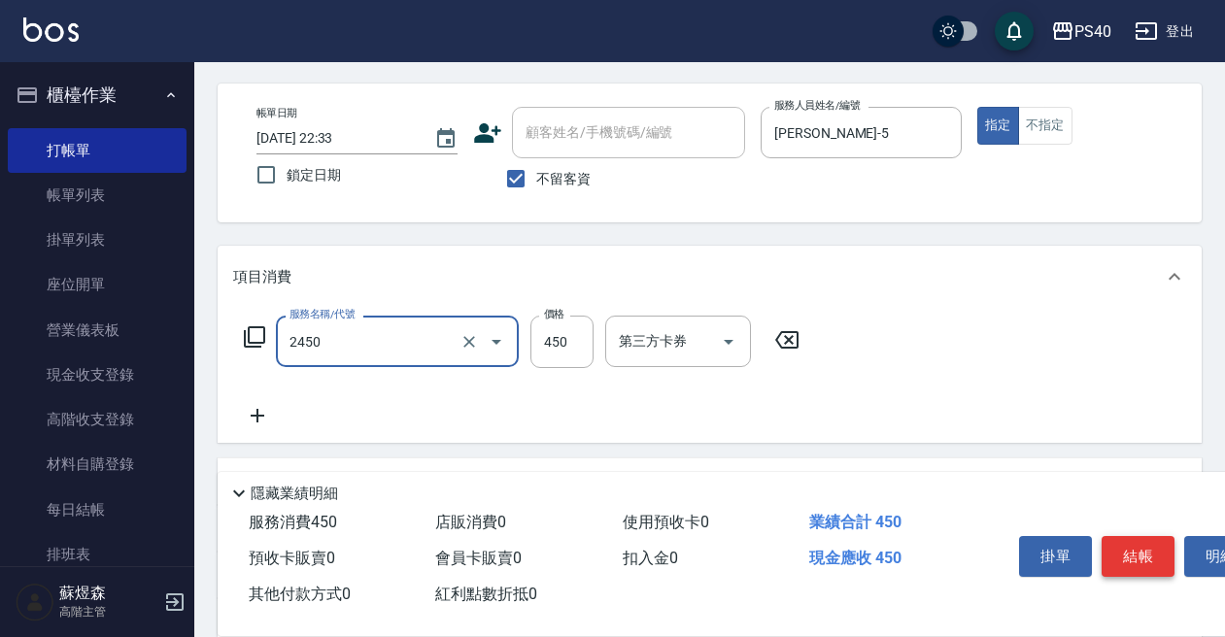
type input "C剪髮套餐(2450)"
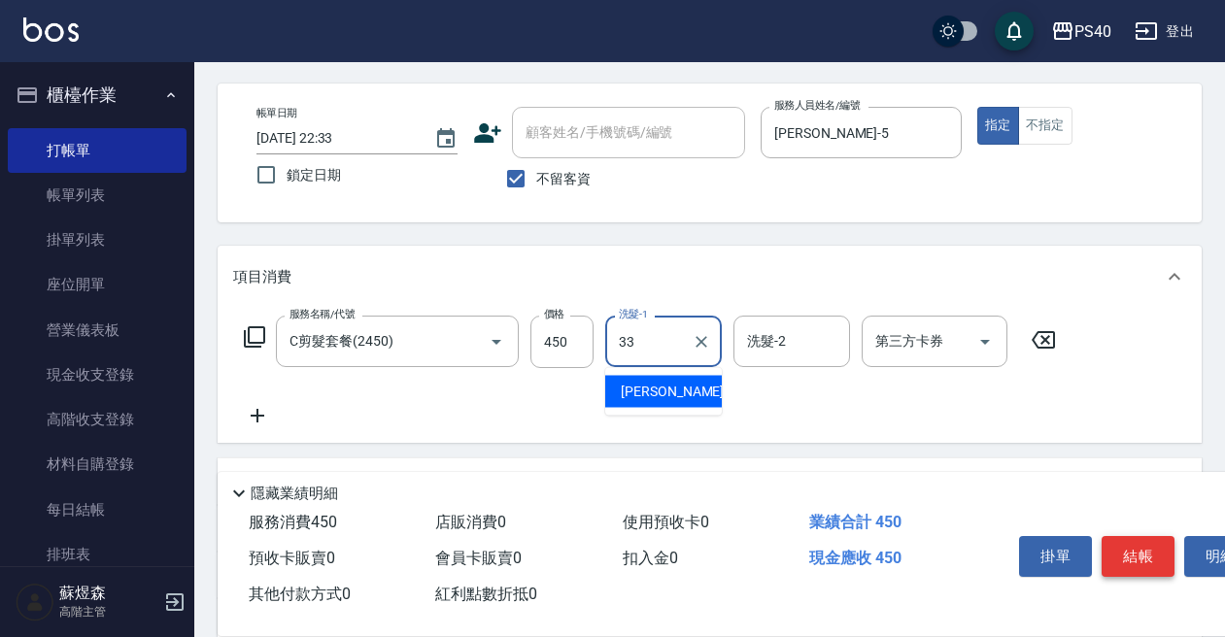
type input "[PERSON_NAME]-33"
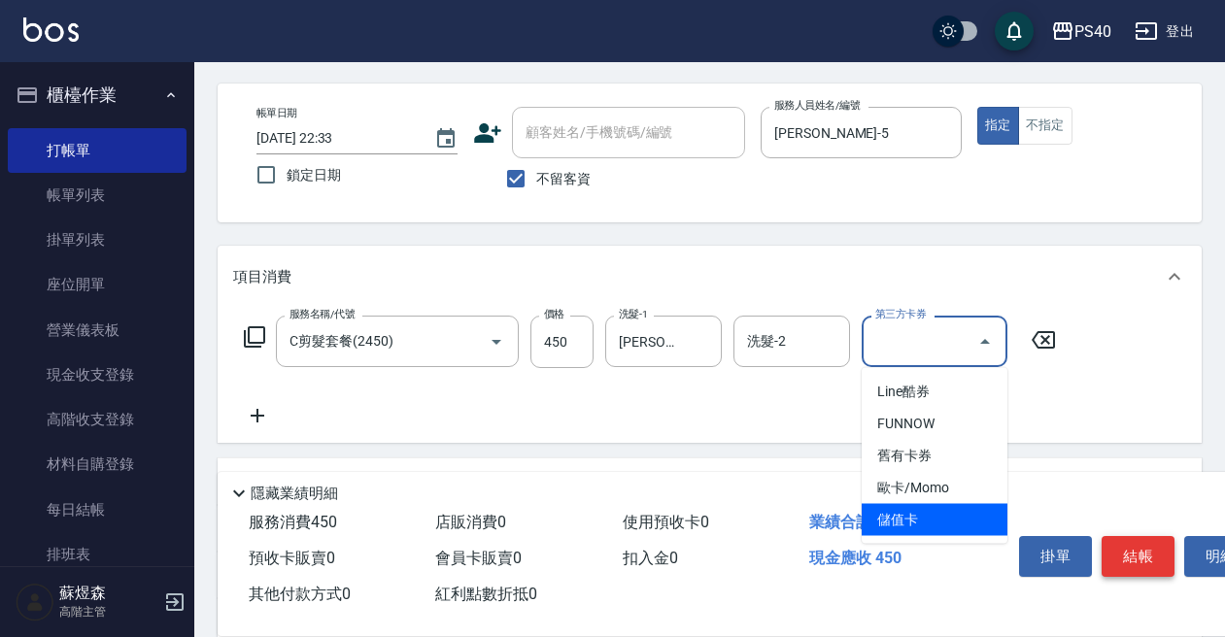
type input "儲值卡"
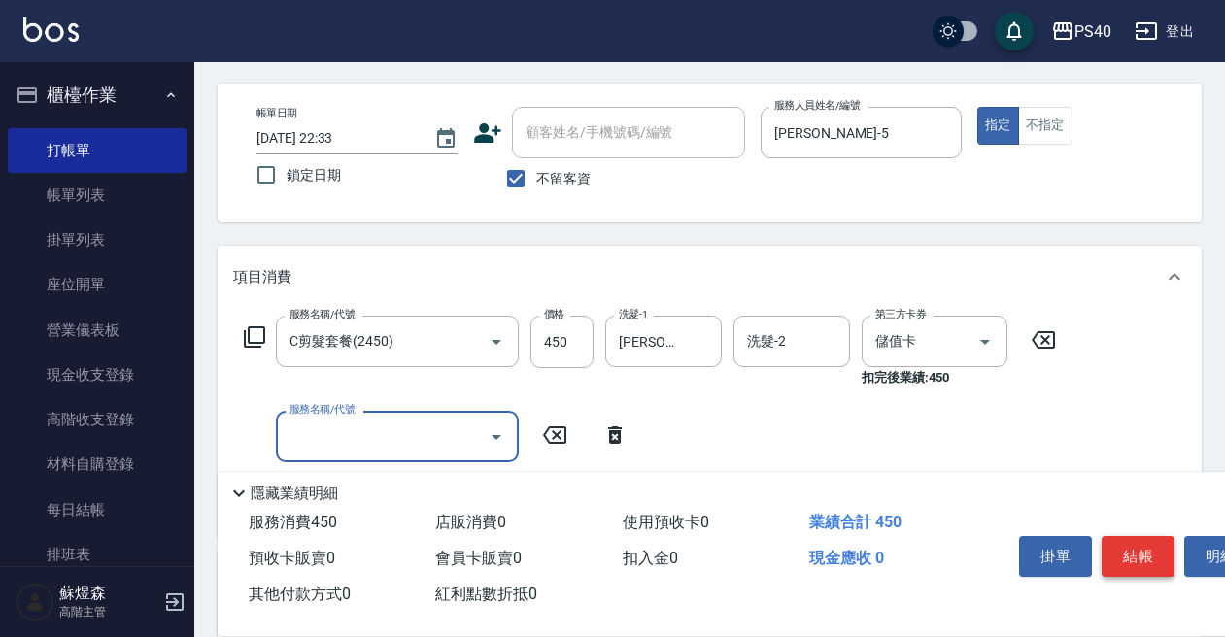
click at [1139, 559] on button "結帳" at bounding box center [1138, 556] width 73 height 41
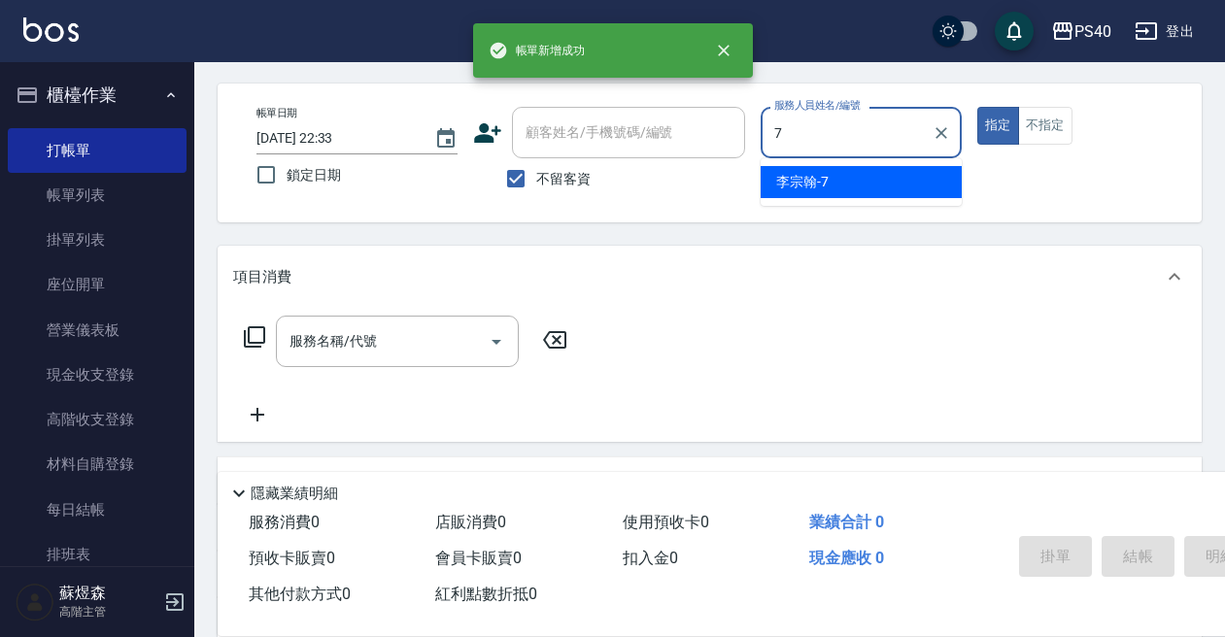
type input "[PERSON_NAME]-7"
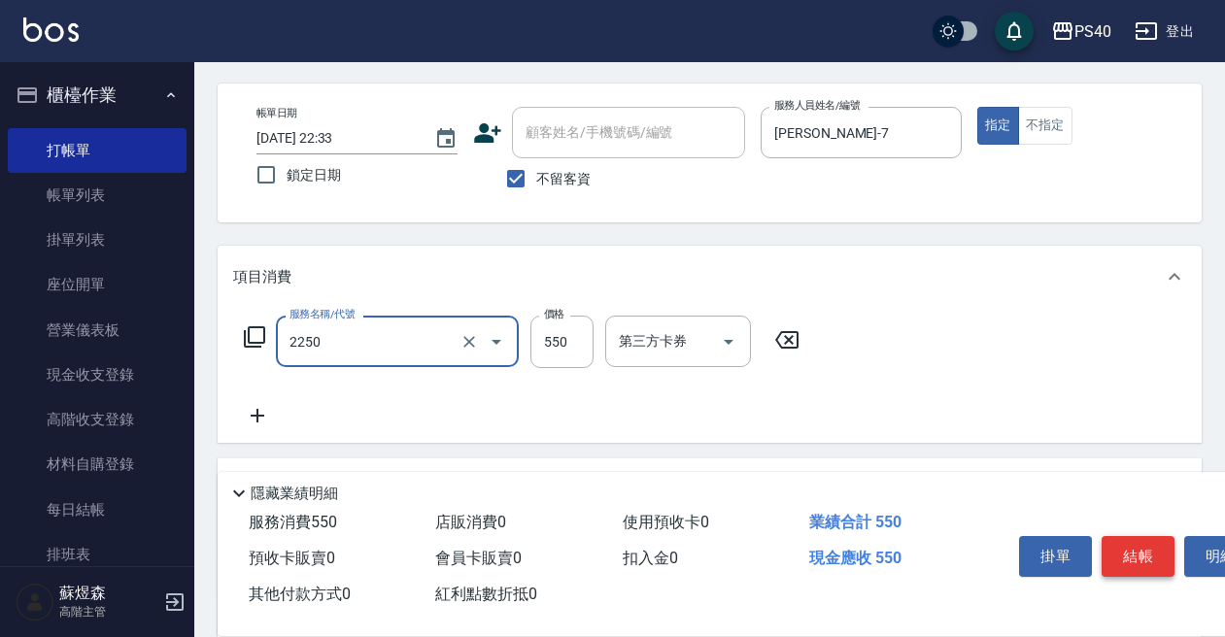
type input "B剪髮套餐(2250)"
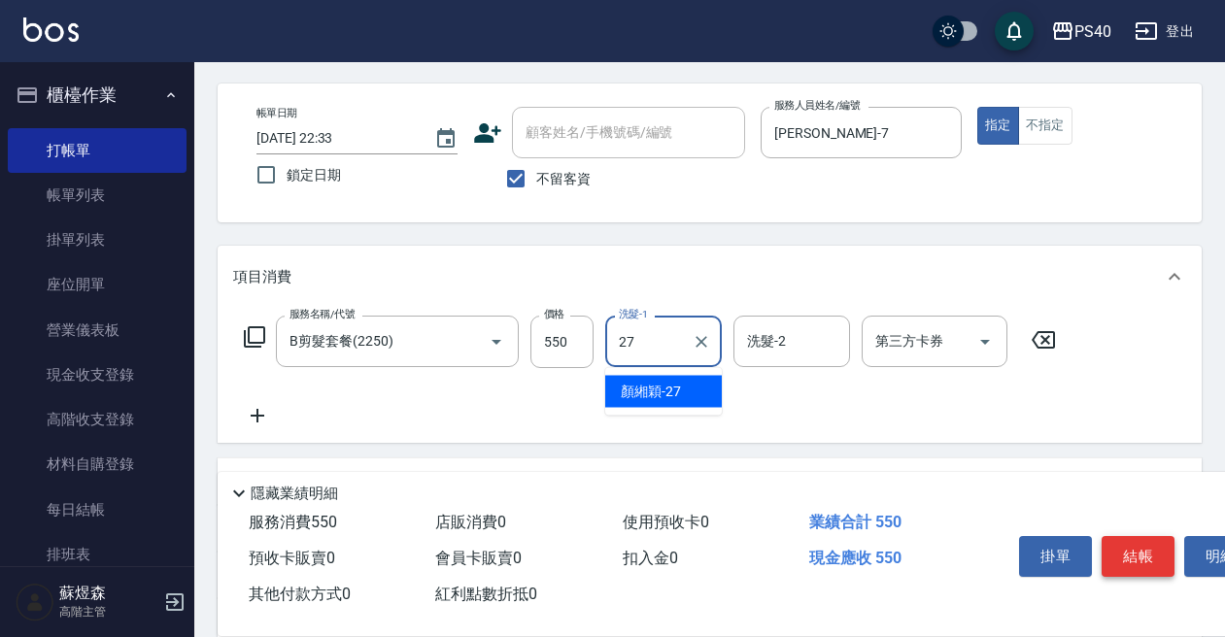
type input "[PERSON_NAME]-27"
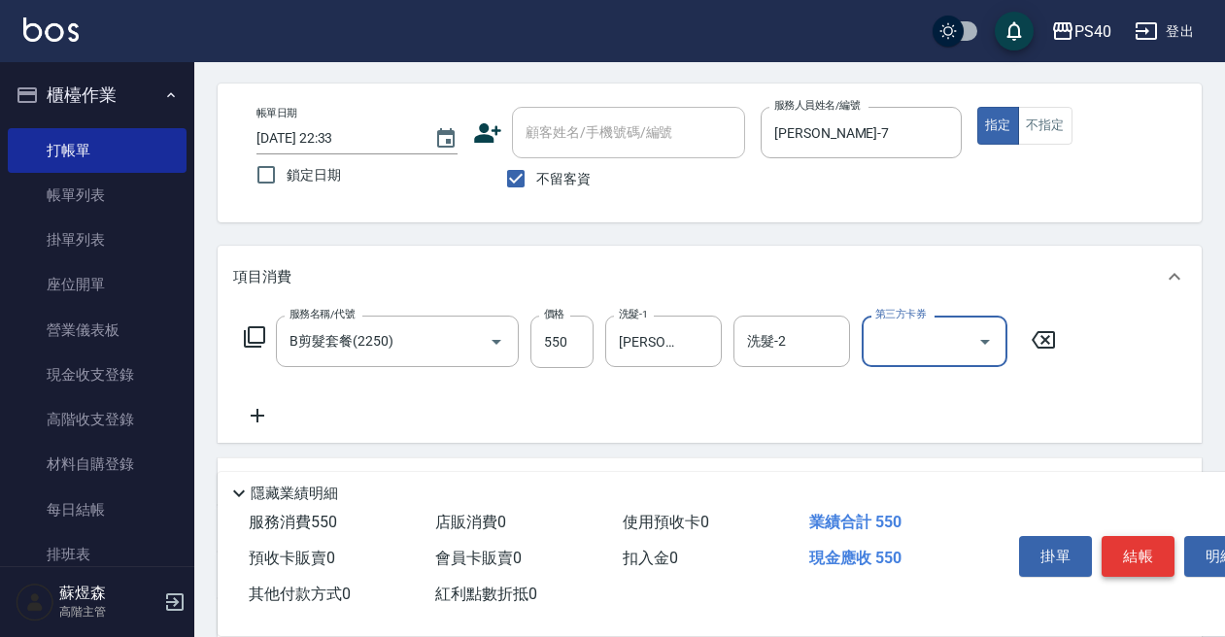
click at [1139, 559] on button "結帳" at bounding box center [1138, 556] width 73 height 41
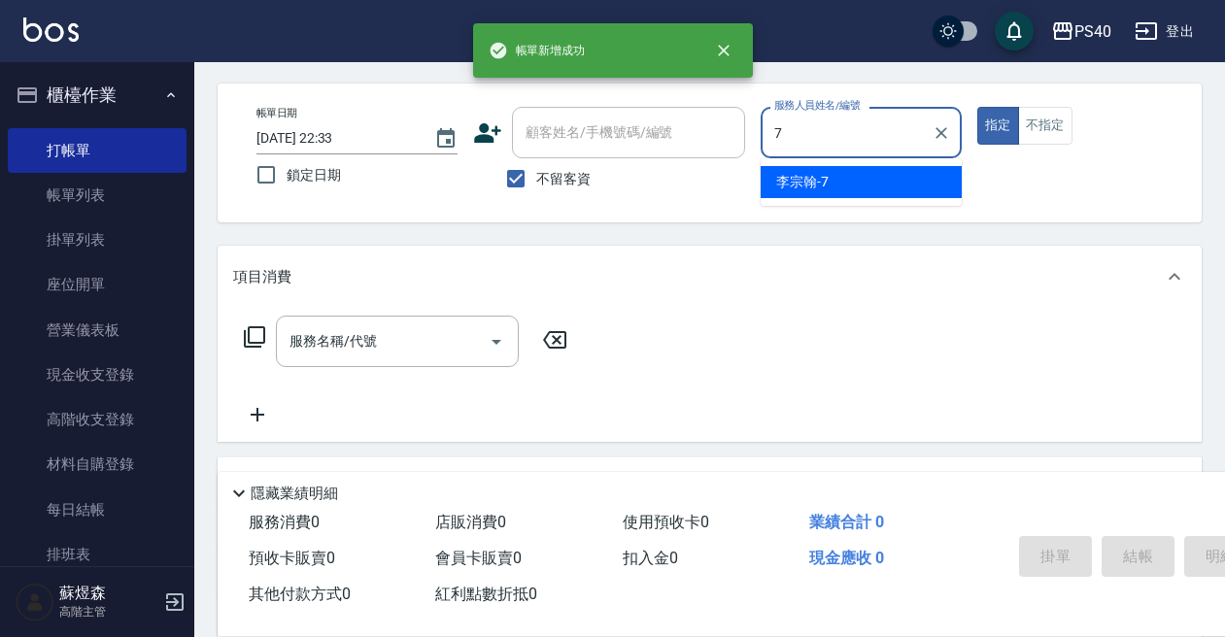
type input "[PERSON_NAME]-7"
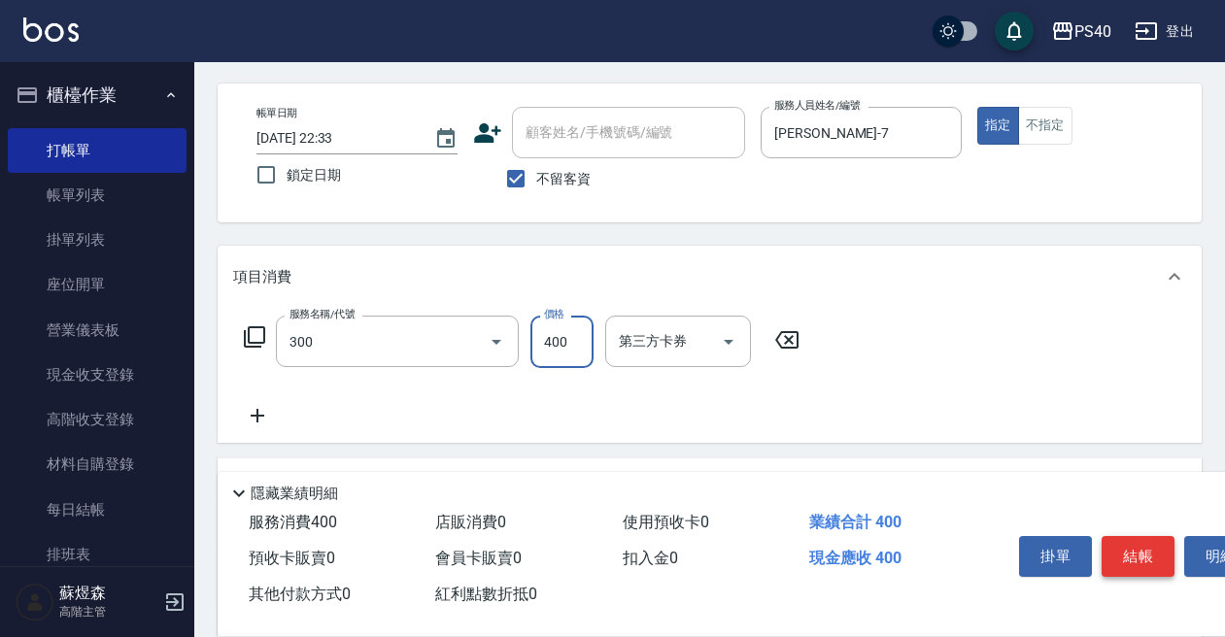
type input "特A剪髮(300)"
type input "199"
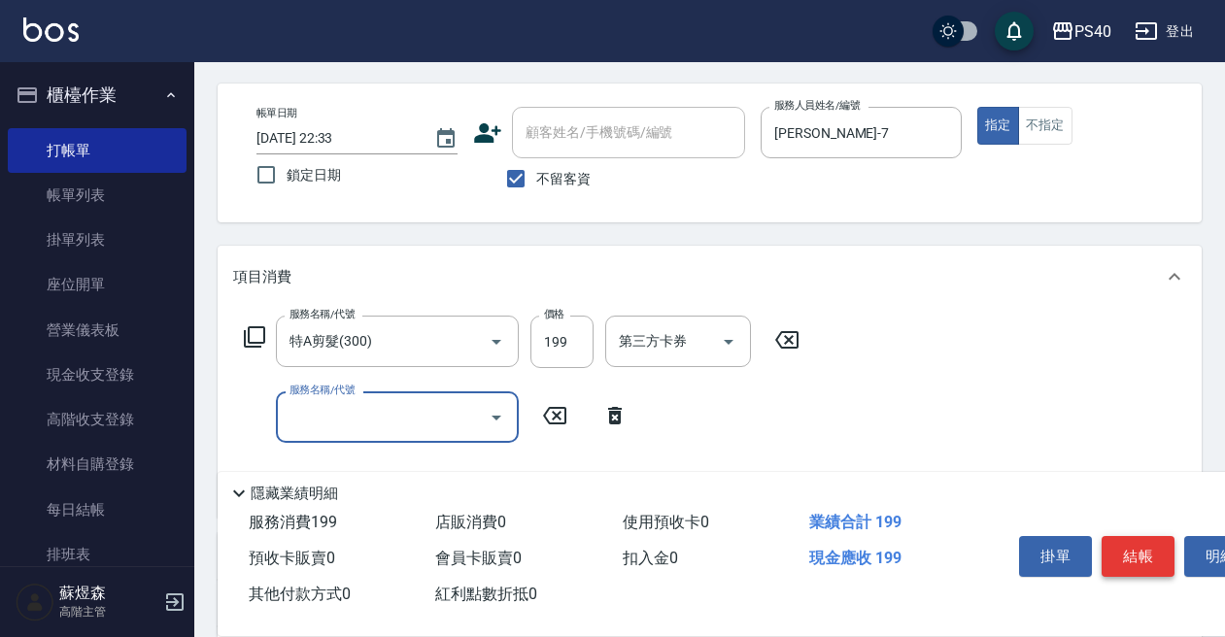
click at [1139, 558] on button "結帳" at bounding box center [1138, 556] width 73 height 41
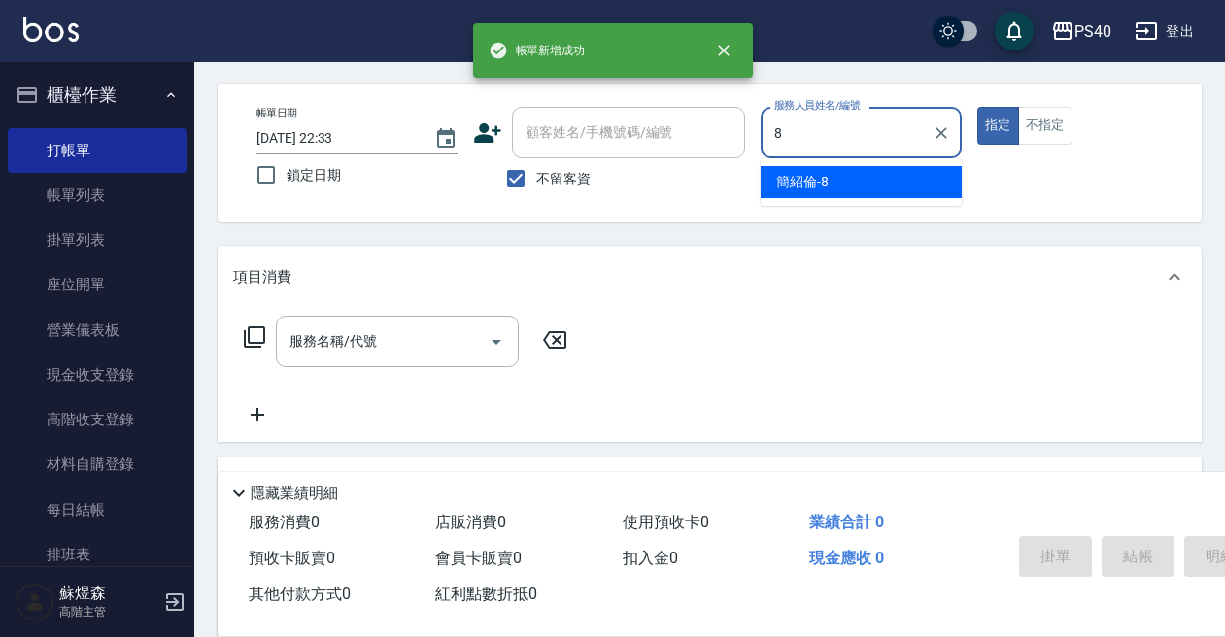
type input "[PERSON_NAME]-8"
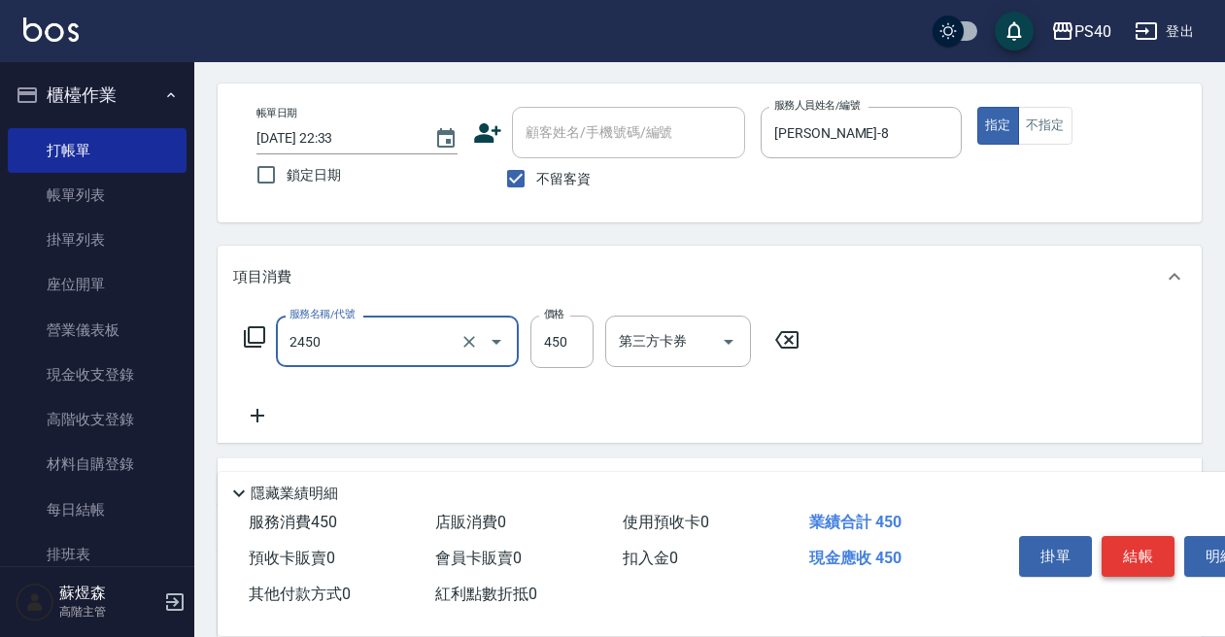
type input "C剪髮套餐(2450)"
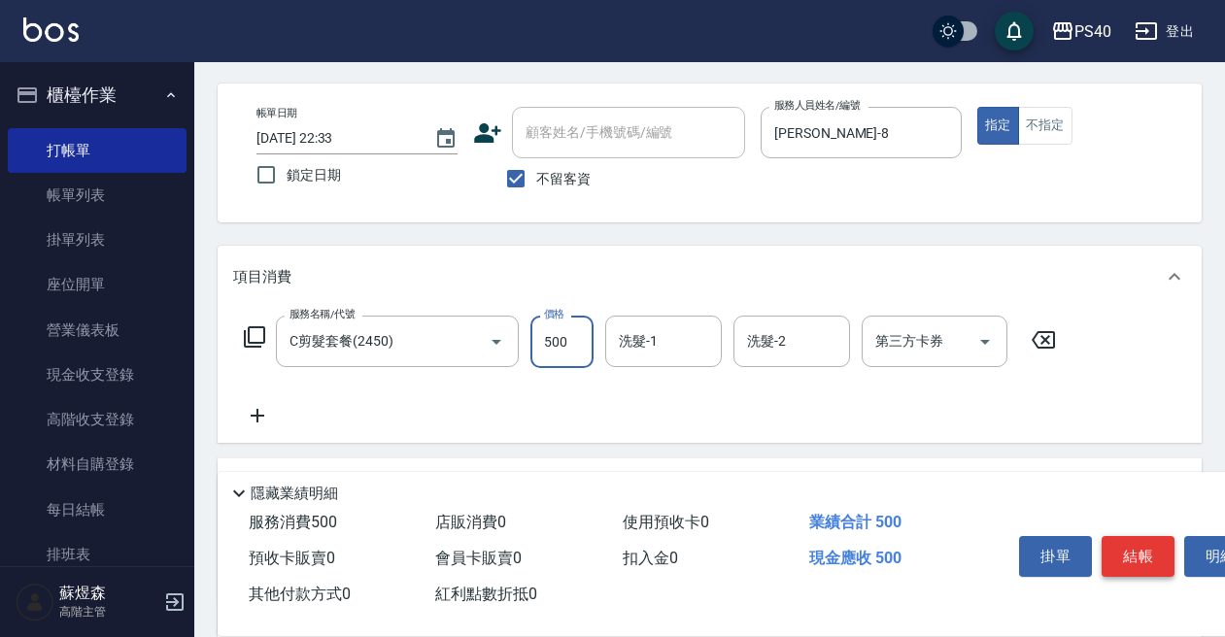
type input "500"
click at [1139, 558] on button "結帳" at bounding box center [1138, 556] width 73 height 41
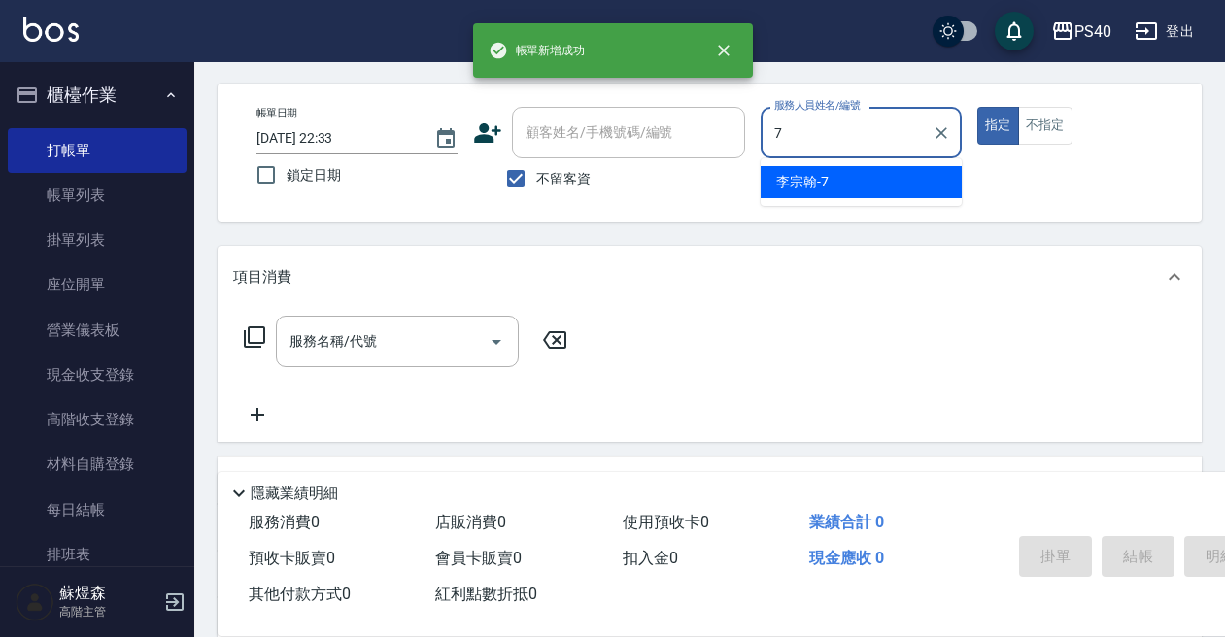
type input "[PERSON_NAME]-7"
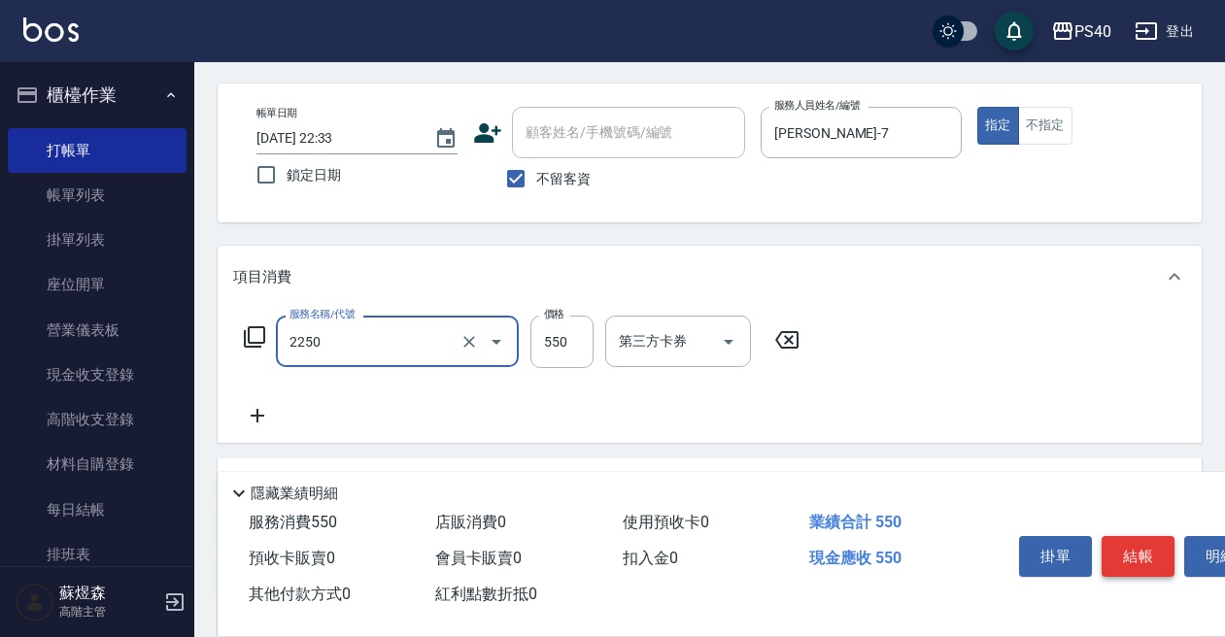
type input "B剪髮套餐(2250)"
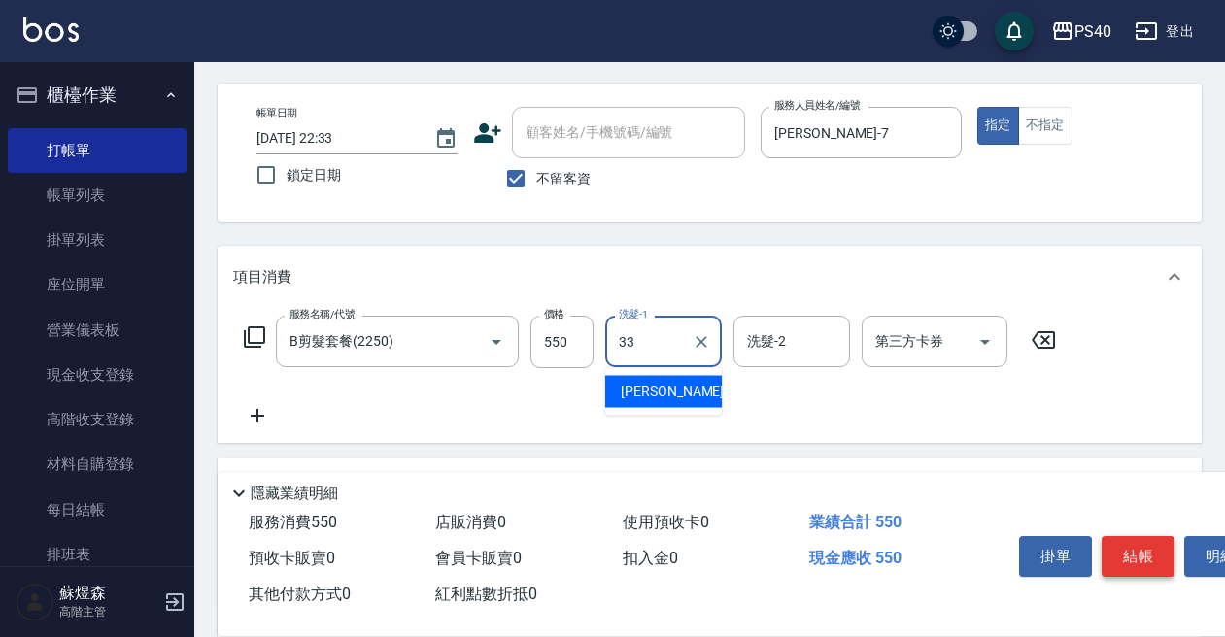
type input "[PERSON_NAME]-33"
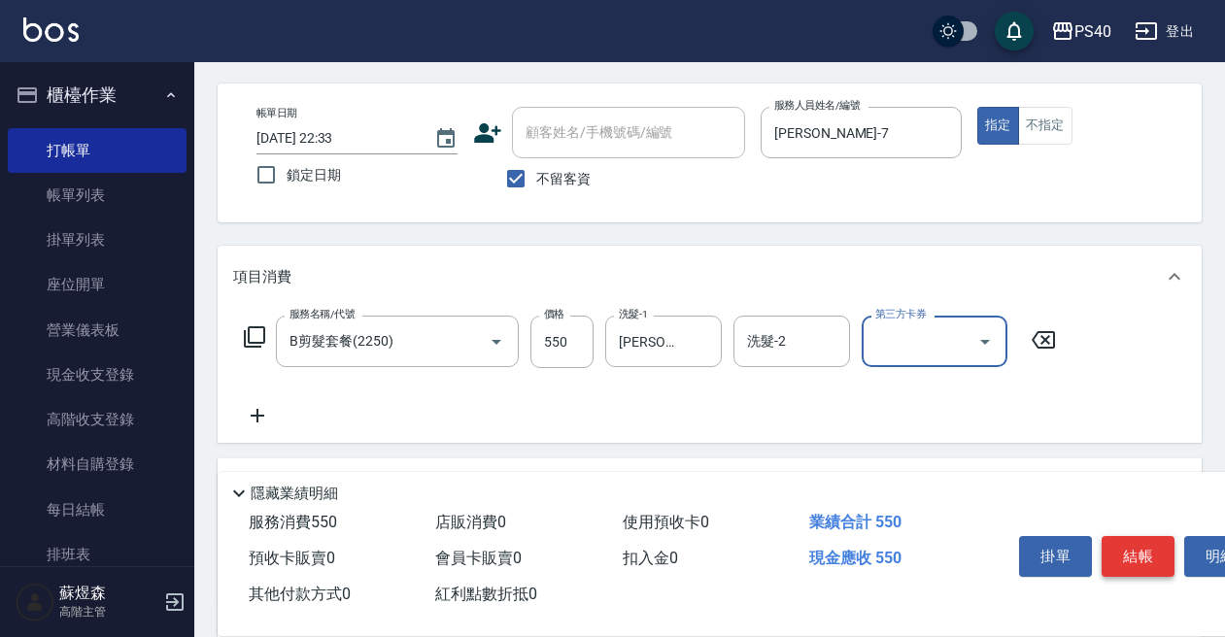
click at [1139, 558] on button "結帳" at bounding box center [1138, 556] width 73 height 41
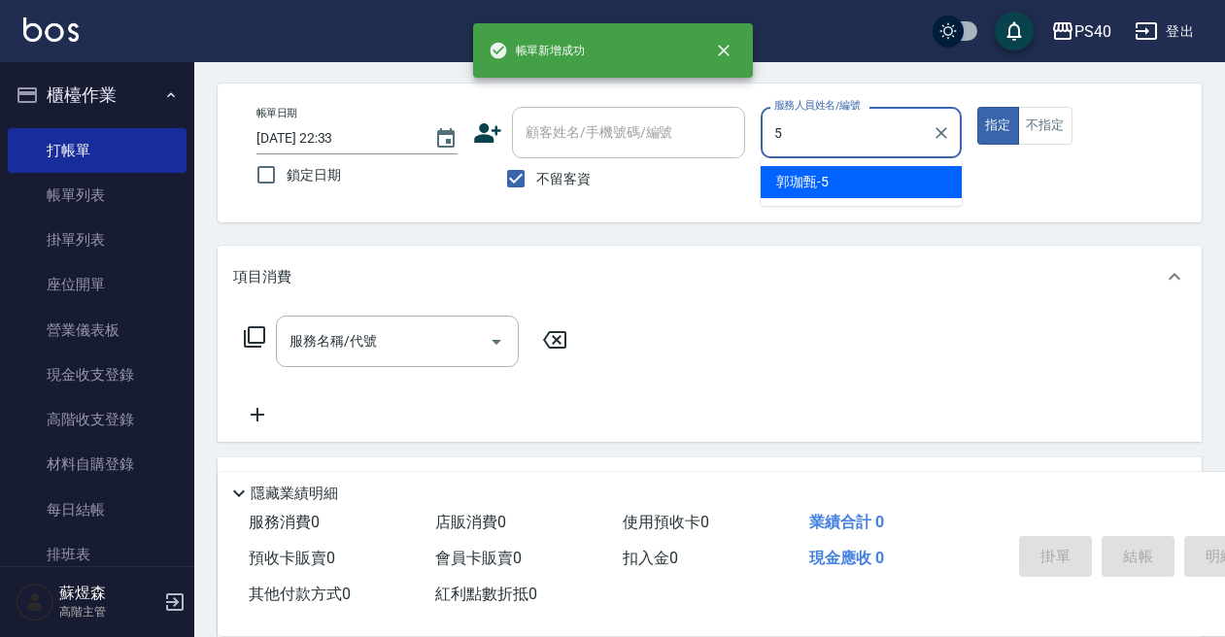
type input "[PERSON_NAME]-5"
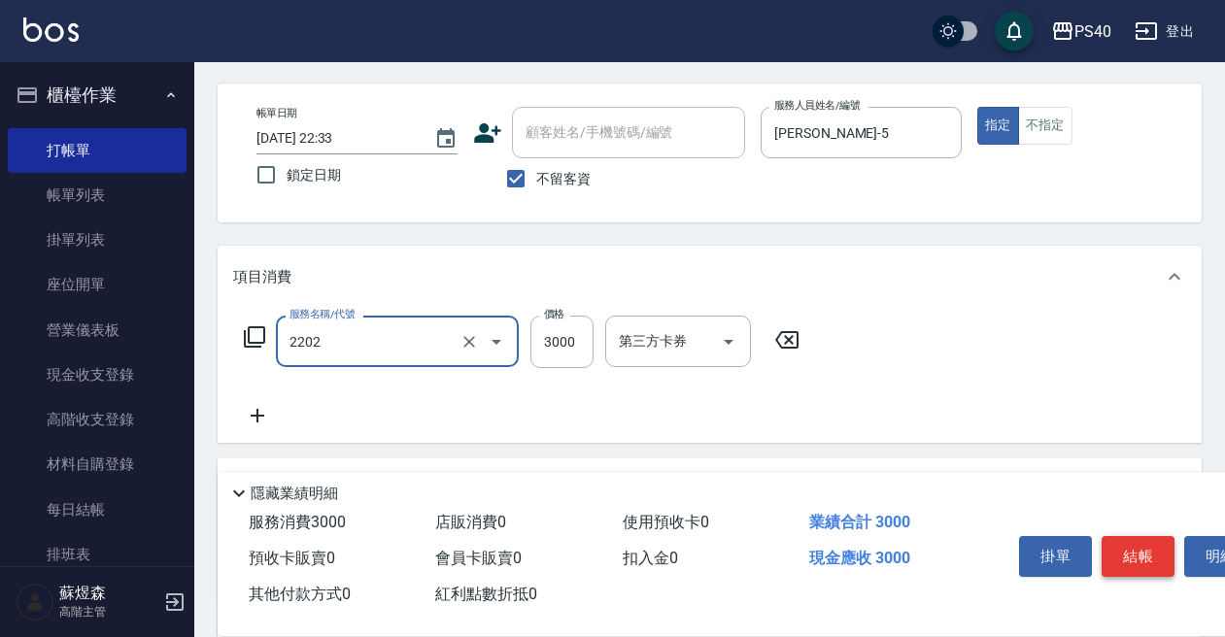
type input "燙髮B餐(短髮)(2202)"
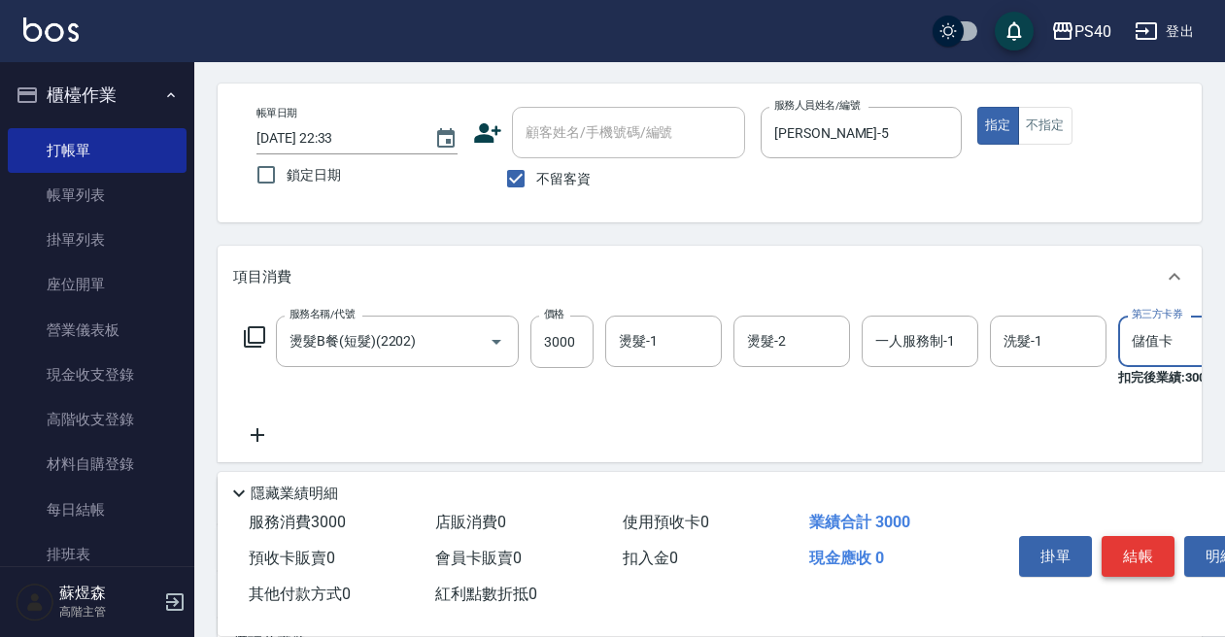
type input "儲值卡"
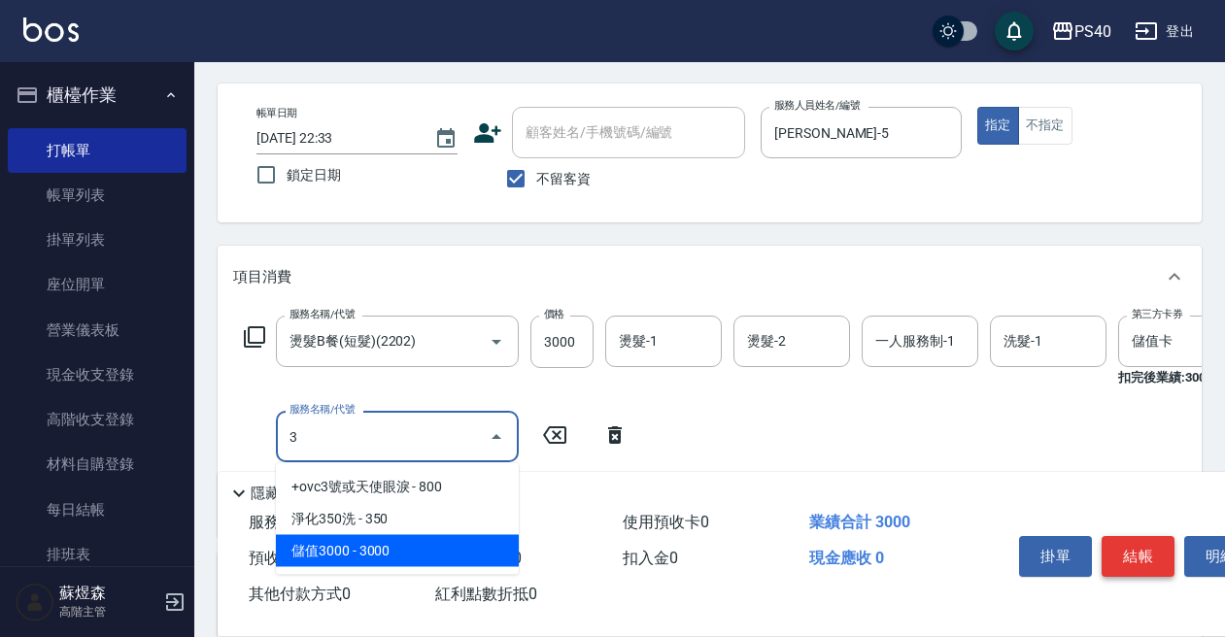
type input "儲值3000(83000)"
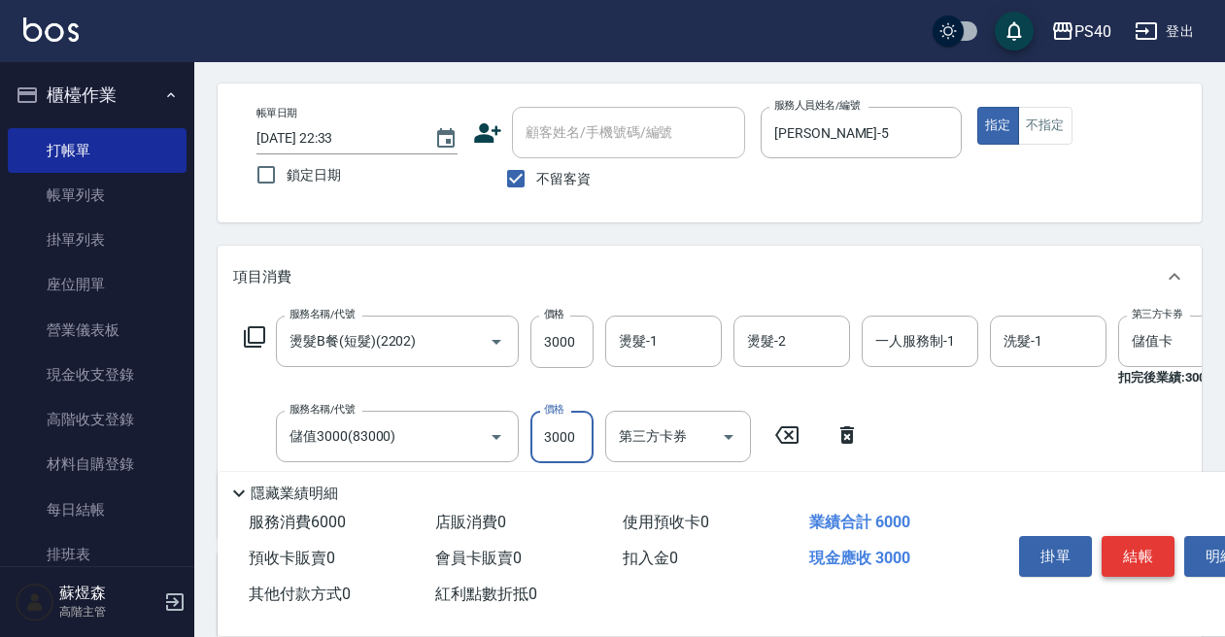
click at [1139, 558] on button "結帳" at bounding box center [1138, 556] width 73 height 41
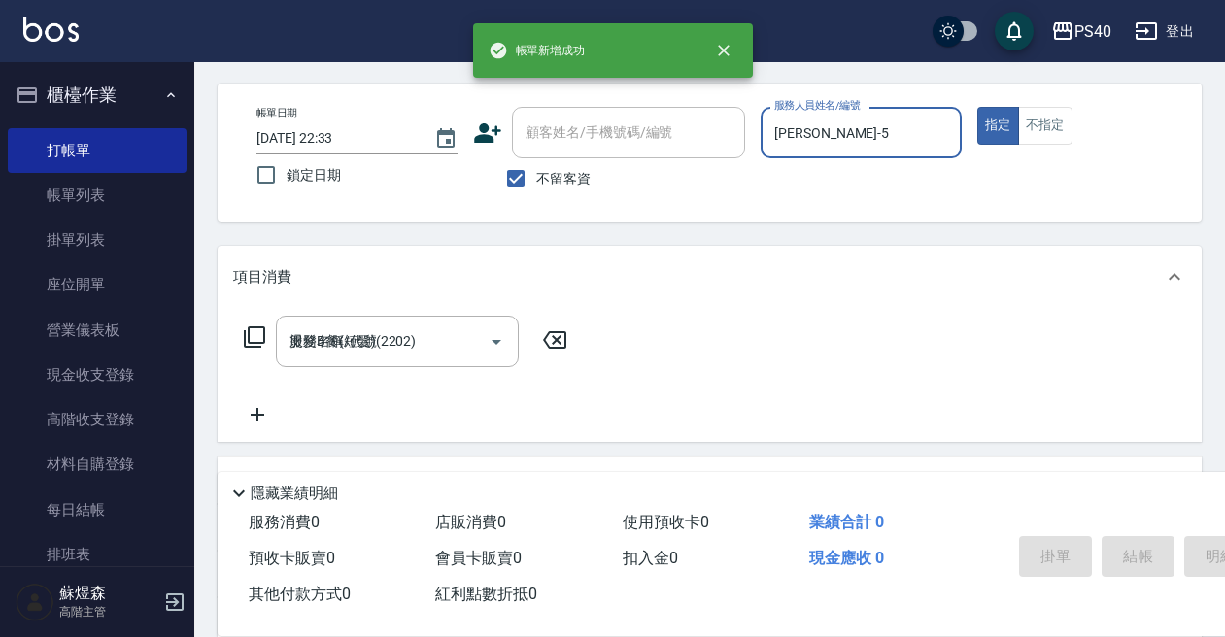
type input "[DATE] 22:34"
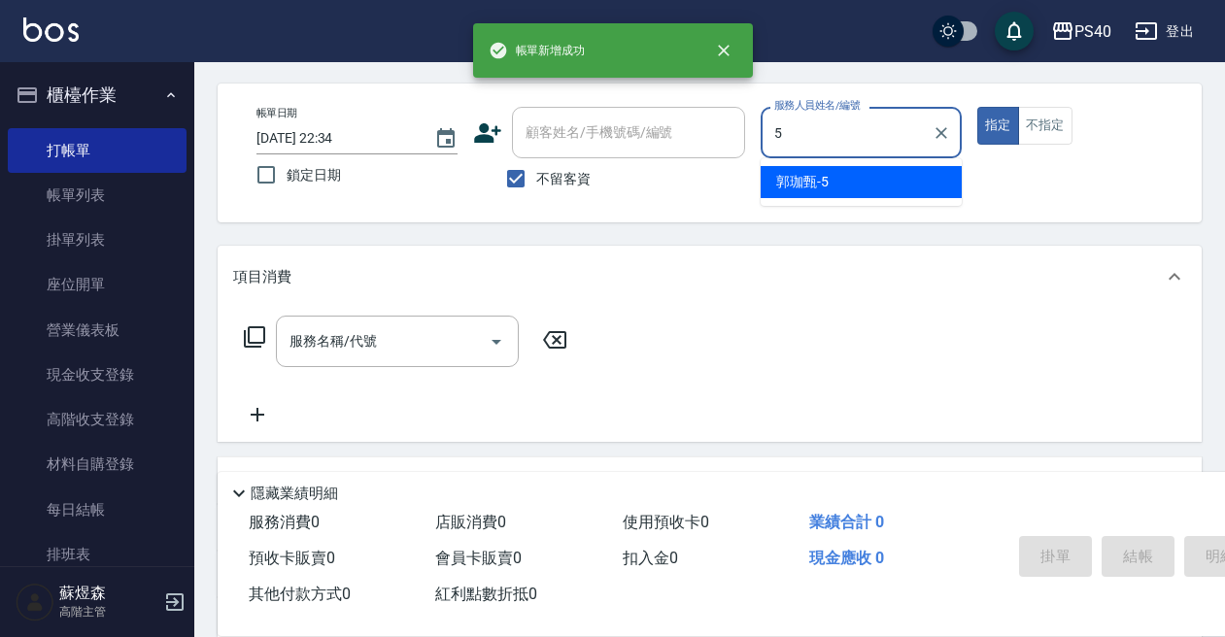
type input "[PERSON_NAME]-5"
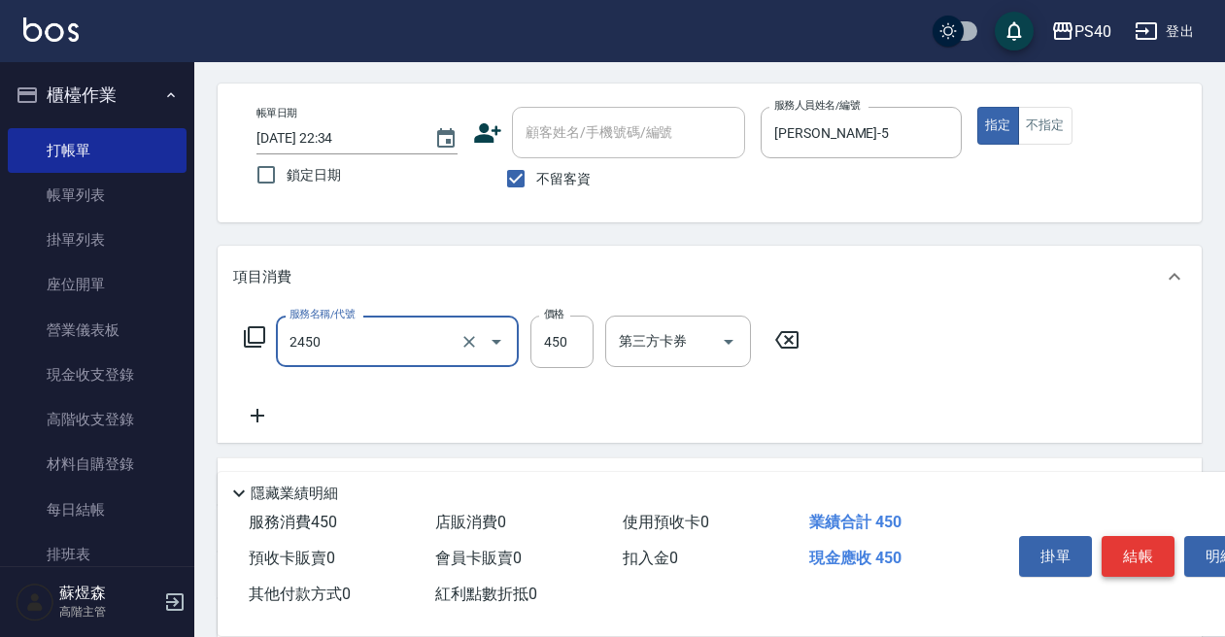
type input "C剪髮套餐(2450)"
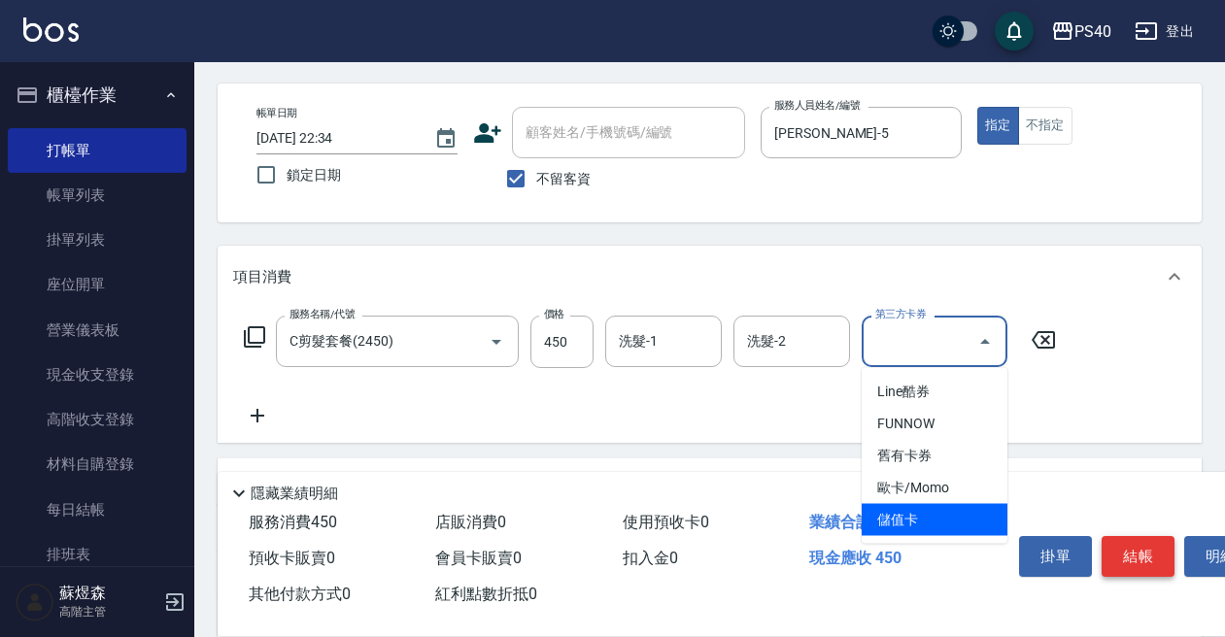
type input "儲值卡"
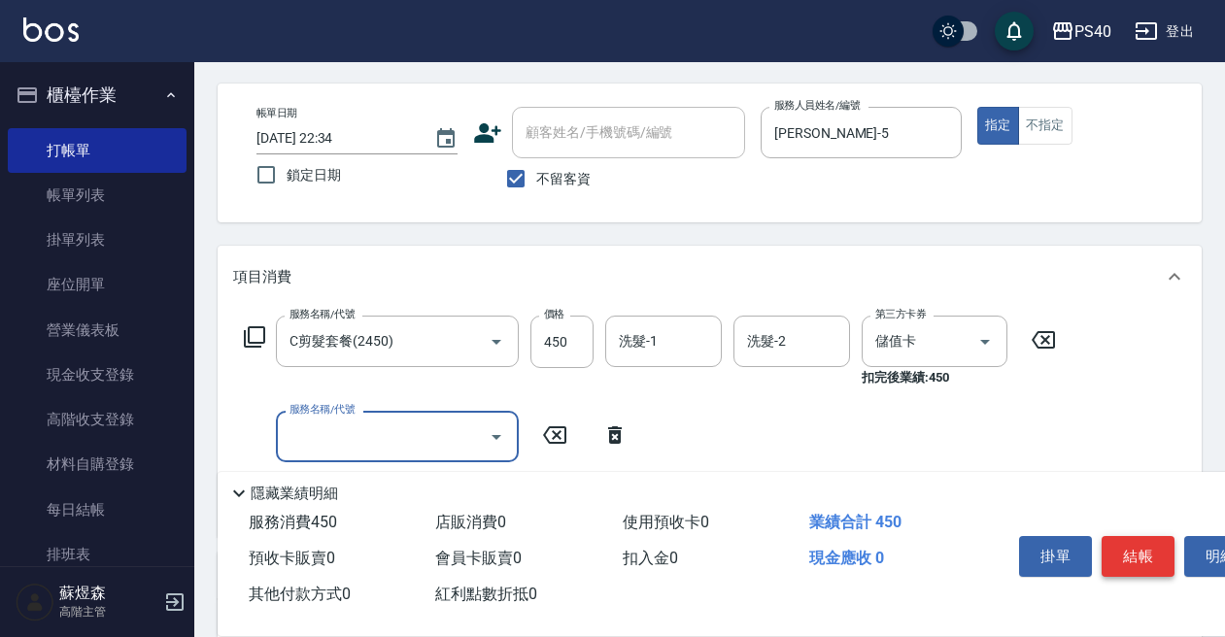
click at [1139, 558] on button "結帳" at bounding box center [1138, 556] width 73 height 41
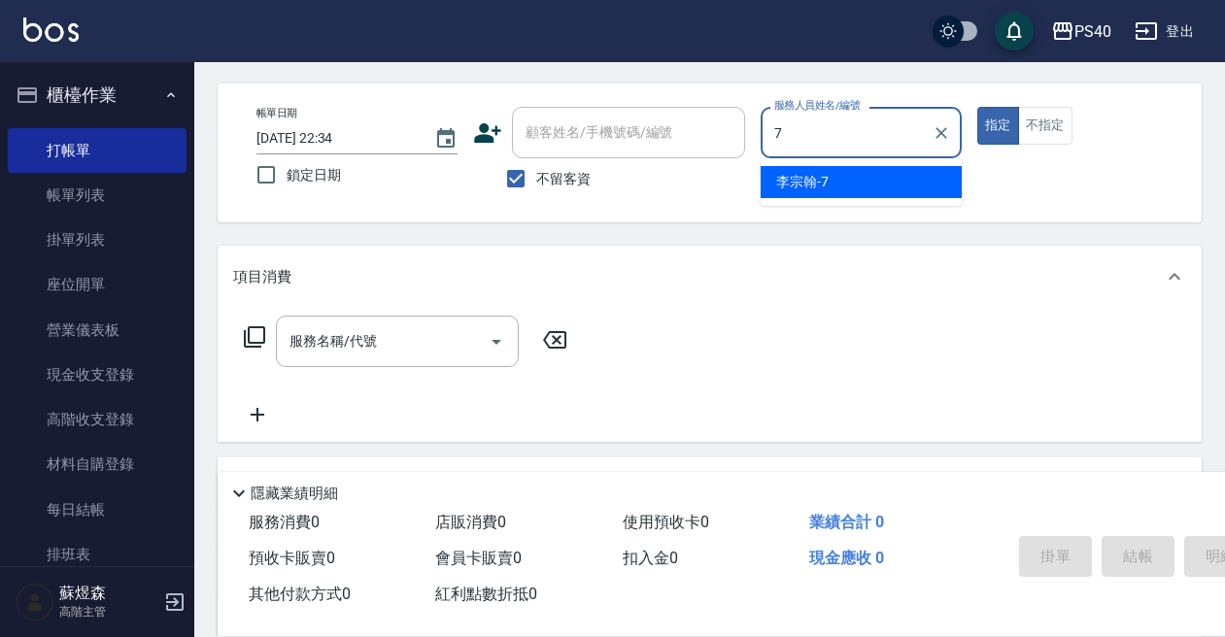
type input "[PERSON_NAME]-7"
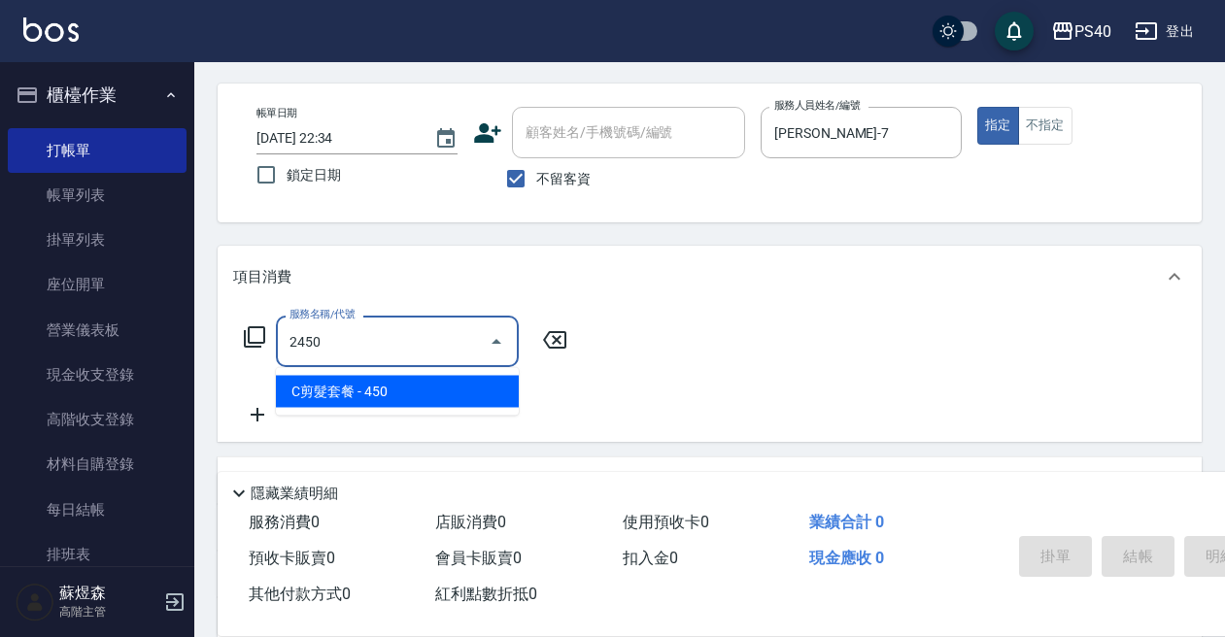
type input "C剪髮套餐(2450)"
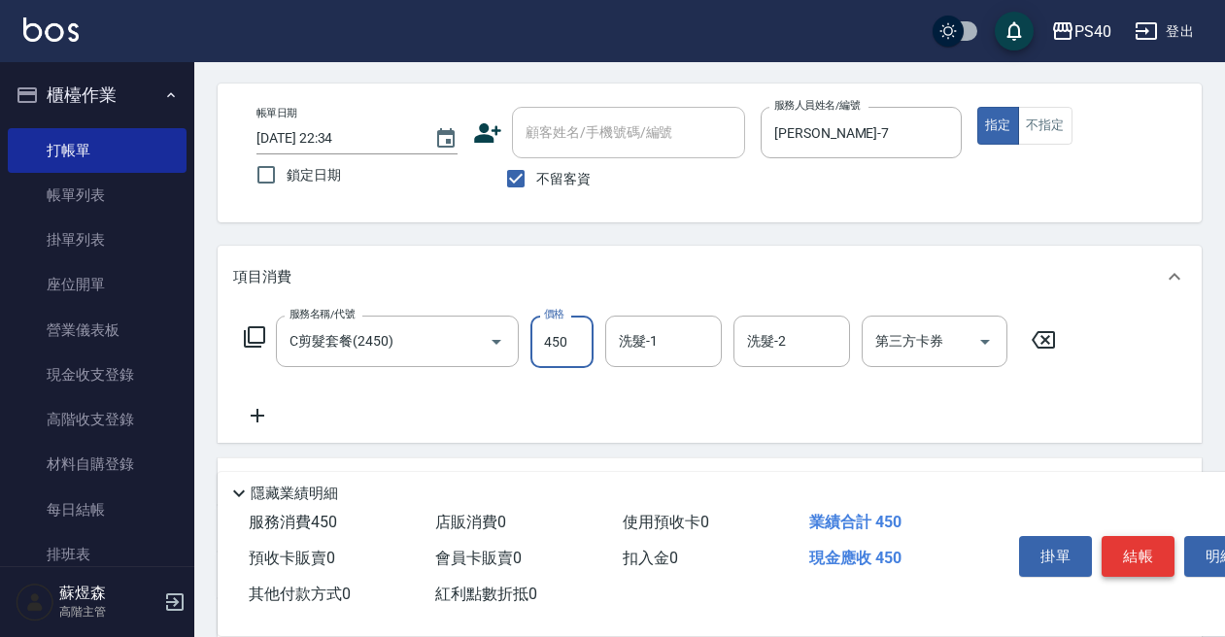
click at [1139, 558] on button "結帳" at bounding box center [1138, 556] width 73 height 41
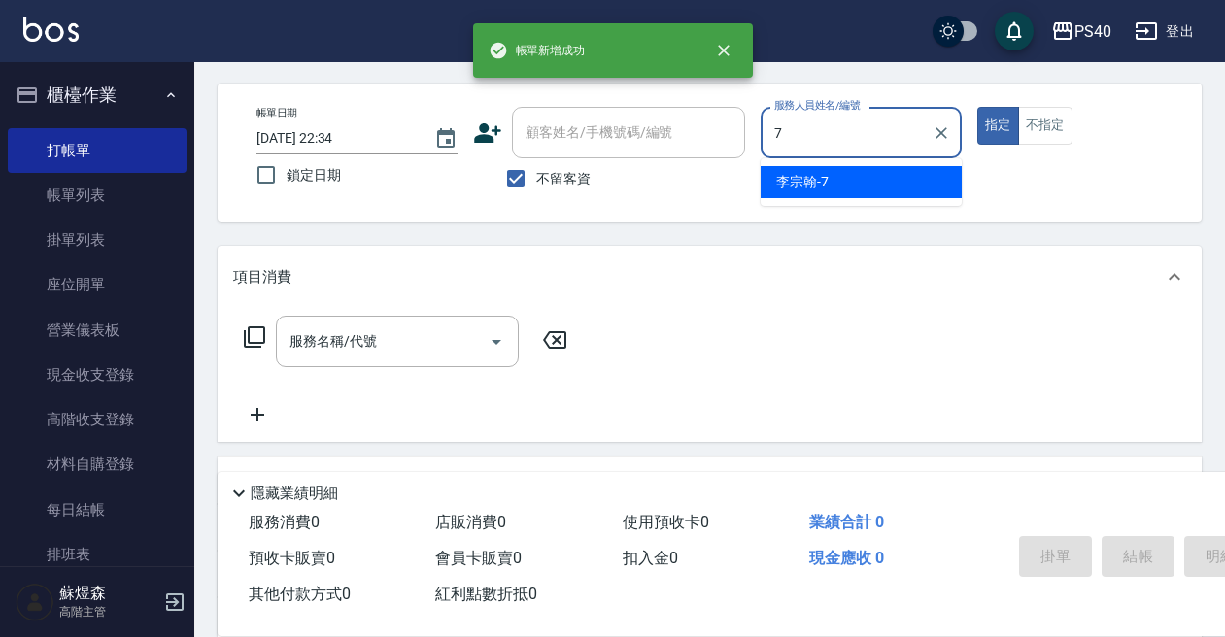
type input "[PERSON_NAME]-7"
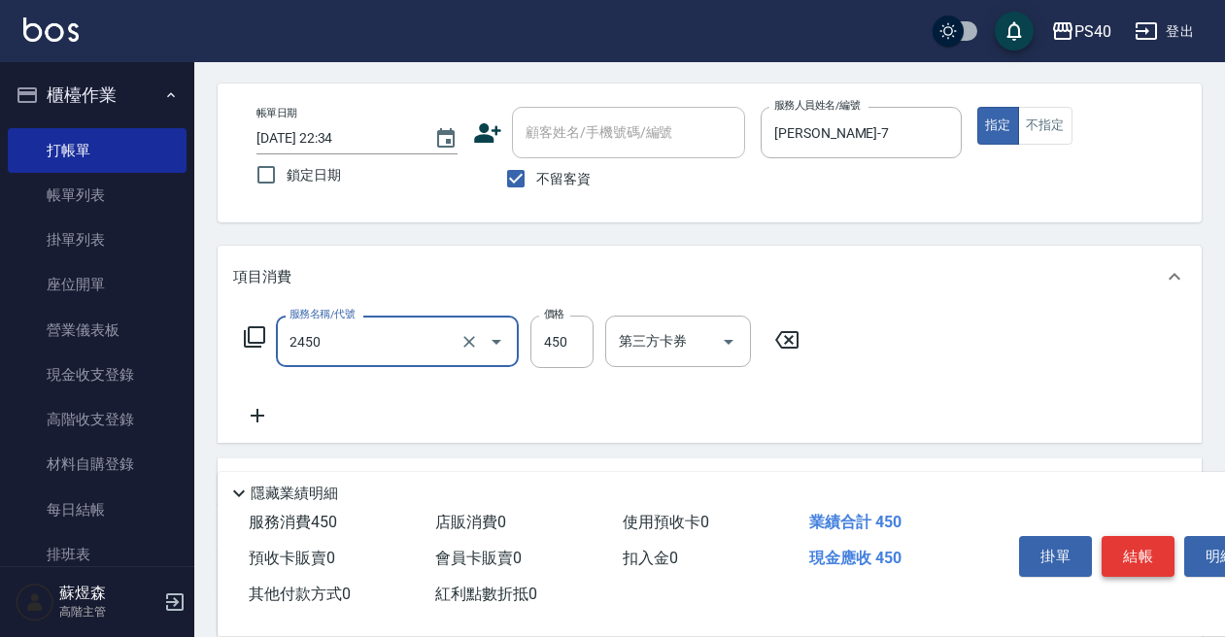
type input "C剪髮套餐(2450)"
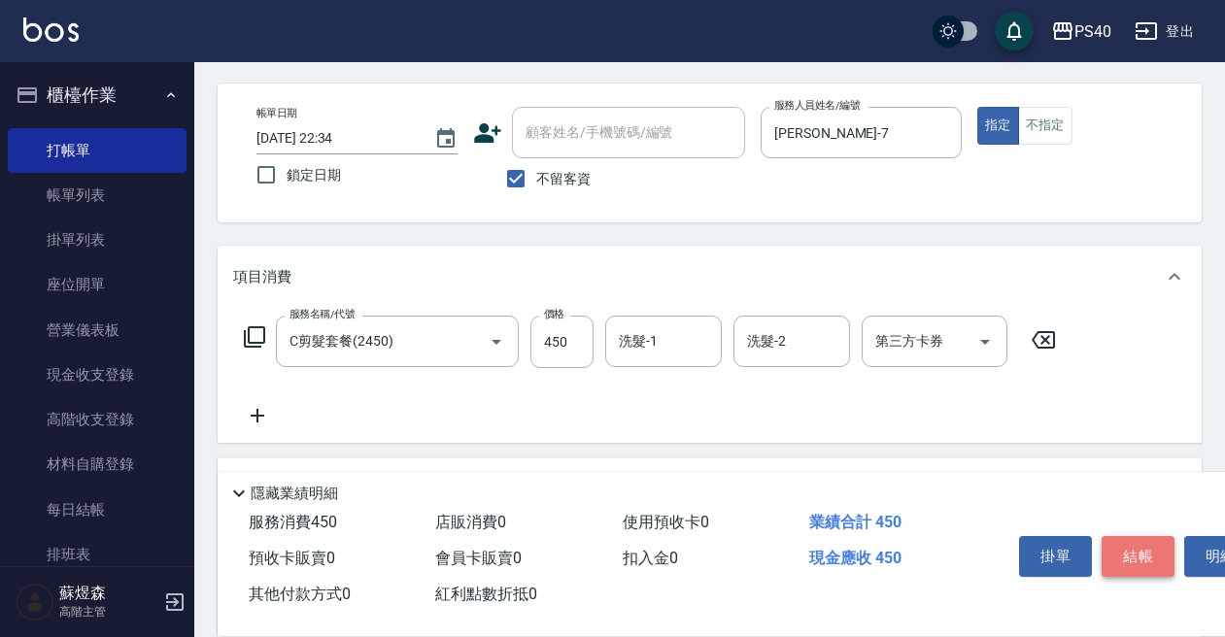
click at [1157, 559] on button "結帳" at bounding box center [1138, 556] width 73 height 41
